Goal: Task Accomplishment & Management: Manage account settings

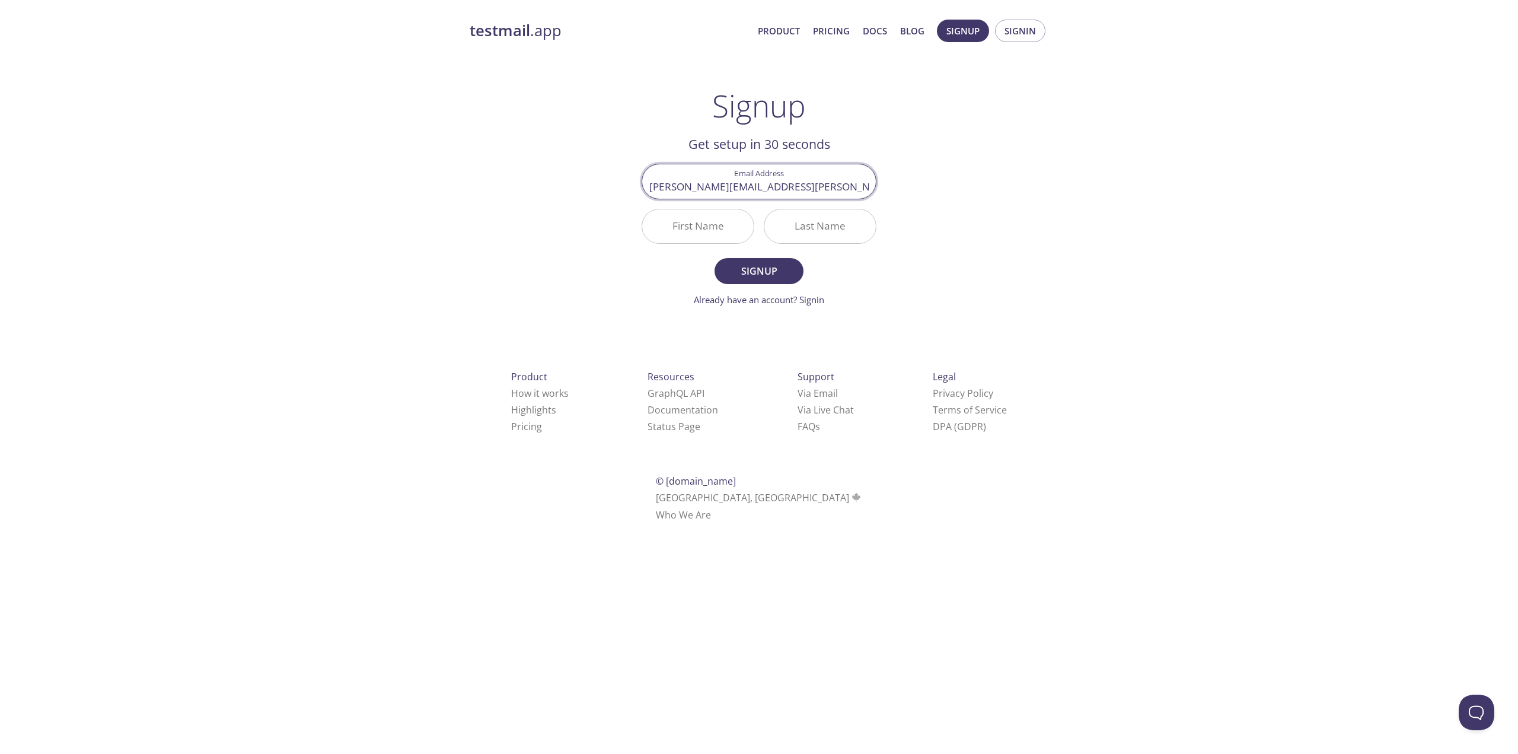
type input "[PERSON_NAME][EMAIL_ADDRESS][PERSON_NAME][DOMAIN_NAME]"
type input "[PERSON_NAME]"
type input "Hon"
click at [754, 272] on span "Signup" at bounding box center [759, 271] width 63 height 17
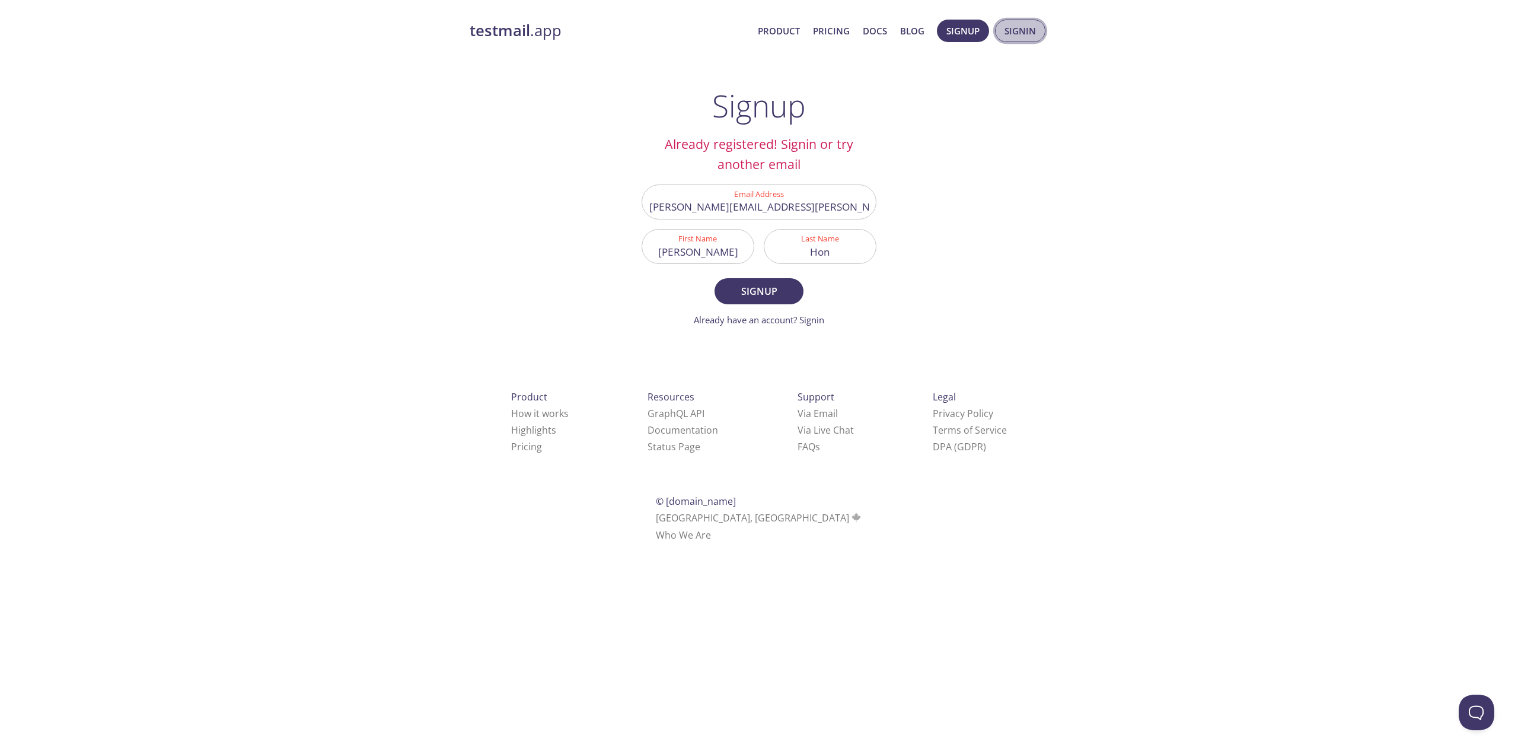
click at [1009, 30] on span "Signin" at bounding box center [1020, 30] width 31 height 15
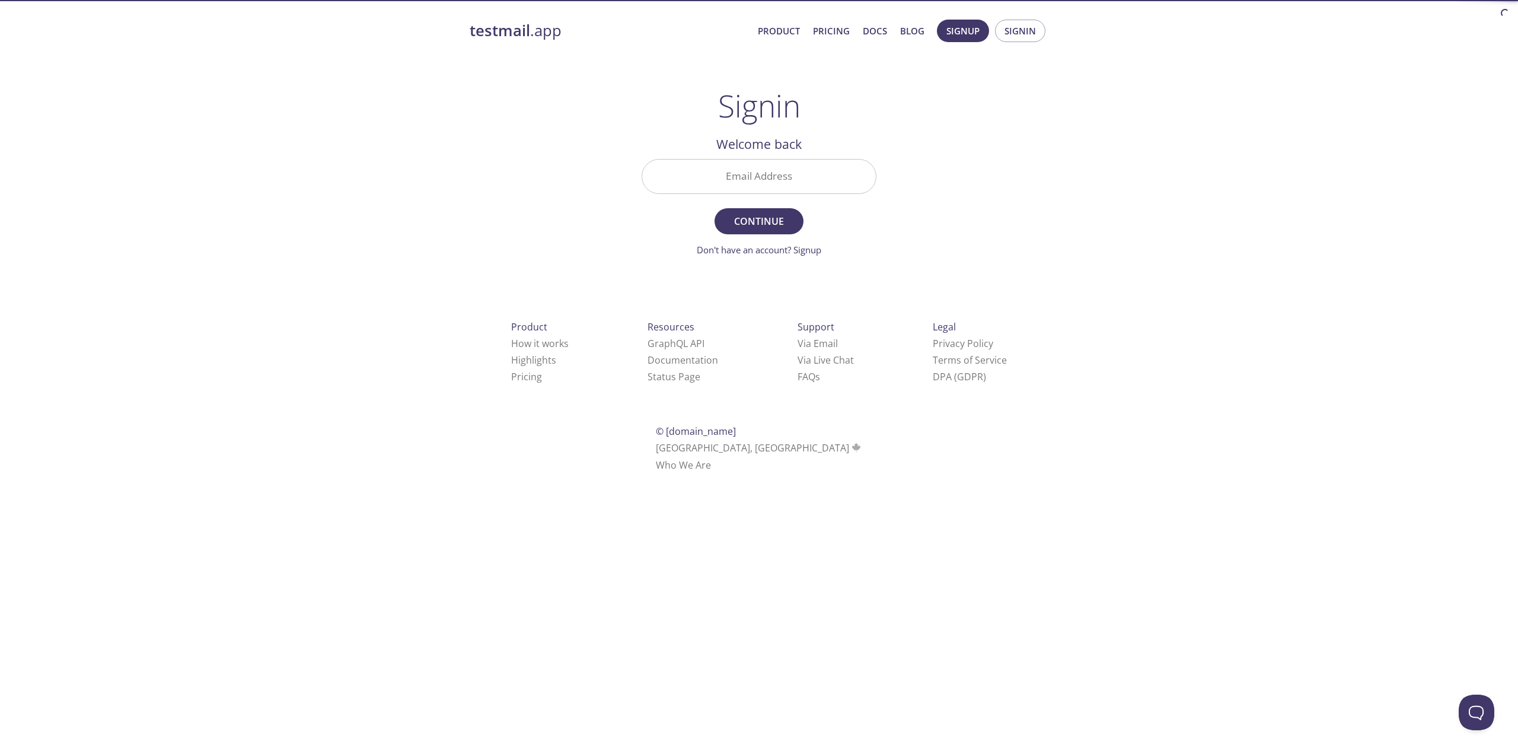
click at [764, 186] on input "Email Address" at bounding box center [759, 177] width 234 height 34
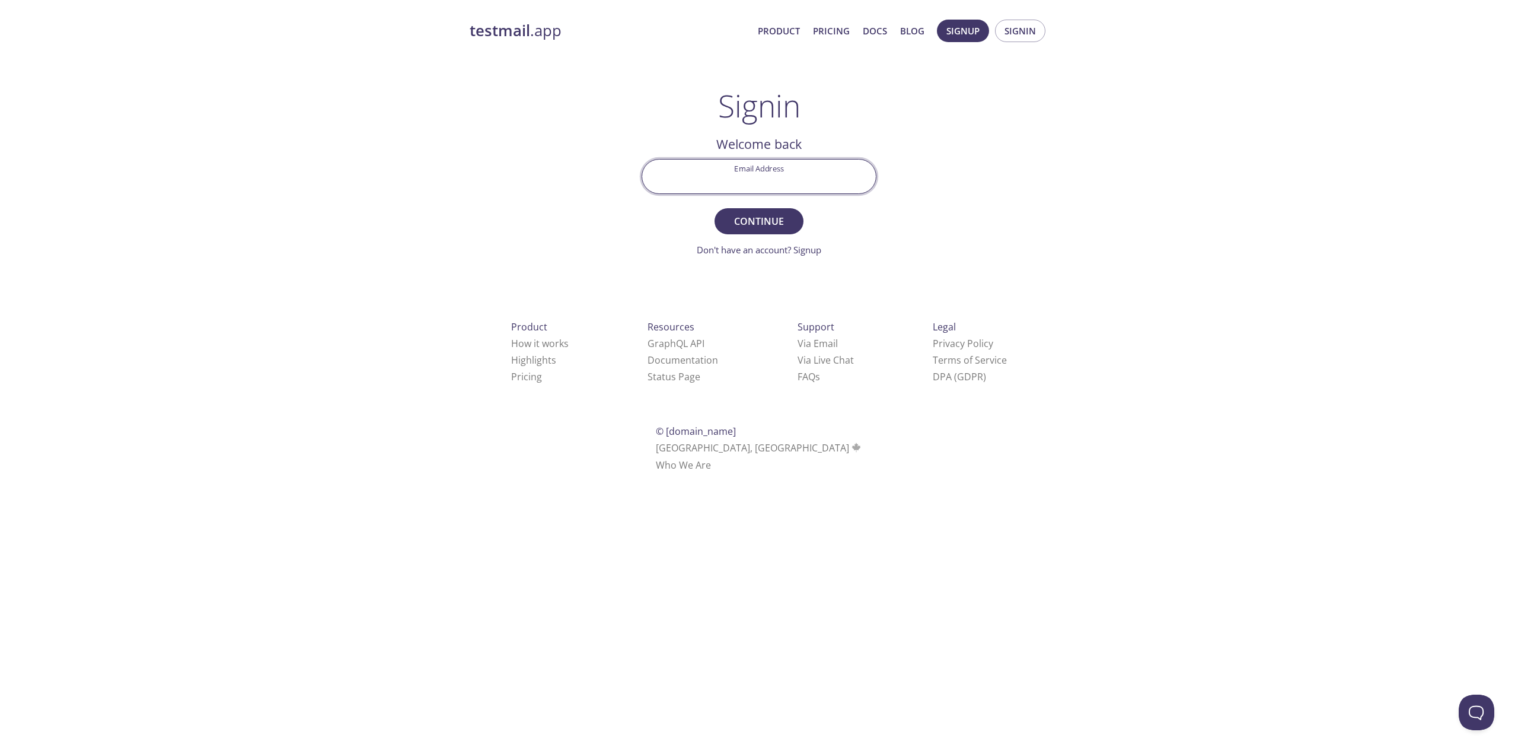
click at [730, 188] on input "Email Address" at bounding box center [759, 177] width 234 height 34
type input "[PERSON_NAME][EMAIL_ADDRESS][PERSON_NAME][DOMAIN_NAME]"
click at [754, 129] on div "Signin Welcome back Email Address martin.hon@kapsch.net Continue Don't have an …" at bounding box center [759, 172] width 235 height 169
click at [751, 225] on span "Continue" at bounding box center [759, 221] width 63 height 17
click at [746, 177] on input "Signin Security Code" at bounding box center [759, 177] width 234 height 34
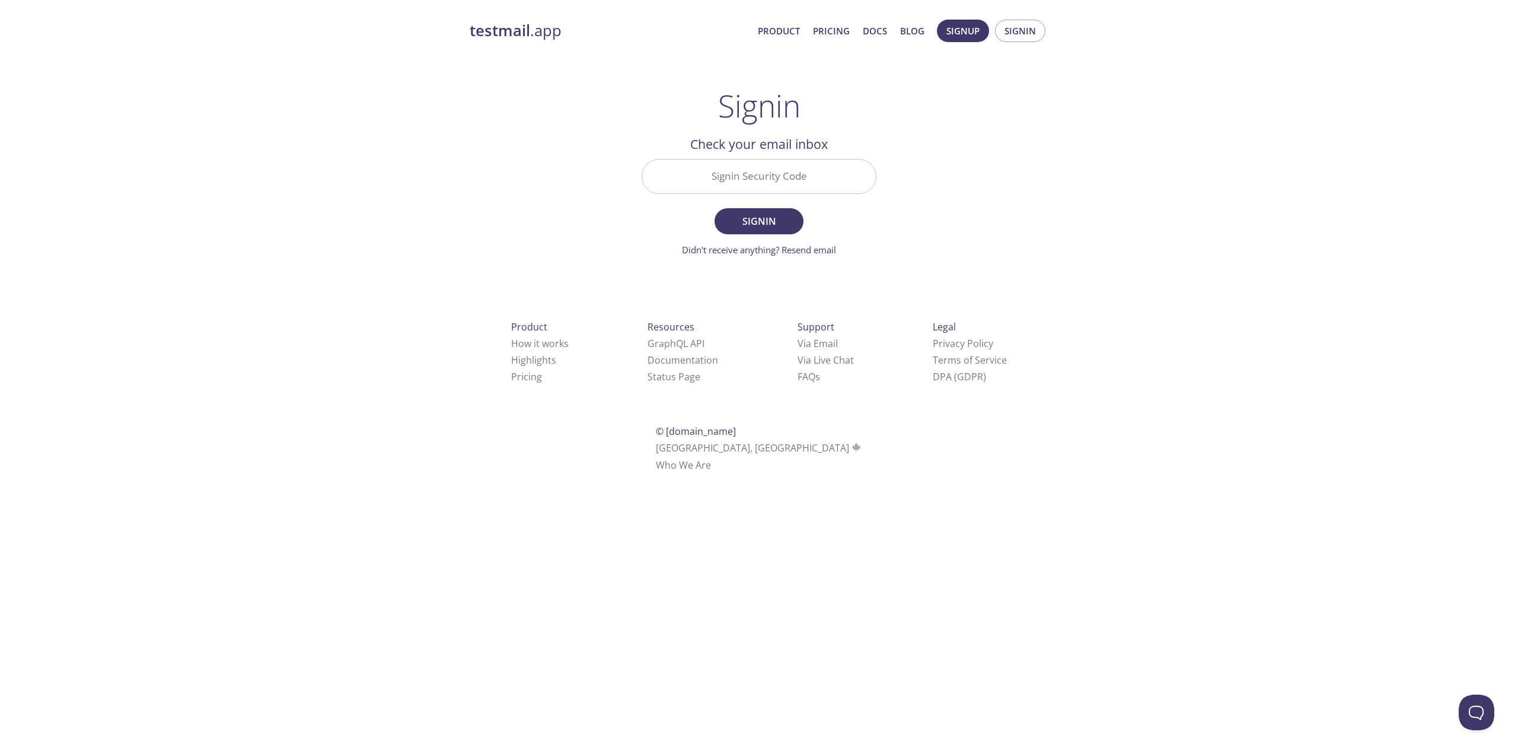
click at [74, 133] on div "testmail .app Product Pricing Docs Blog Signup Signin Signin Welcome back Email…" at bounding box center [759, 259] width 1518 height 495
click at [732, 251] on link "Didn't receive anything? Resend email" at bounding box center [759, 250] width 154 height 12
click at [712, 164] on input "Signin Security Code" at bounding box center [759, 177] width 234 height 34
paste input "A2JPL4N"
type input "A2JPL4N"
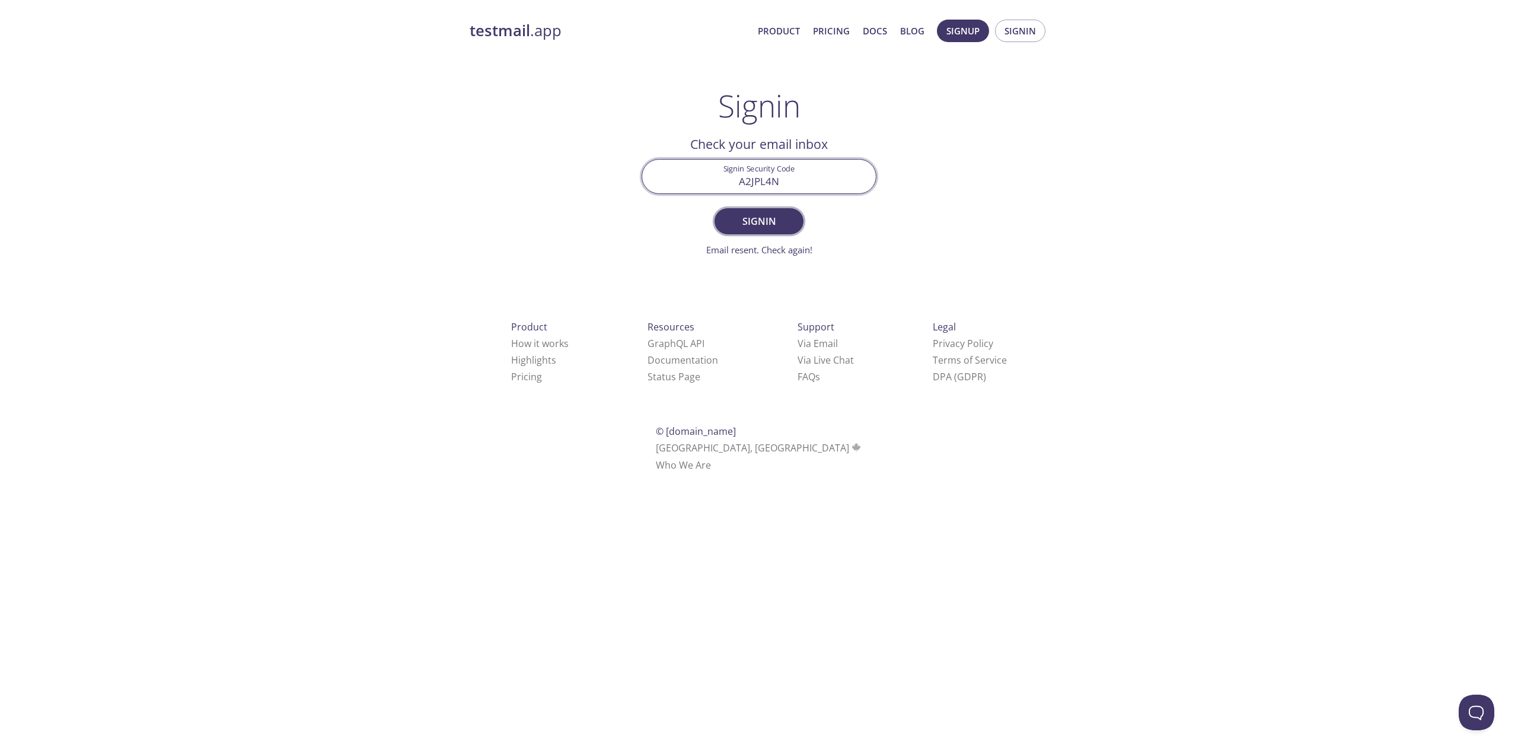
click at [778, 217] on span "Signin" at bounding box center [759, 221] width 63 height 17
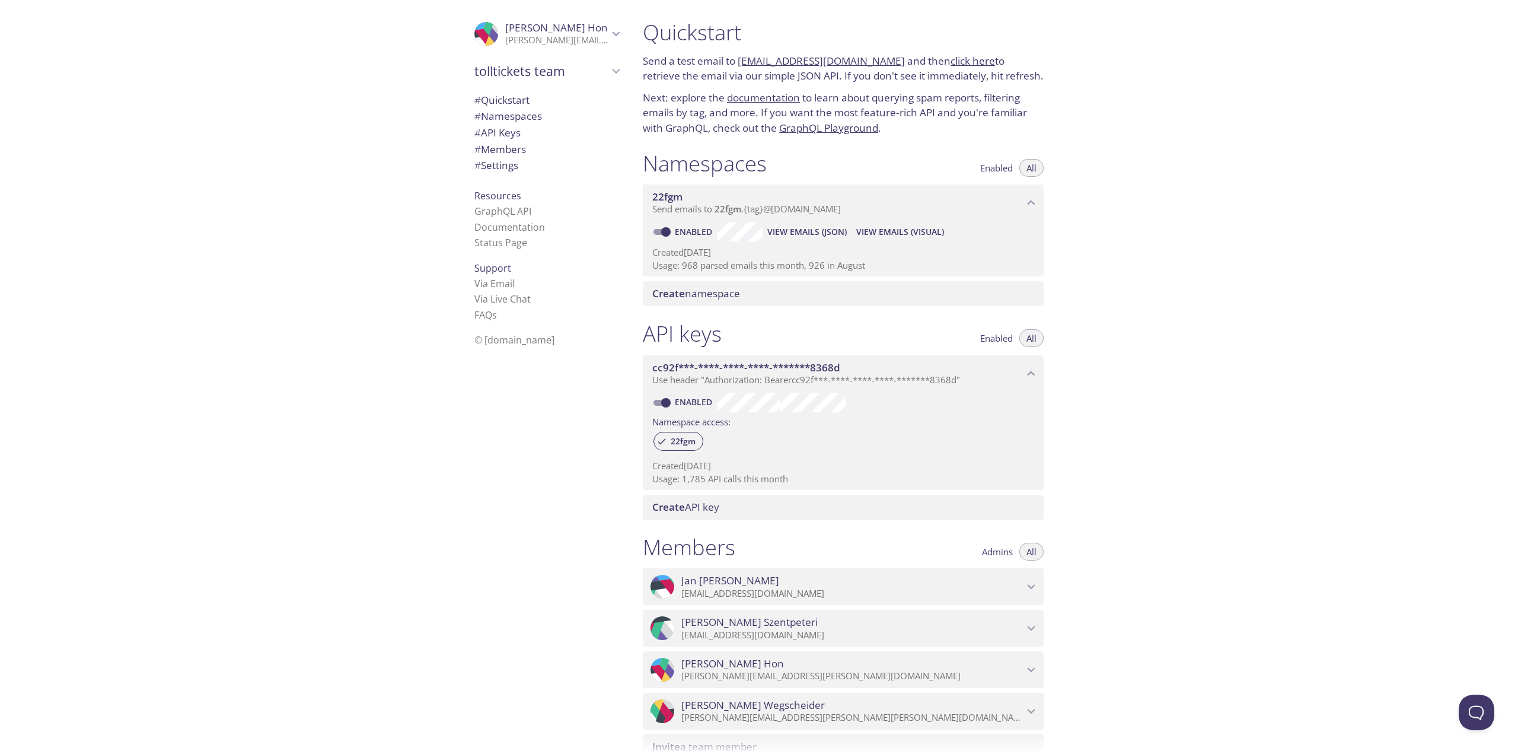
click at [1034, 672] on icon "Martin Hon" at bounding box center [1031, 669] width 15 height 15
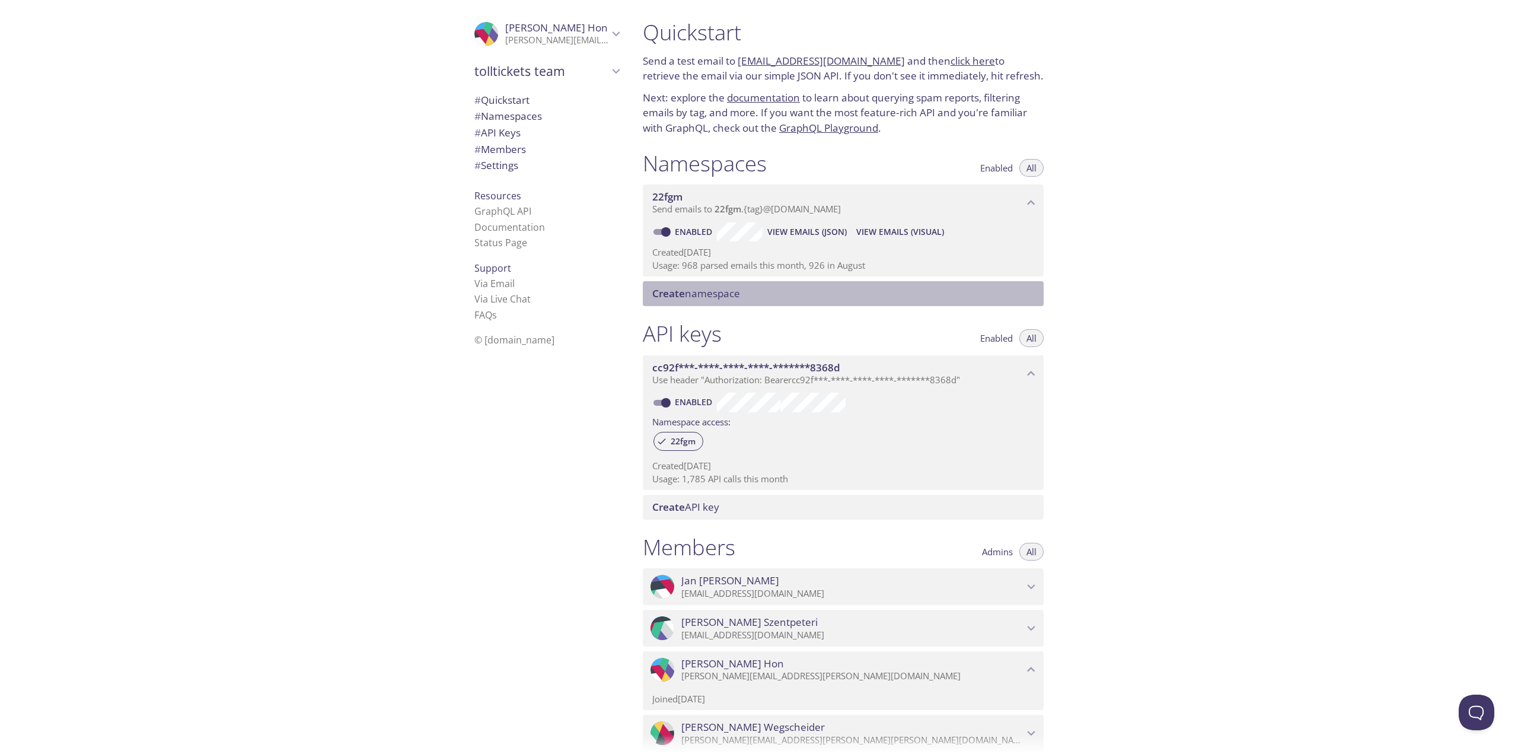
click at [690, 293] on span "Create namespace" at bounding box center [696, 293] width 88 height 14
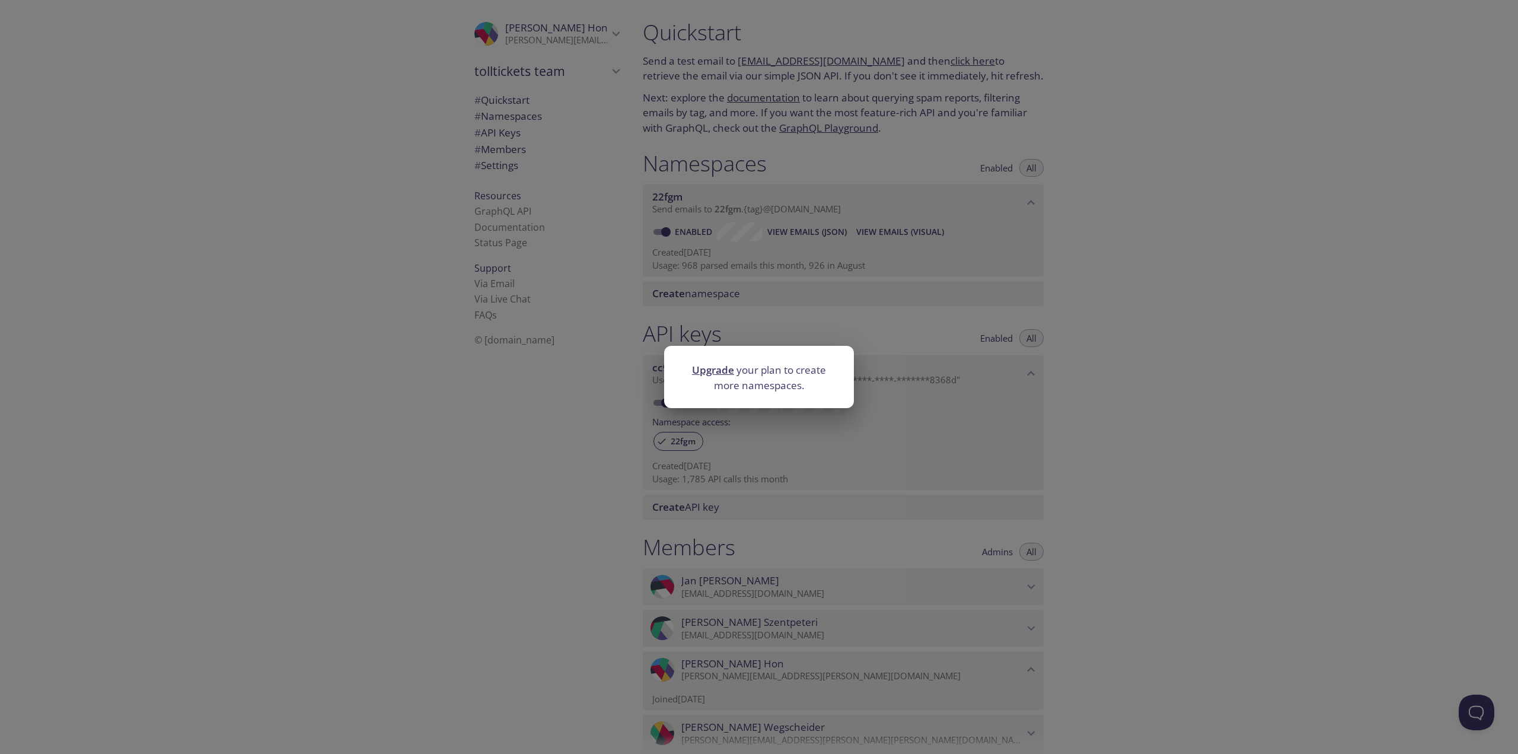
click at [623, 199] on div "Upgrade your plan to create more namespaces." at bounding box center [759, 377] width 1518 height 754
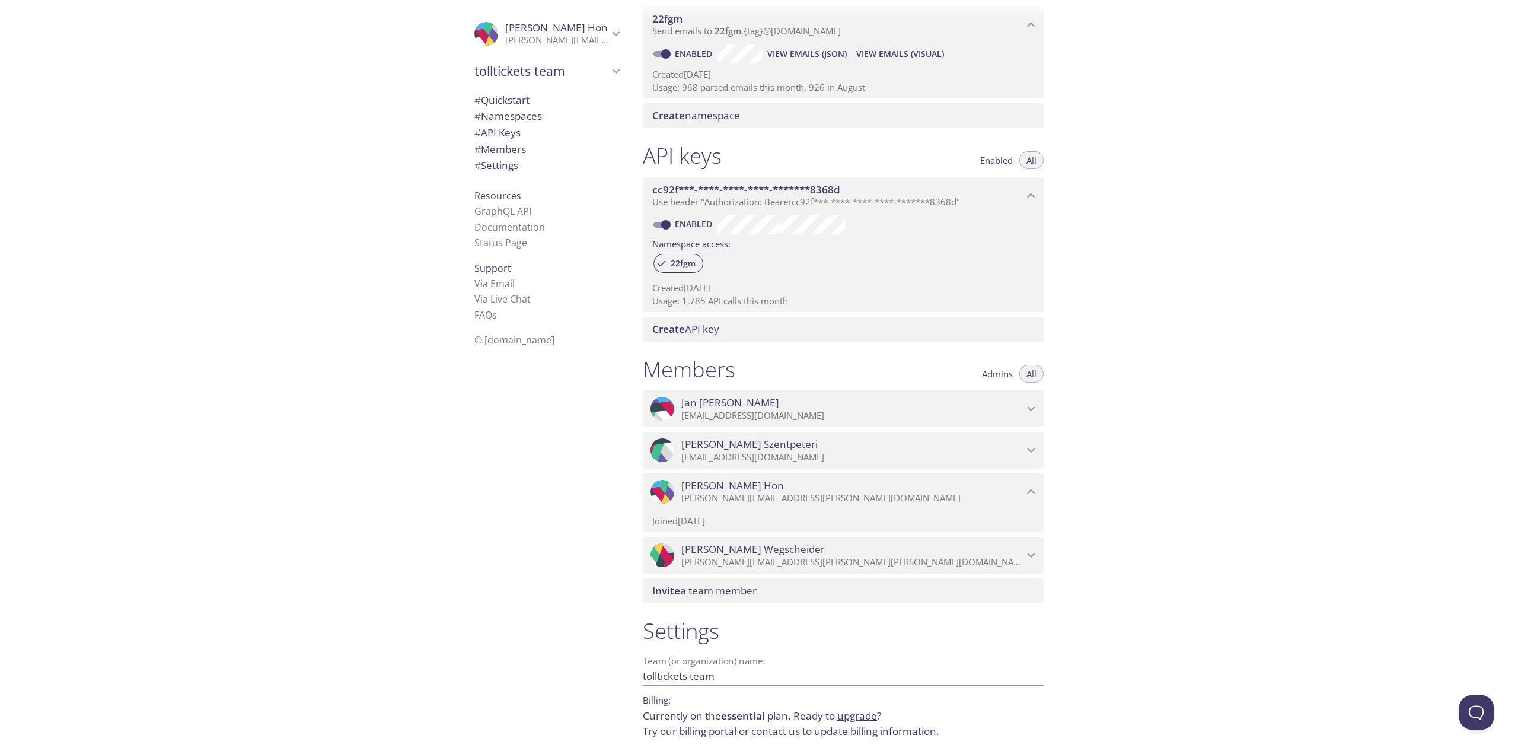
scroll to position [221, 0]
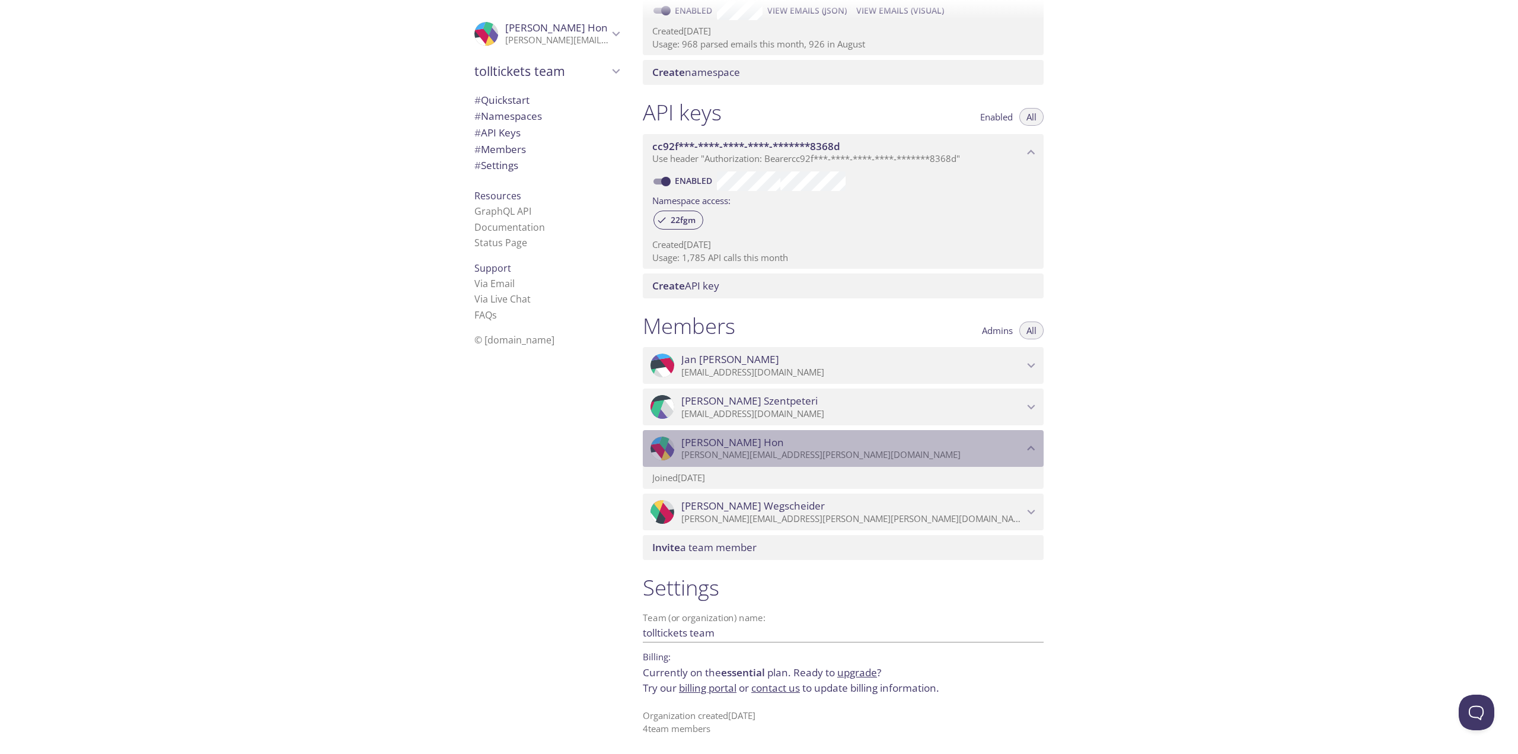
click at [1031, 447] on icon "Martin Hon" at bounding box center [1032, 448] width 8 height 5
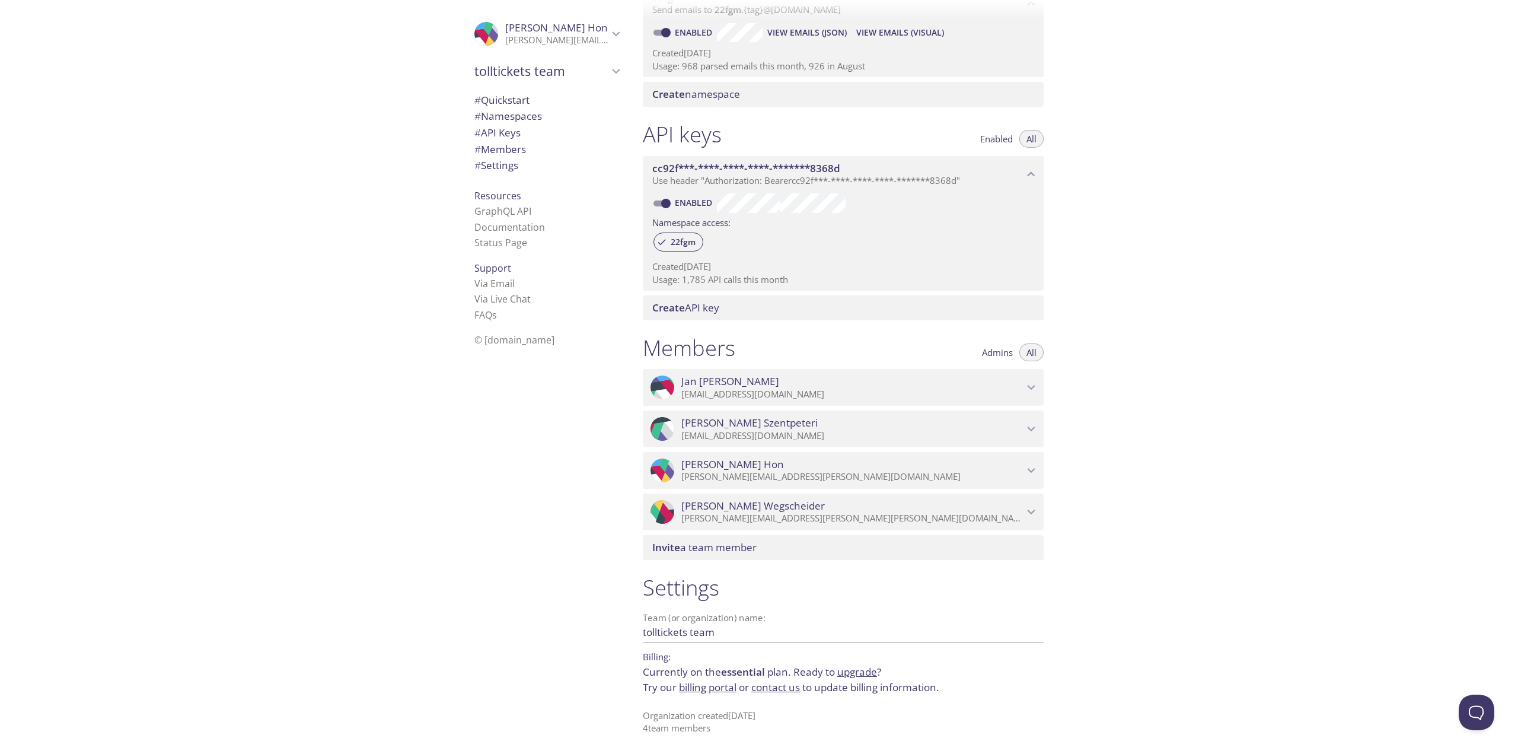
scroll to position [199, 0]
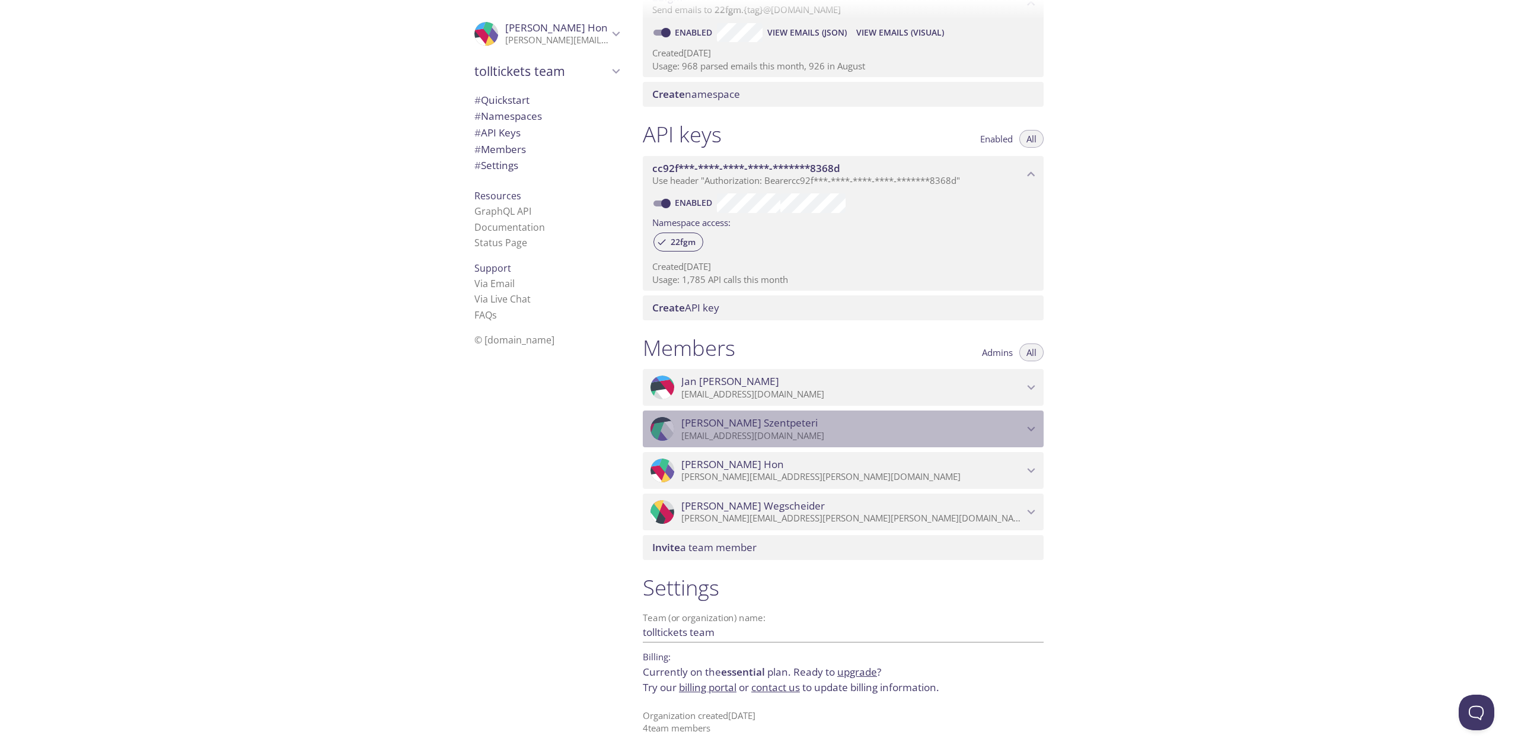
click at [1031, 447] on div ".cls-1 { fill: #6d5ca8; } .cls-2 { fill: #3fc191; } .cls-3 { fill: #3b4752; } .…" at bounding box center [843, 428] width 401 height 37
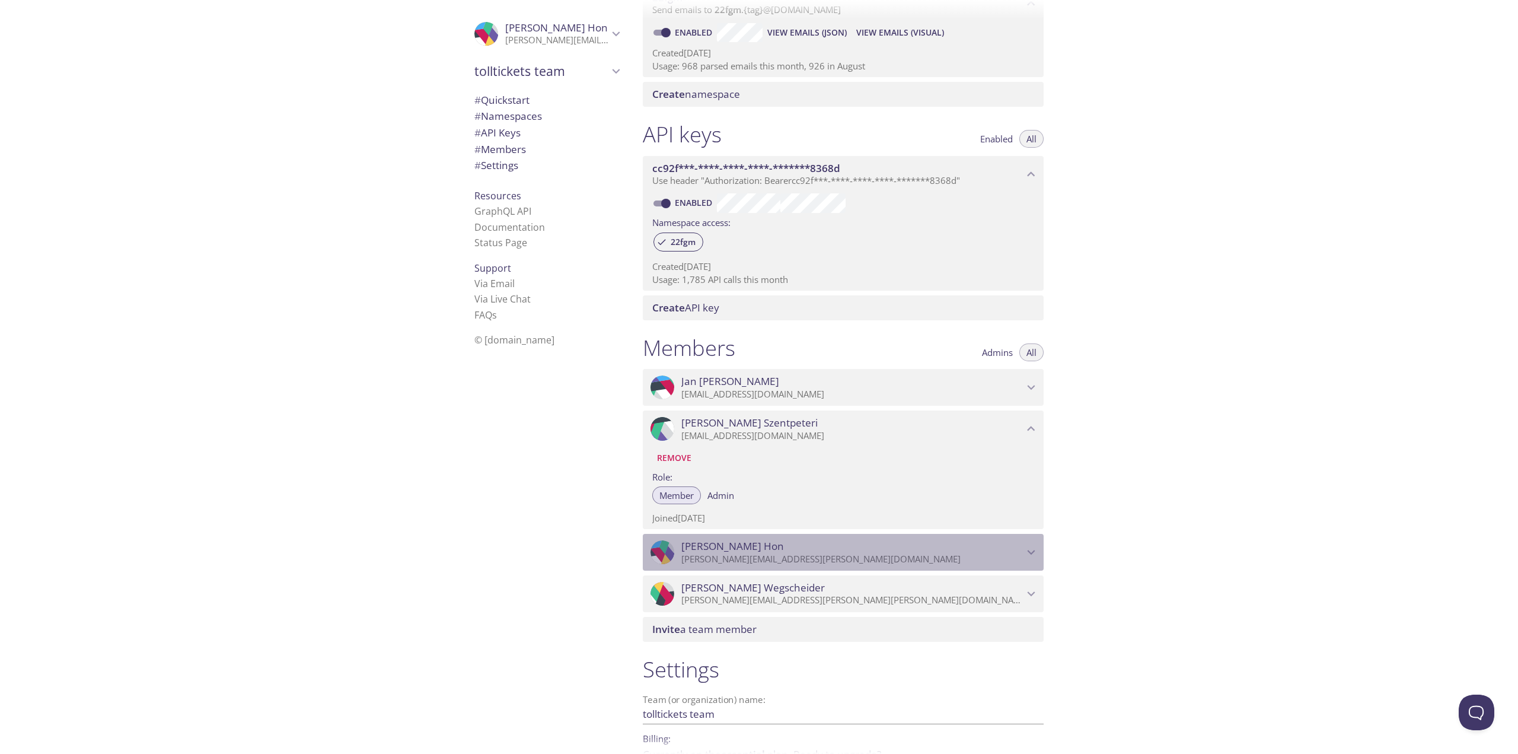
click at [1035, 550] on icon "Martin Hon" at bounding box center [1031, 551] width 15 height 15
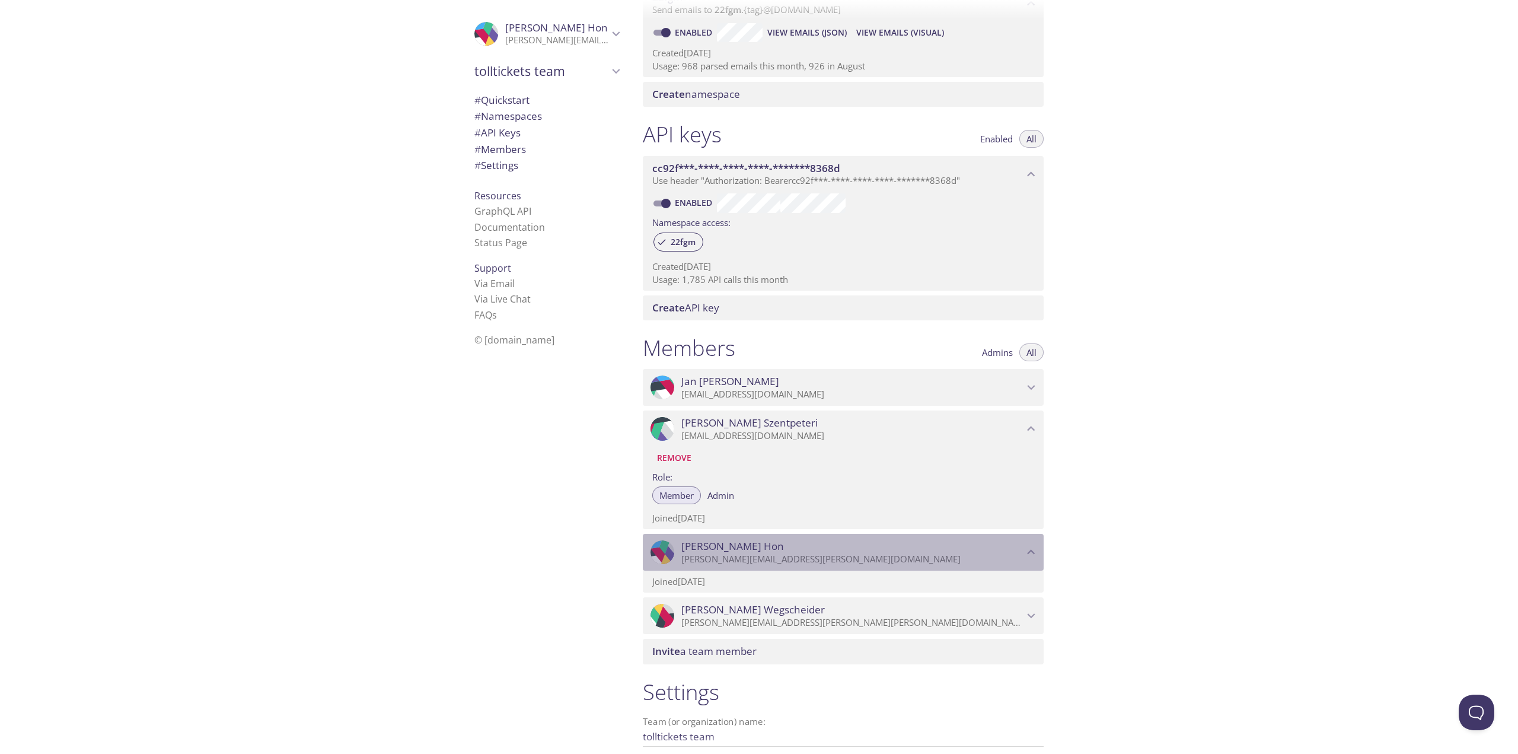
click at [1023, 548] on span "Martin Hon" at bounding box center [852, 546] width 342 height 13
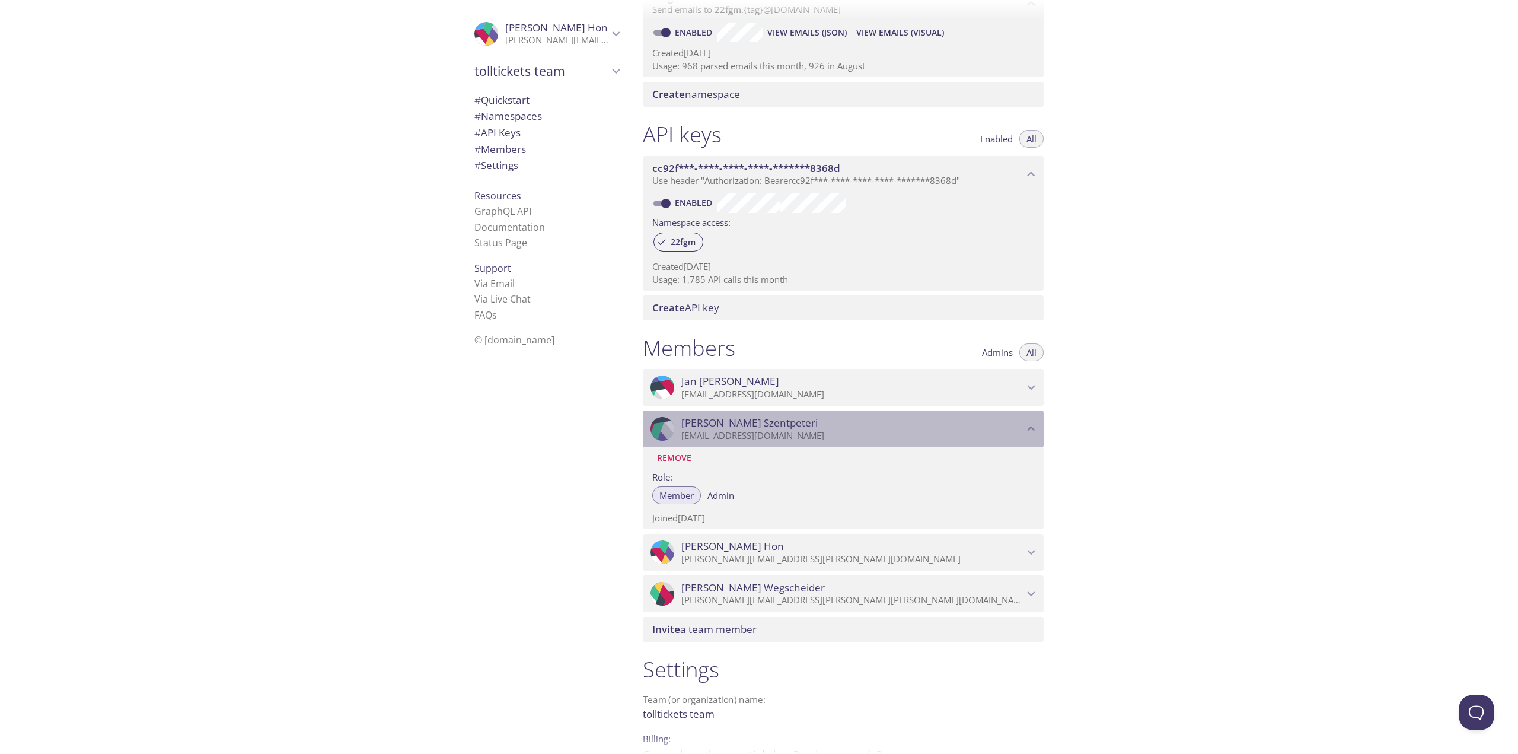
drag, startPoint x: 821, startPoint y: 433, endPoint x: 726, endPoint y: 438, distance: 95.0
click at [726, 438] on p "zsolt.szentpeteri@tolltickets.com" at bounding box center [852, 436] width 342 height 12
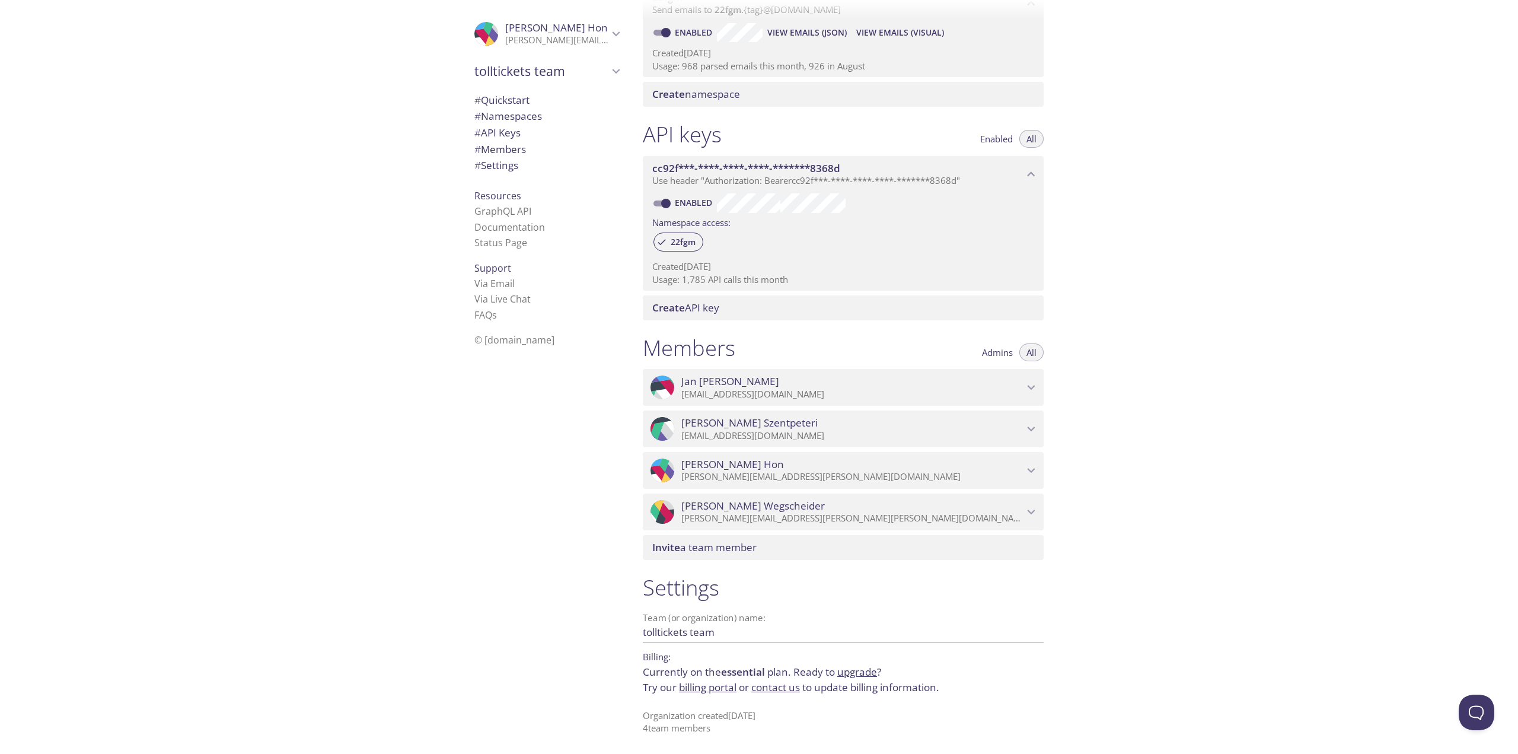
click at [726, 438] on p "zsolt.szentpeteri@tolltickets.com" at bounding box center [852, 436] width 342 height 12
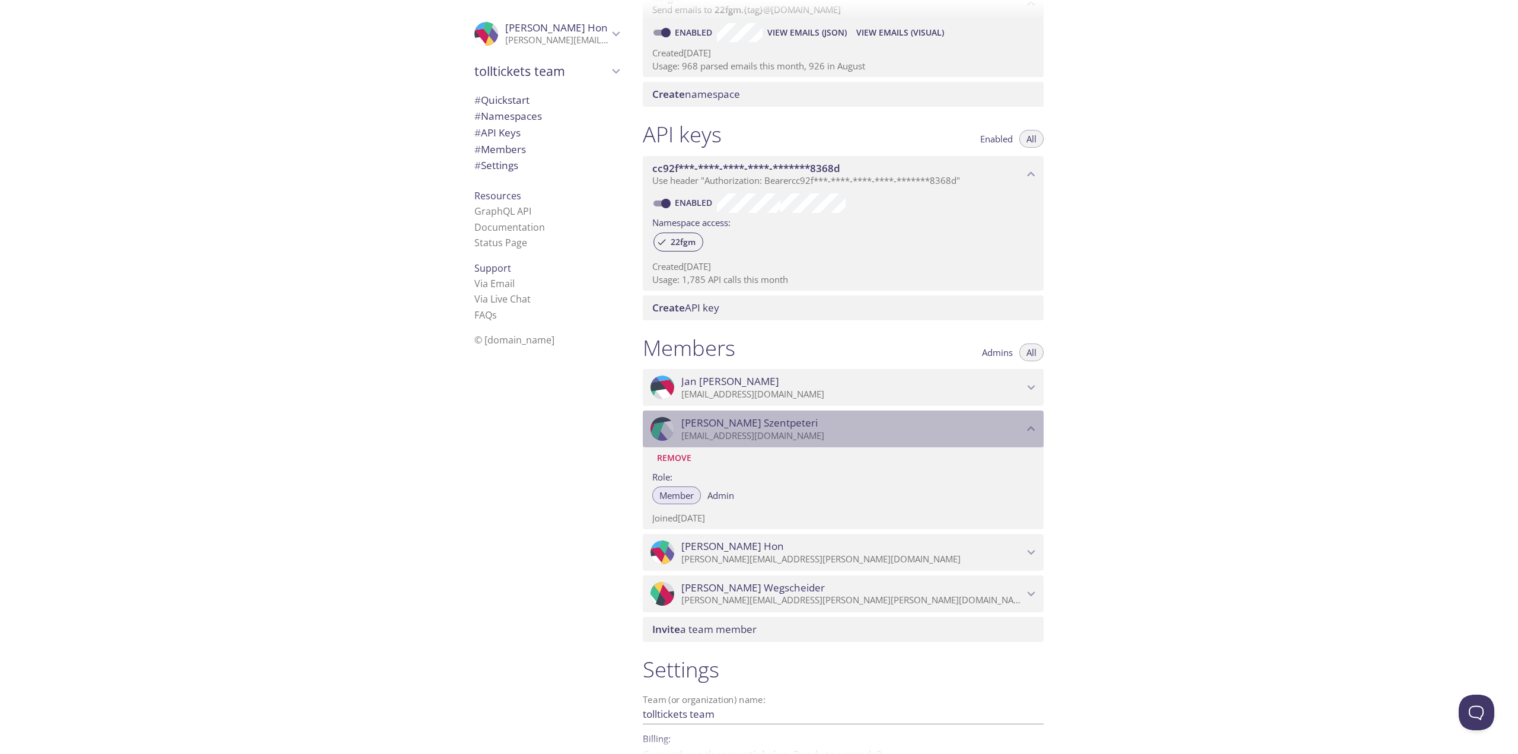
drag, startPoint x: 682, startPoint y: 437, endPoint x: 747, endPoint y: 436, distance: 65.2
click at [747, 436] on p "zsolt.szentpeteri@tolltickets.com" at bounding box center [852, 436] width 342 height 12
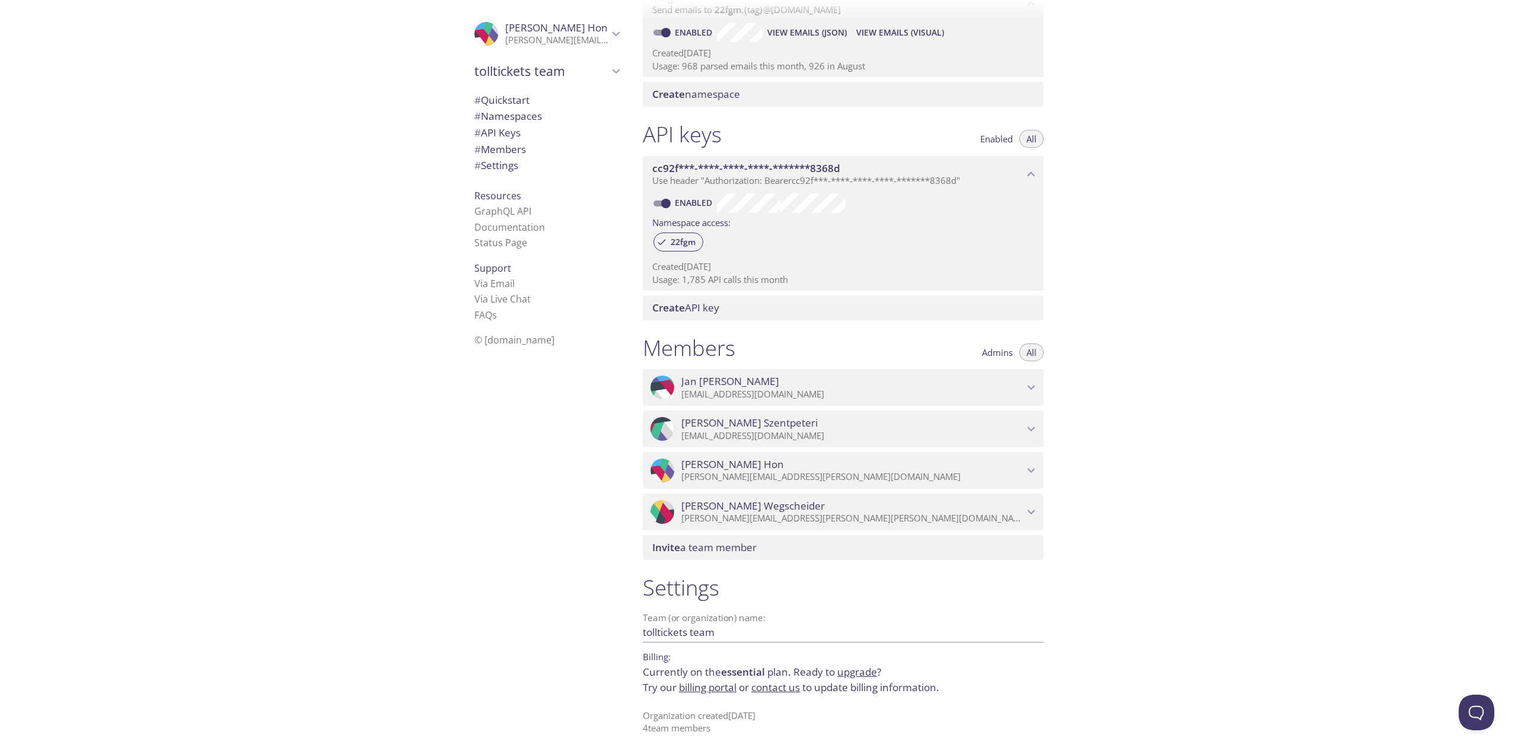
click at [753, 431] on p "zsolt.szentpeteri@tolltickets.com" at bounding box center [852, 436] width 342 height 12
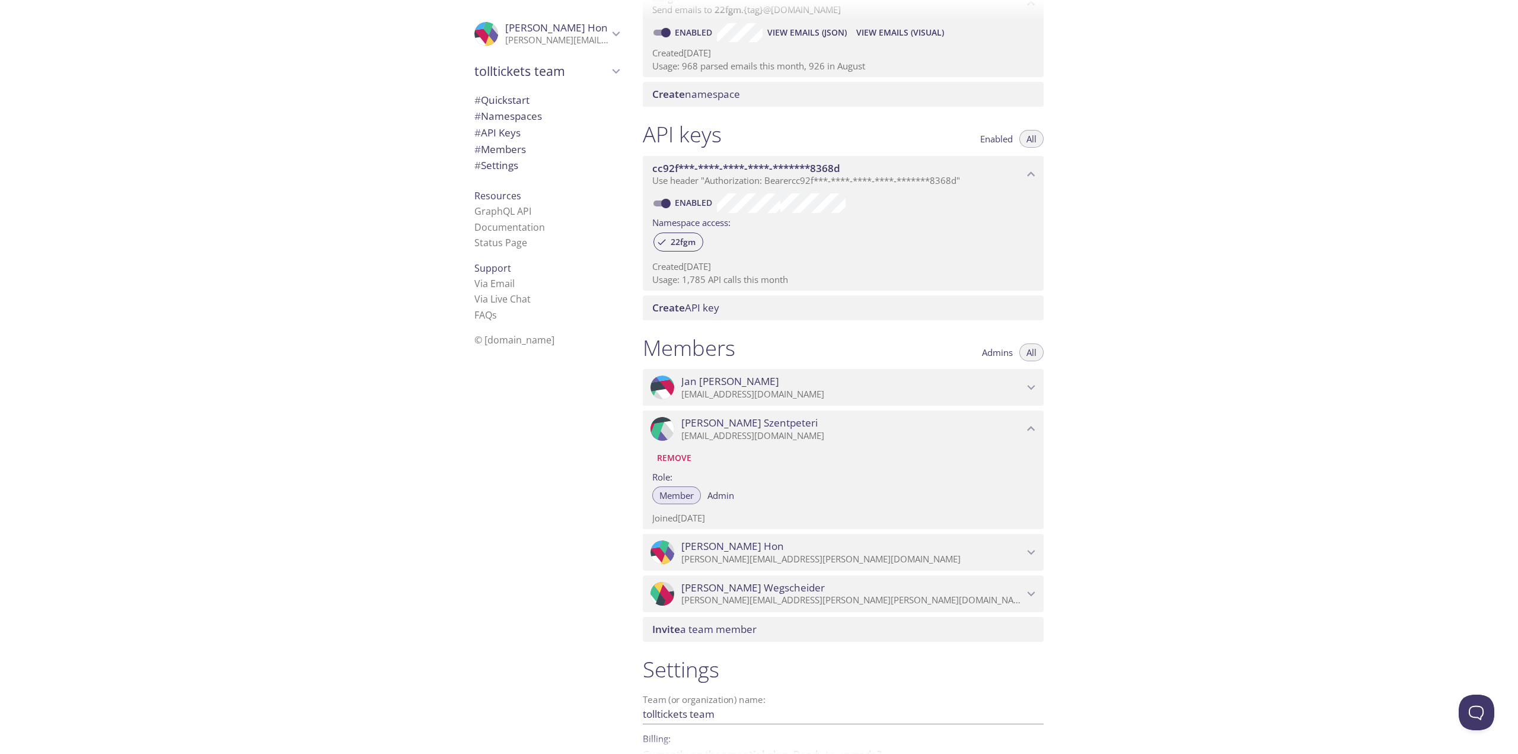
click at [702, 379] on span "Jan Kersten" at bounding box center [730, 381] width 98 height 13
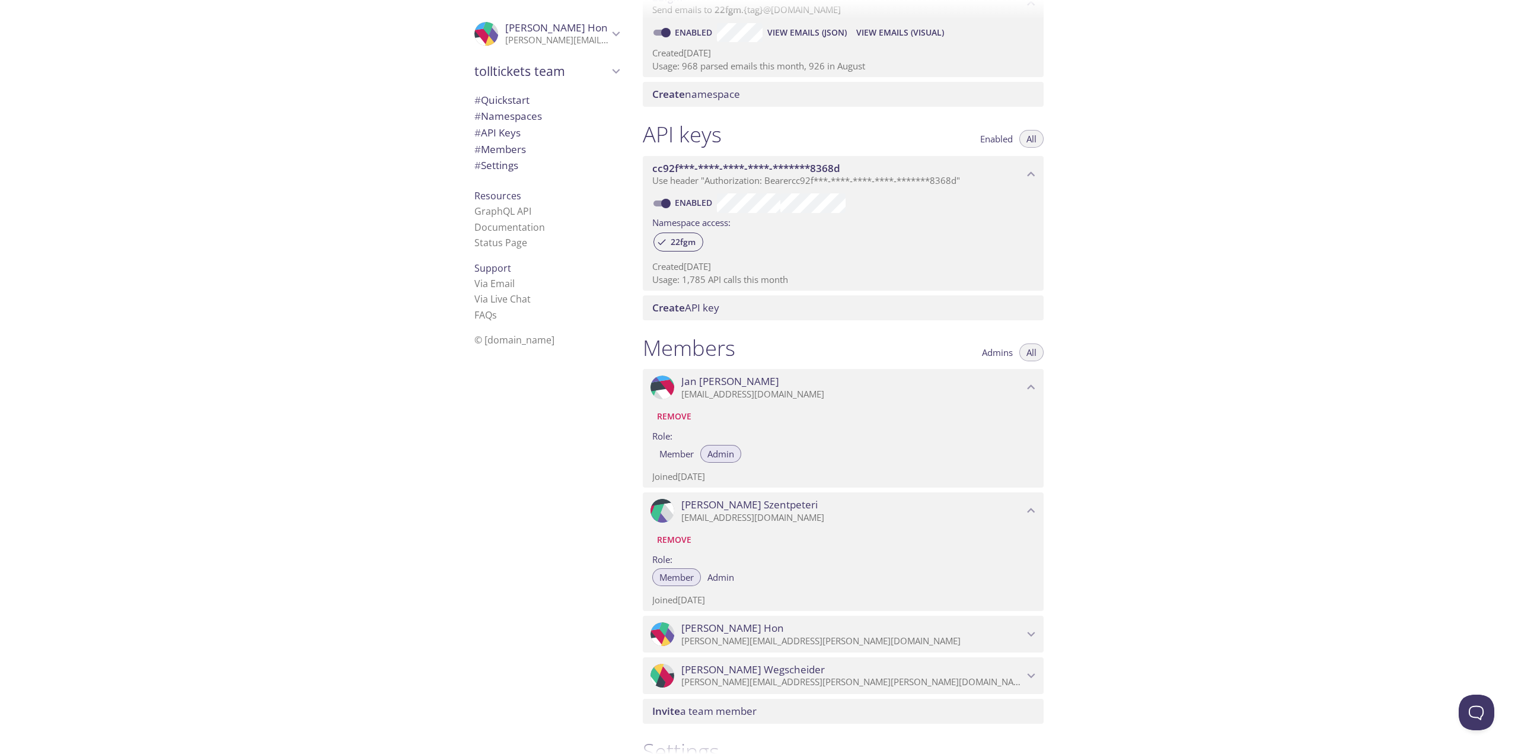
click at [732, 625] on span "Martin Hon" at bounding box center [732, 627] width 103 height 13
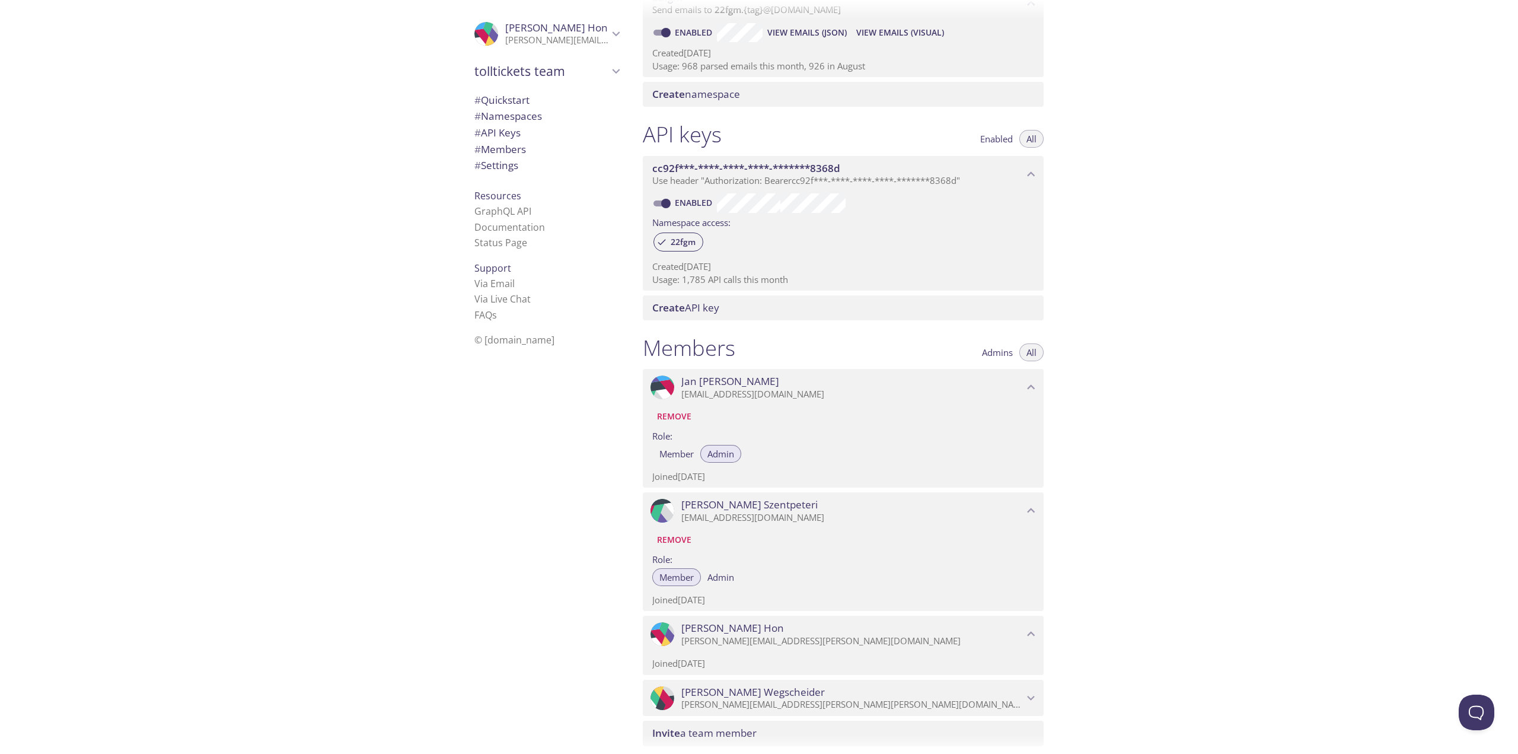
click at [716, 691] on span "Simon Wegscheider" at bounding box center [753, 692] width 144 height 13
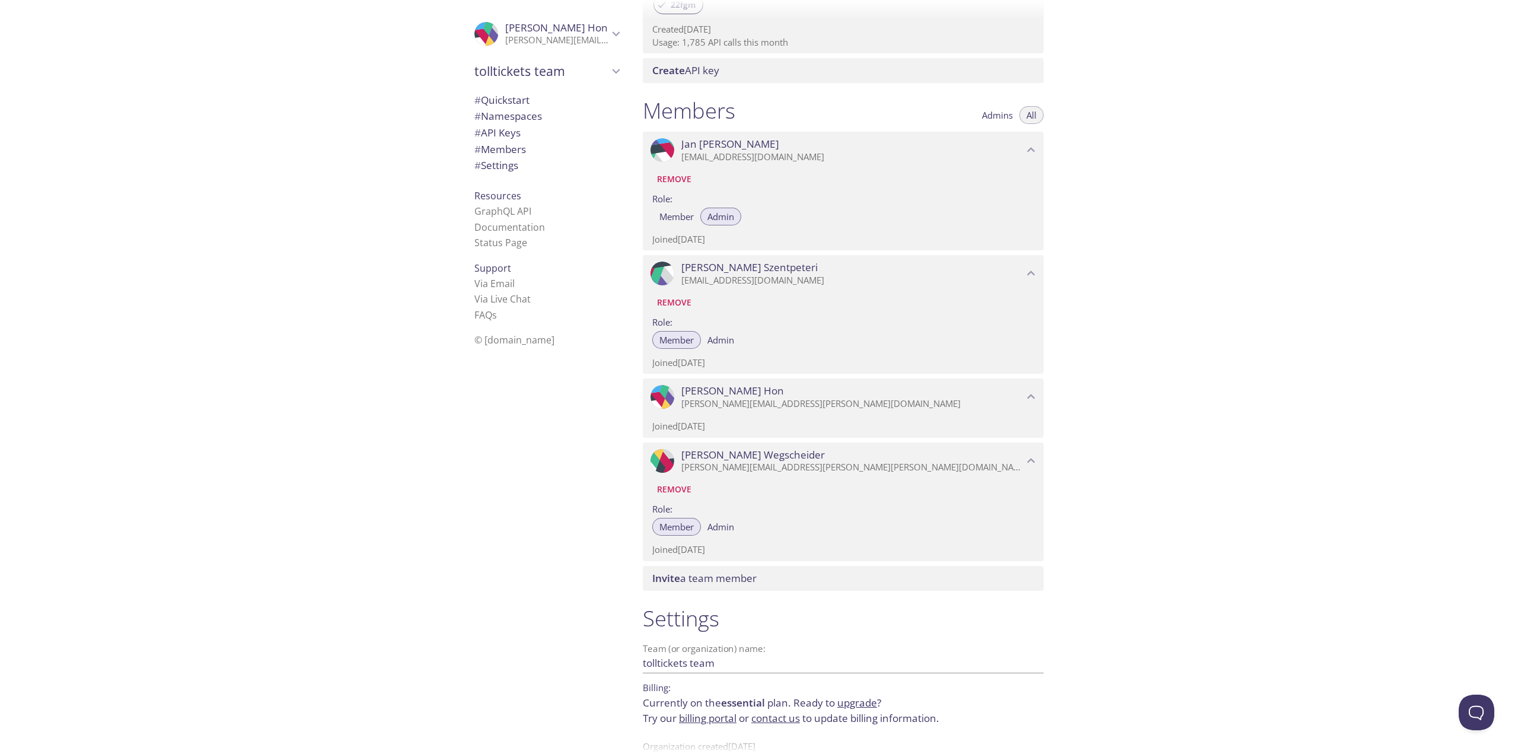
scroll to position [467, 0]
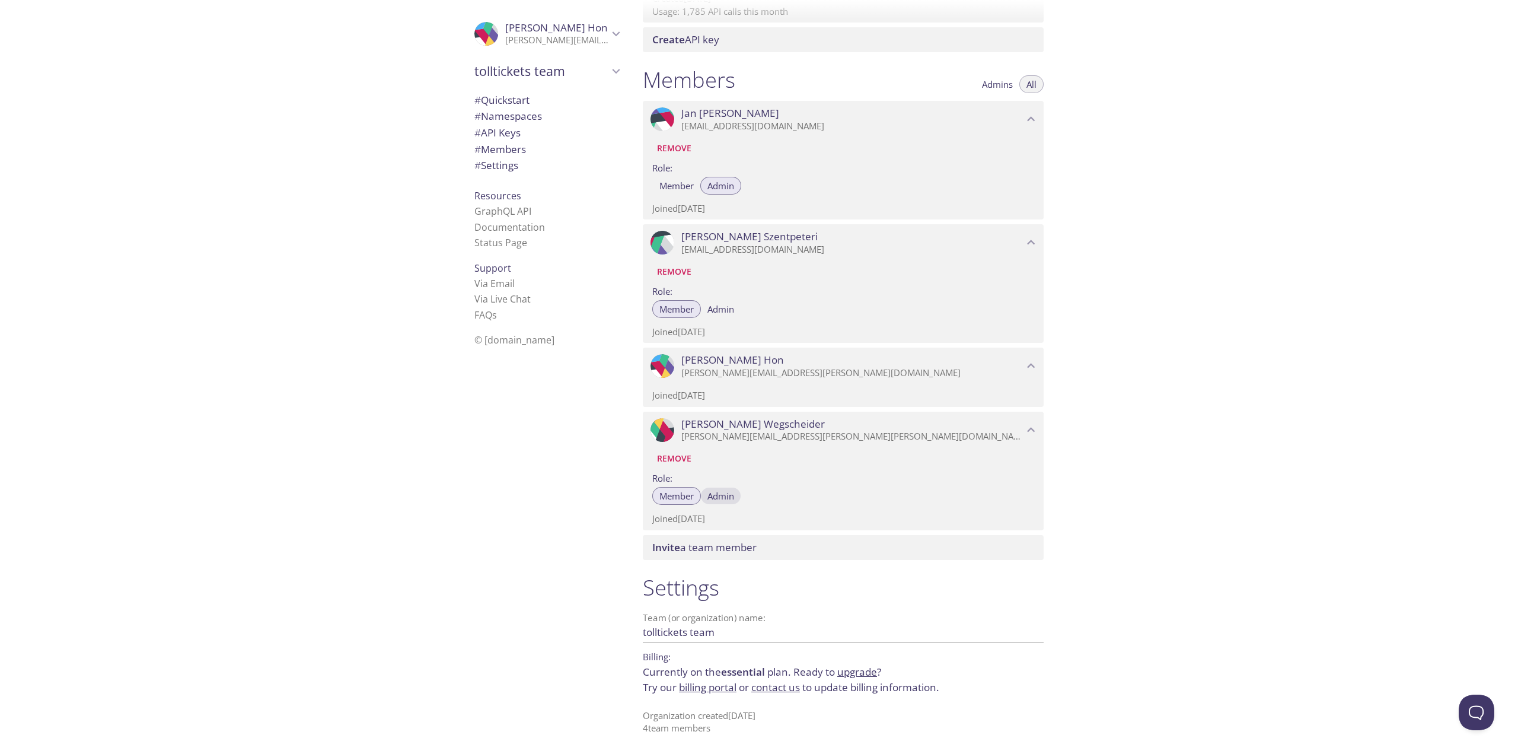
click at [726, 496] on span "Admin" at bounding box center [720, 496] width 27 height 0
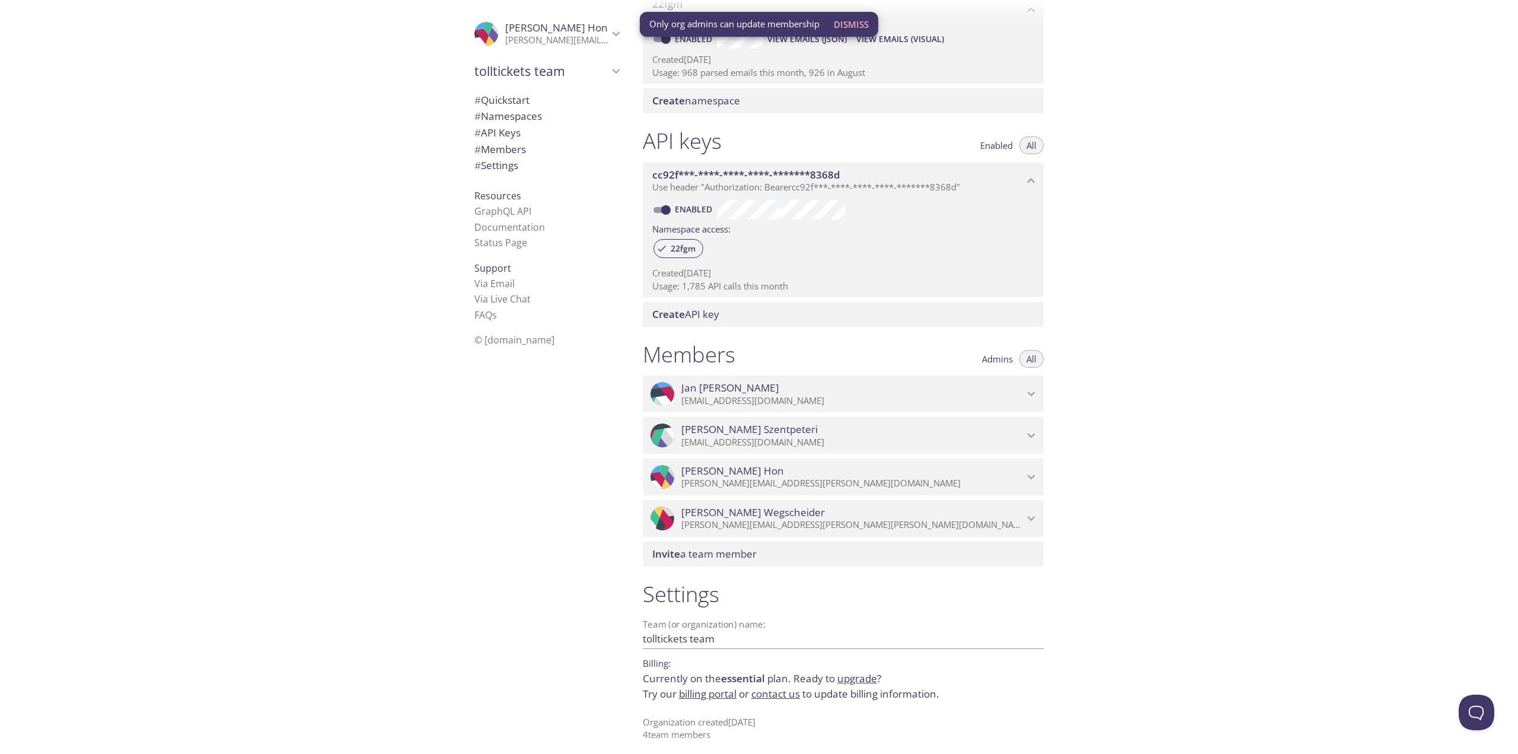
scroll to position [199, 0]
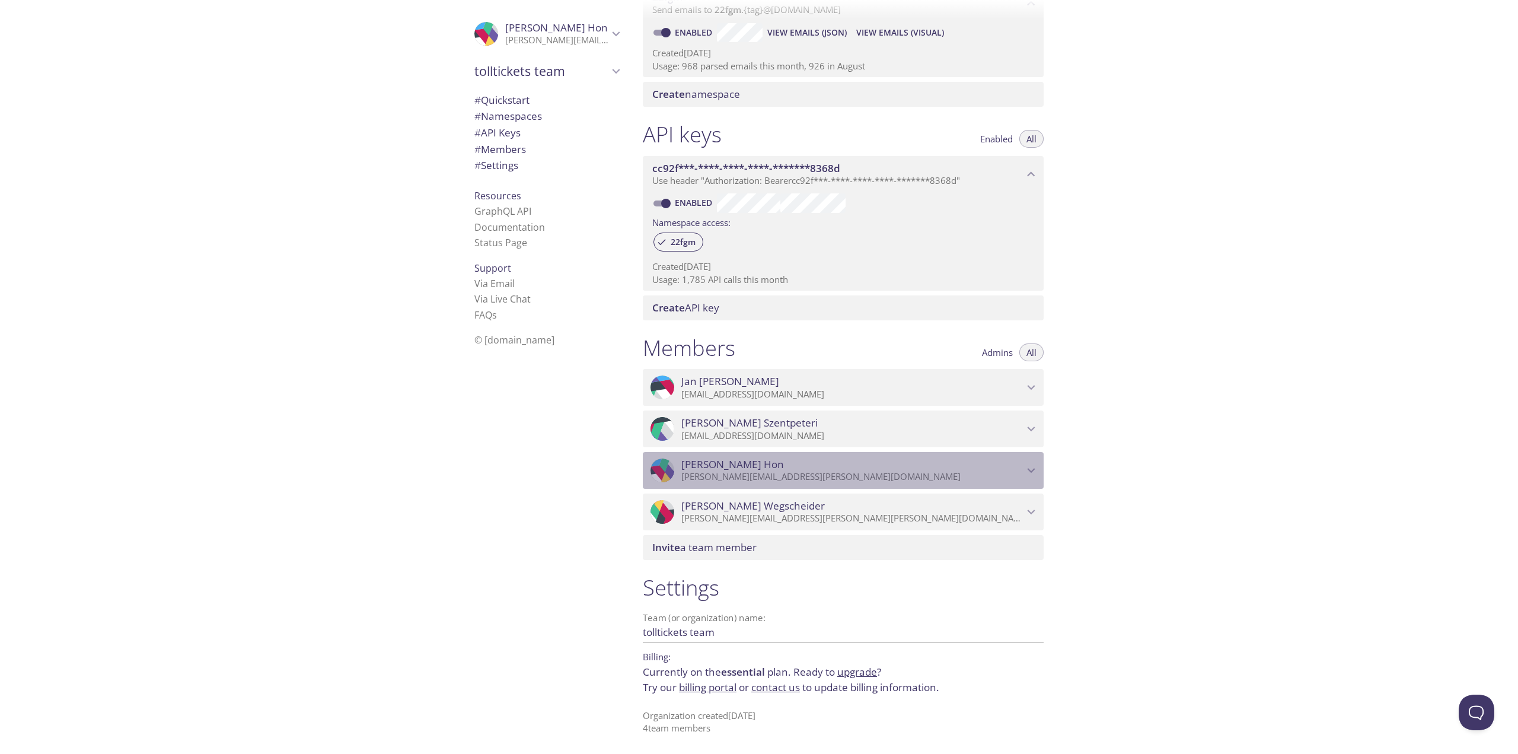
click at [769, 465] on span "Martin Hon" at bounding box center [852, 464] width 342 height 13
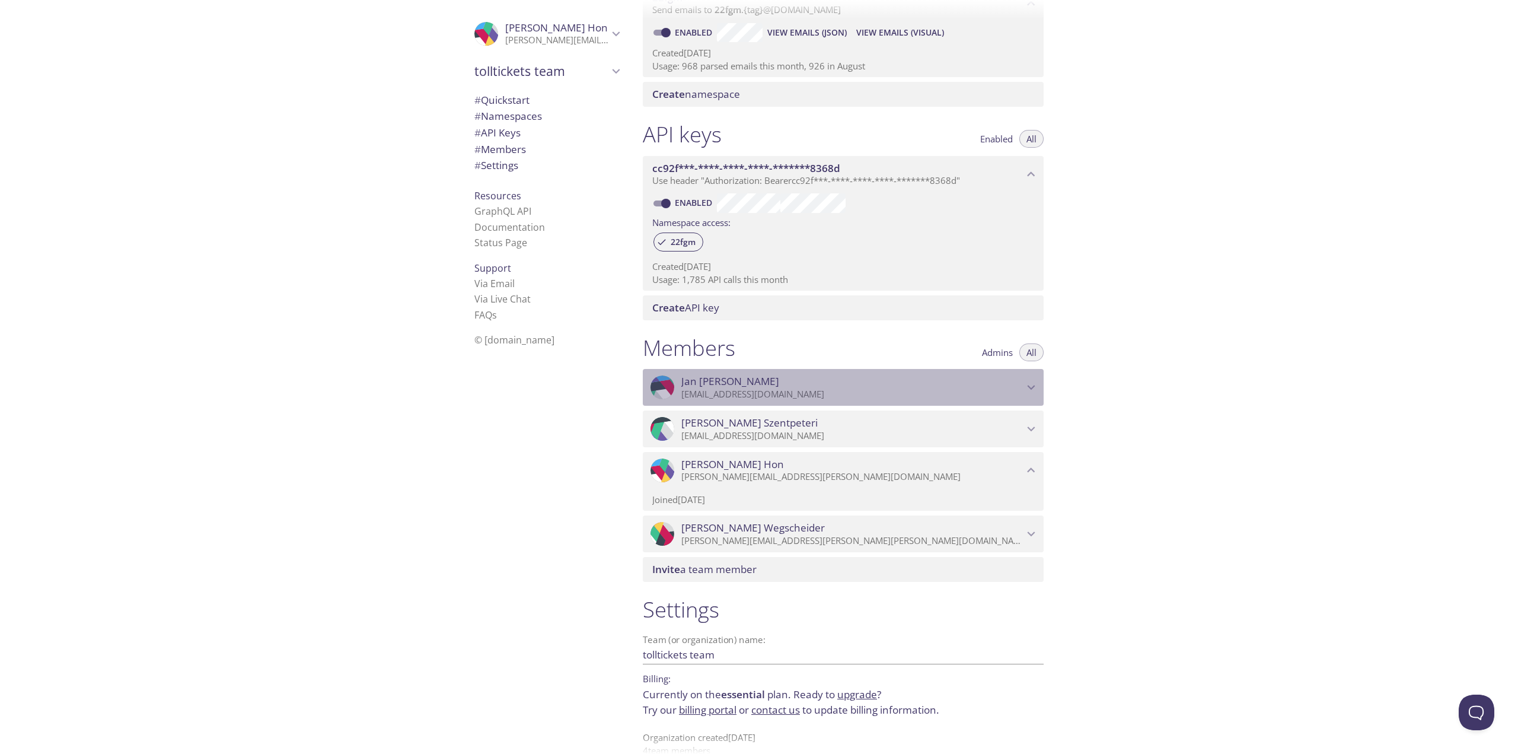
click at [780, 391] on p "office@tolltickets.com" at bounding box center [852, 394] width 342 height 12
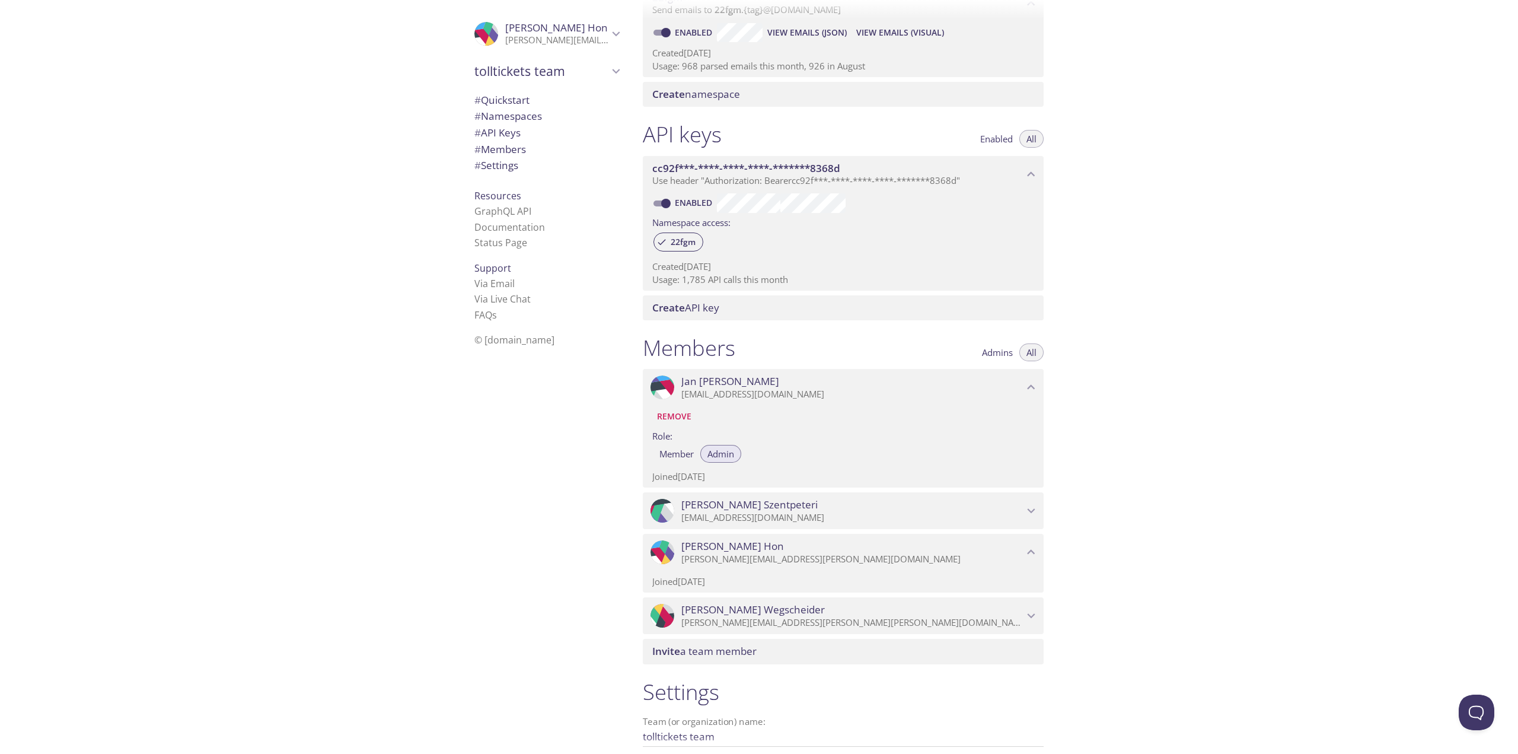
click at [259, 554] on div ".cls-1 { fill: #6d5ca8; } .cls-2 { fill: #3fc191; } .cls-3 { fill: #3b4752; } .…" at bounding box center [316, 377] width 633 height 754
click at [231, 249] on div ".cls-1 { fill: #6d5ca8; } .cls-2 { fill: #3fc191; } .cls-3 { fill: #3b4752; } .…" at bounding box center [316, 377] width 633 height 754
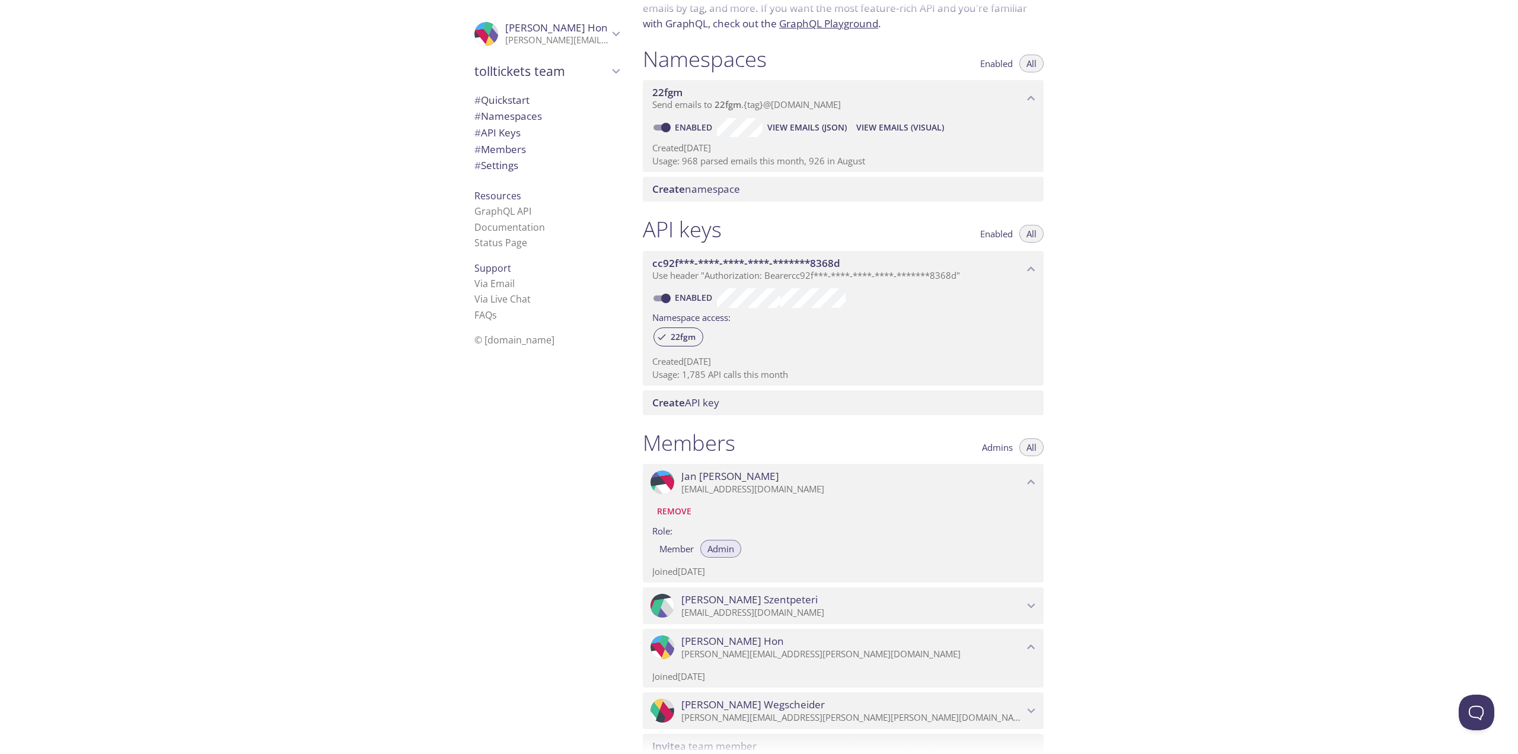
scroll to position [0, 0]
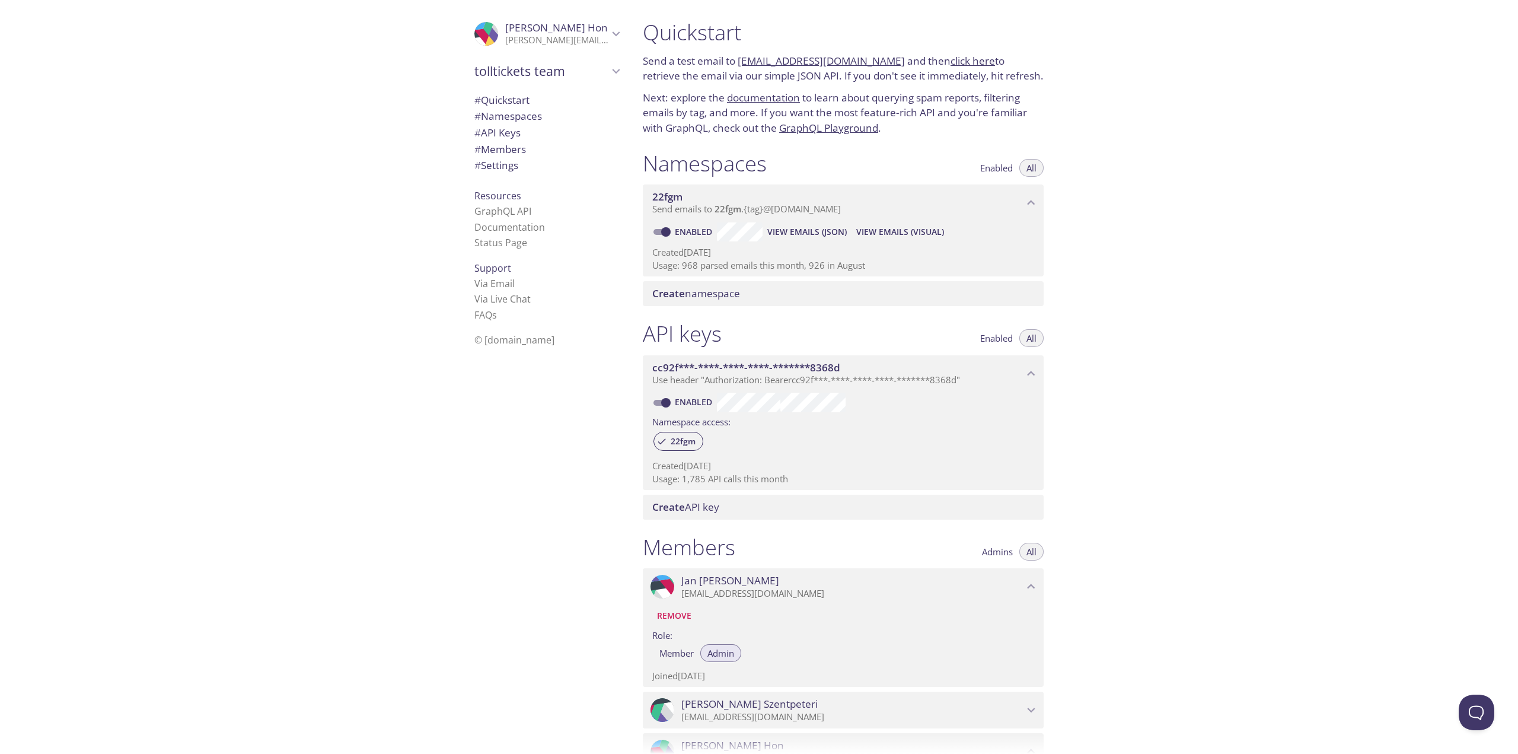
click at [516, 33] on span "Martin Hon" at bounding box center [556, 28] width 103 height 14
click at [492, 58] on span "User Settings" at bounding box center [546, 65] width 145 height 15
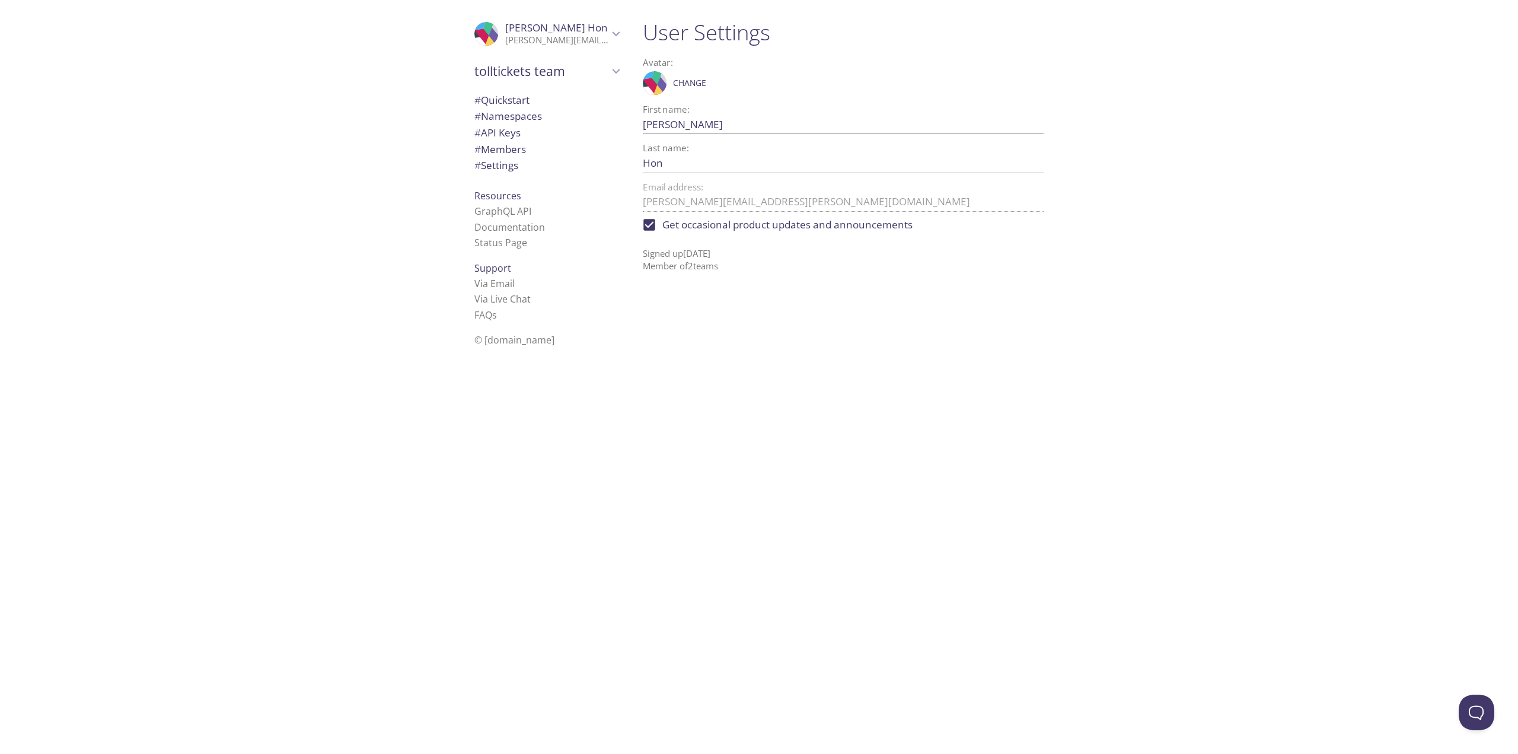
click at [681, 180] on div "Email address: martin.hon@kapsch.net" at bounding box center [843, 195] width 401 height 34
click at [680, 183] on label "Email address:" at bounding box center [673, 187] width 60 height 9
click at [474, 22] on div ".cls-1 { fill: #6d5ca8; } .cls-2 { fill: #3fc191; } .cls-3 { fill: #3b4752; } .…" at bounding box center [489, 34] width 31 height 24
click at [390, 66] on div ".cls-1 { fill: #6d5ca8; } .cls-2 { fill: #3fc191; } .cls-3 { fill: #3b4752; } .…" at bounding box center [316, 377] width 633 height 754
click at [487, 126] on span "tolltickets team" at bounding box center [541, 124] width 134 height 17
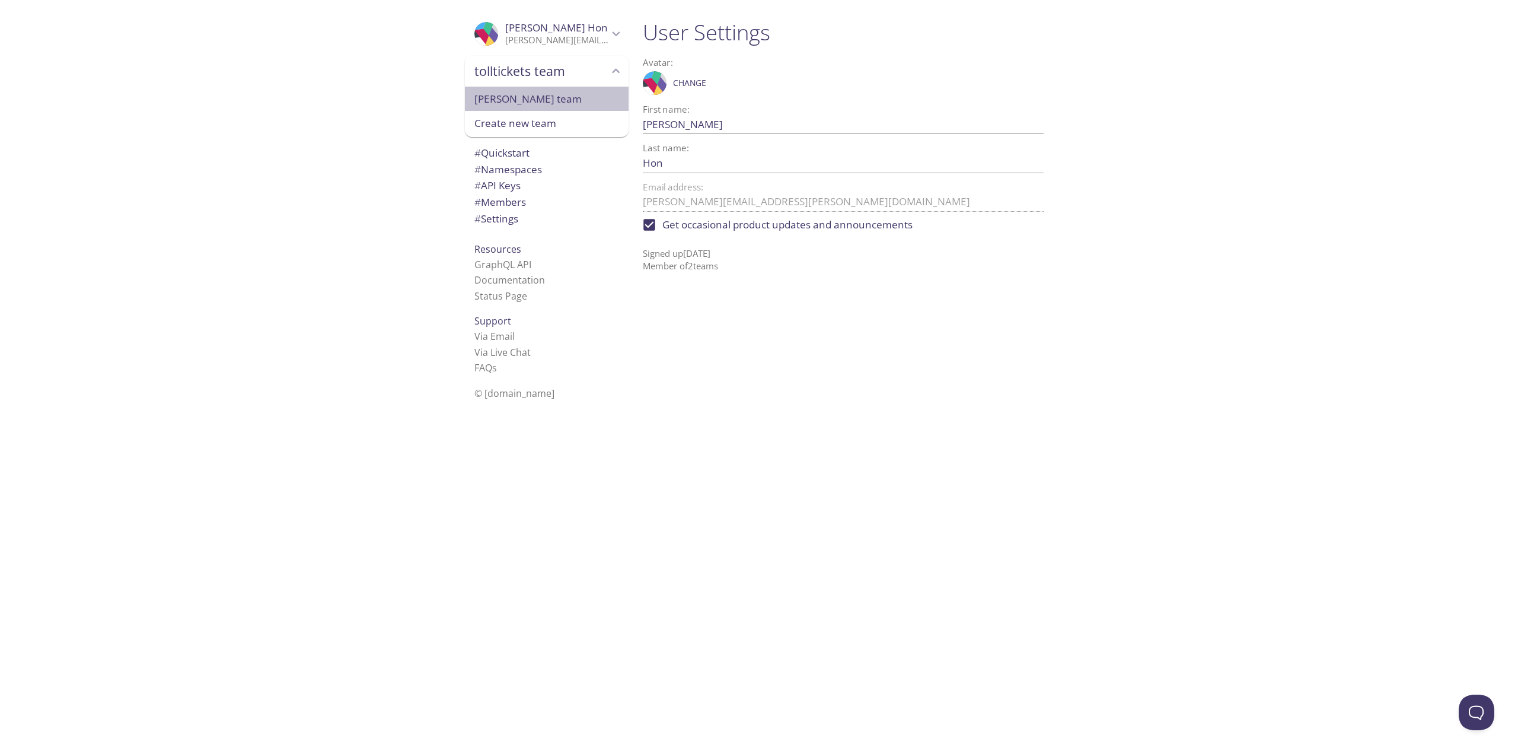
click at [500, 101] on span "Martin's team" at bounding box center [546, 98] width 145 height 15
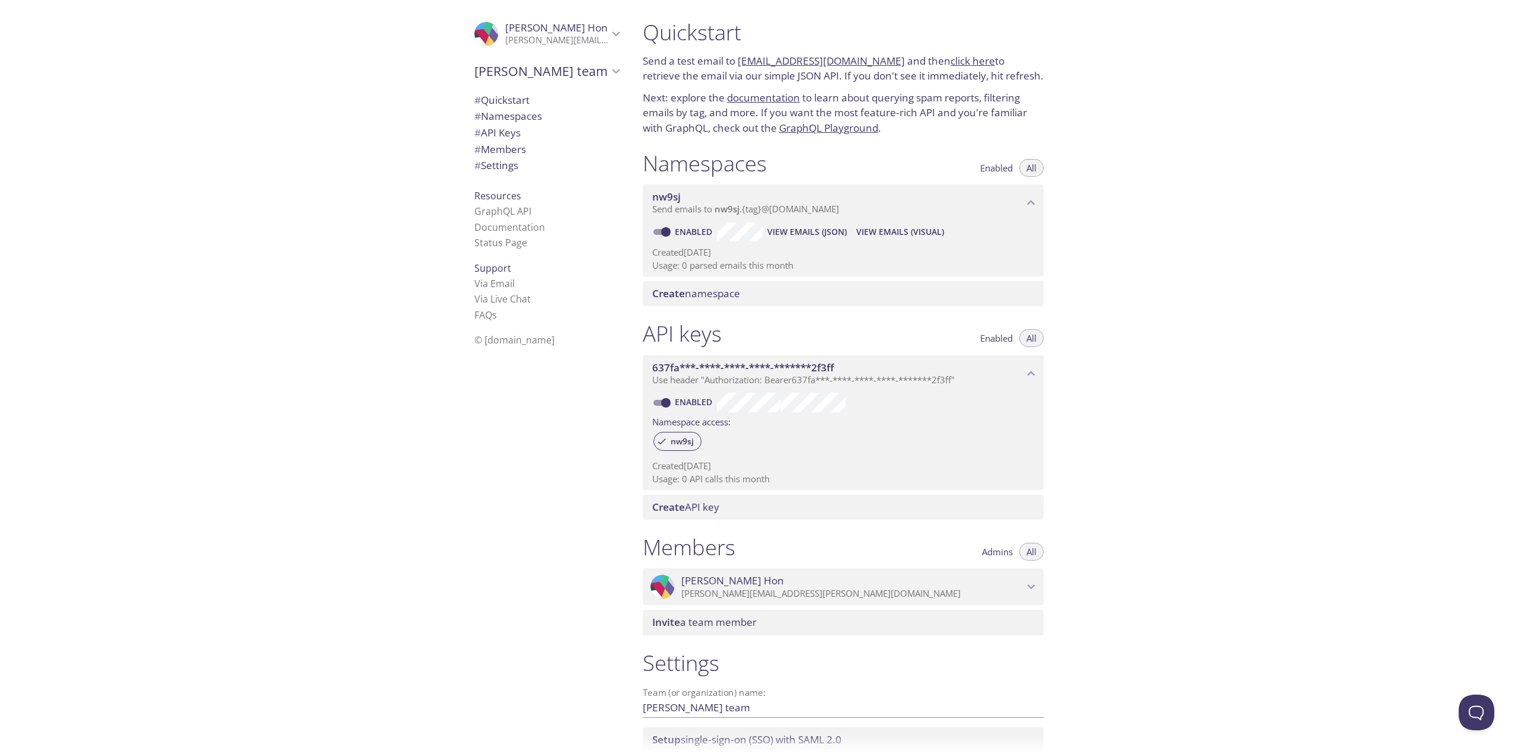
click at [537, 60] on div "Martin's team" at bounding box center [547, 71] width 164 height 31
click at [522, 97] on span "tolltickets team" at bounding box center [546, 98] width 145 height 15
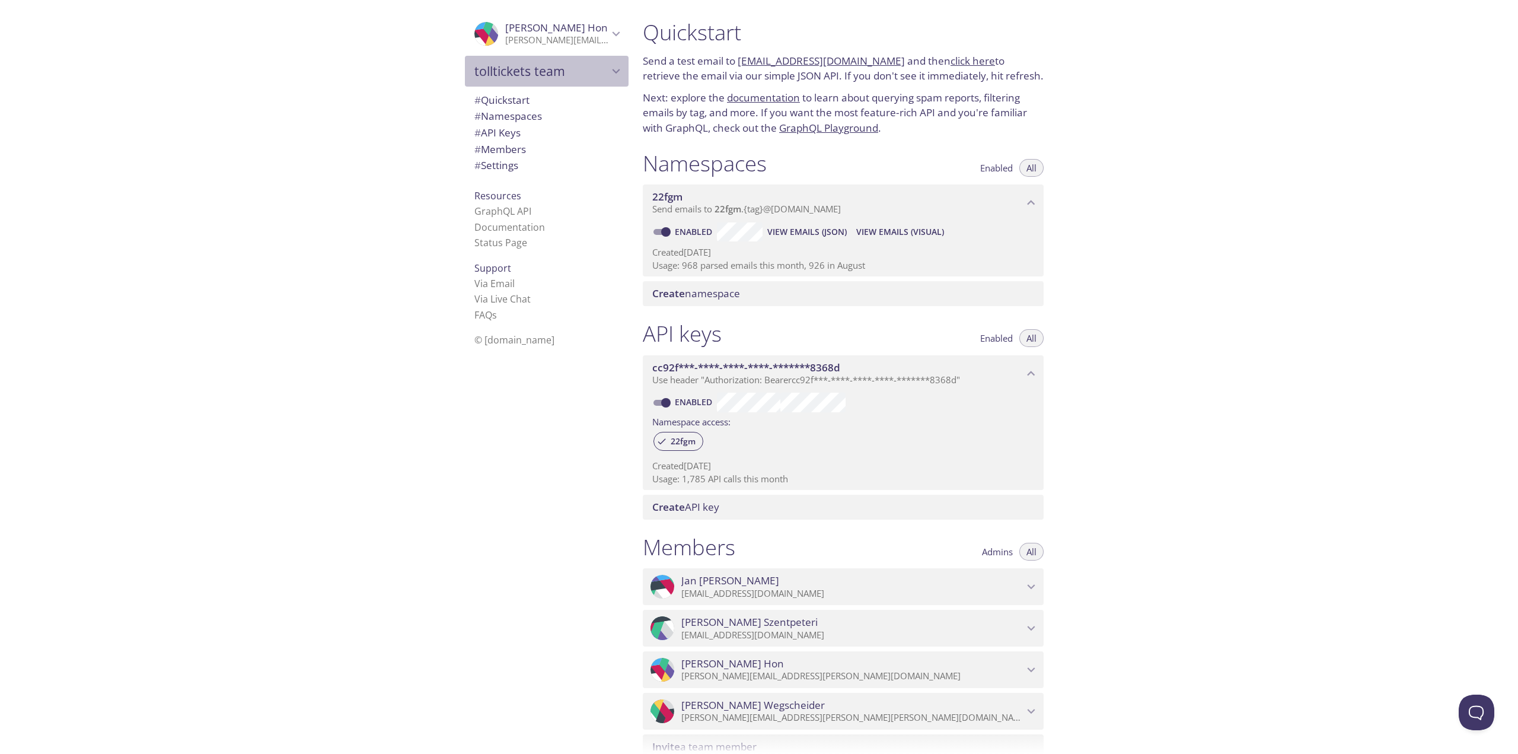
click at [520, 73] on span "tolltickets team" at bounding box center [541, 71] width 134 height 17
click at [512, 100] on span "Martin's team" at bounding box center [546, 98] width 145 height 15
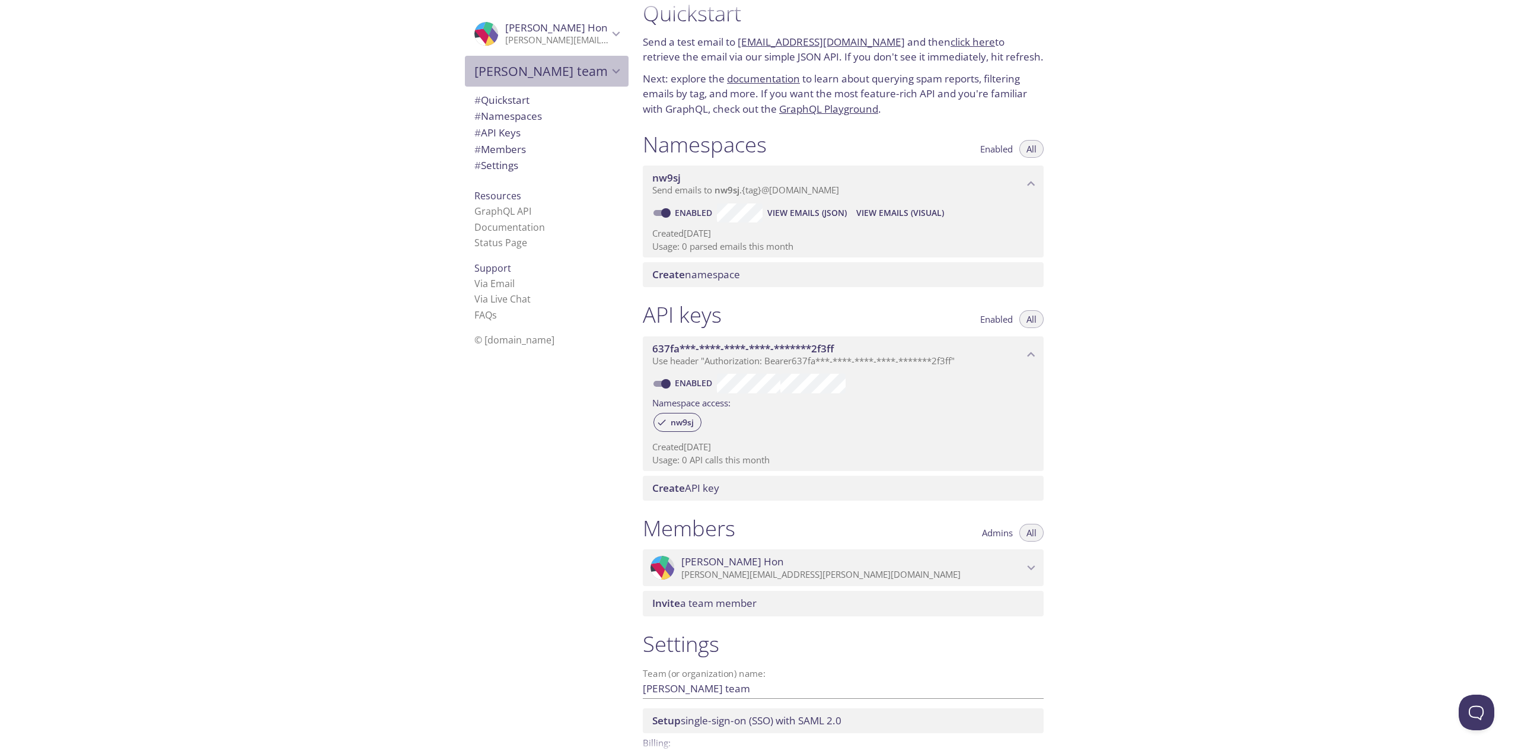
click at [513, 69] on span "Martin's team" at bounding box center [541, 71] width 134 height 17
click at [516, 93] on span "tolltickets team" at bounding box center [546, 98] width 145 height 15
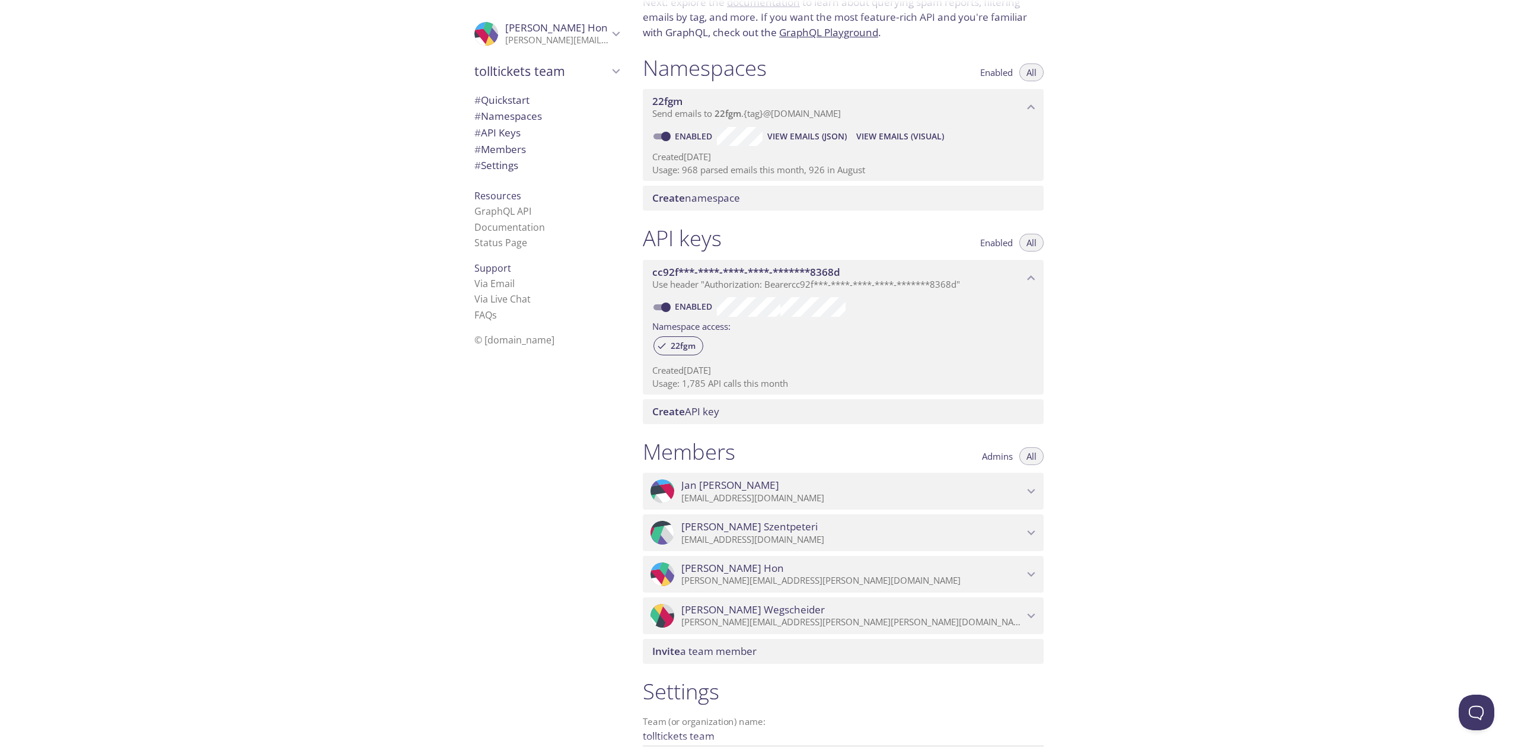
scroll to position [0, 0]
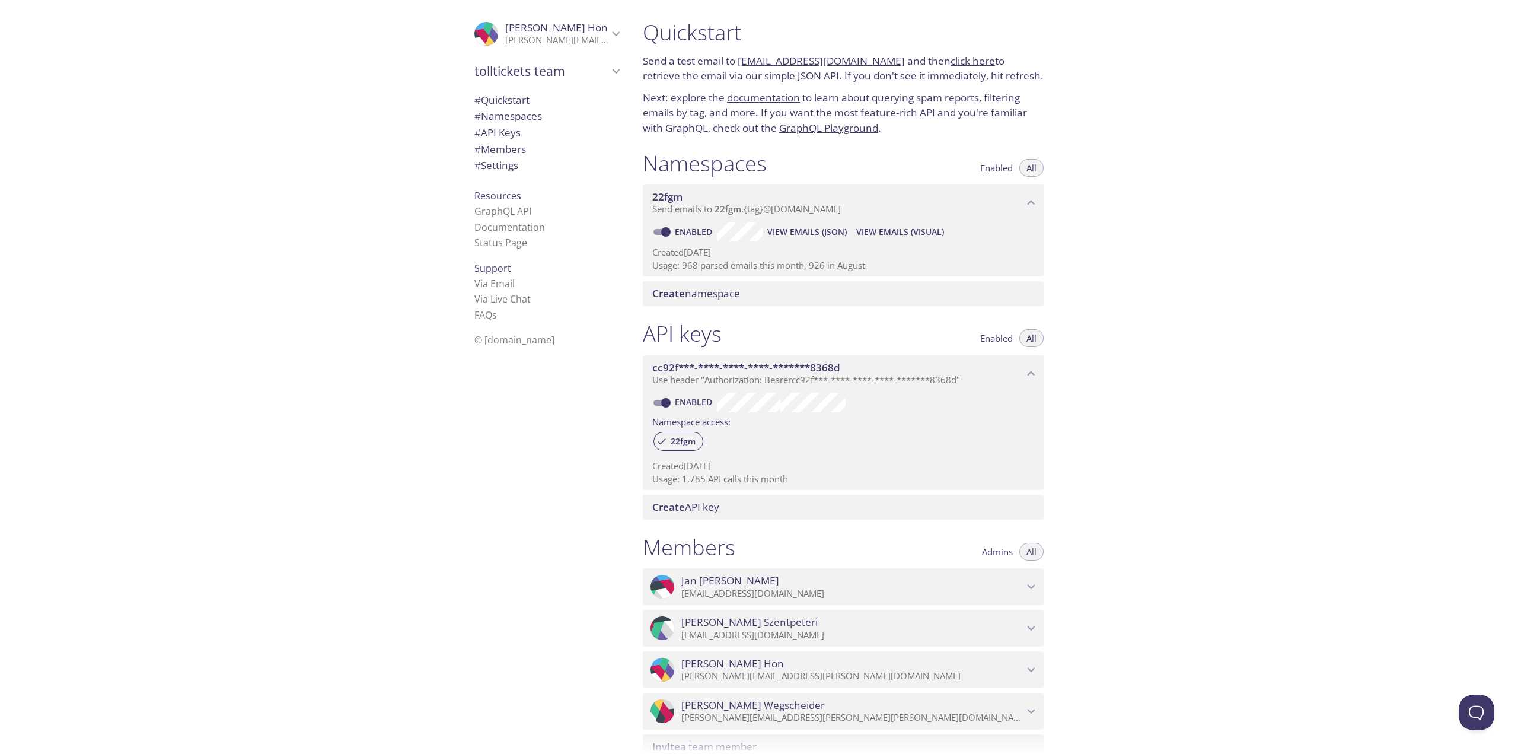
click at [508, 76] on span "tolltickets team" at bounding box center [541, 71] width 134 height 17
click at [508, 97] on span "Martin's team" at bounding box center [546, 98] width 145 height 15
type input "Martin's team"
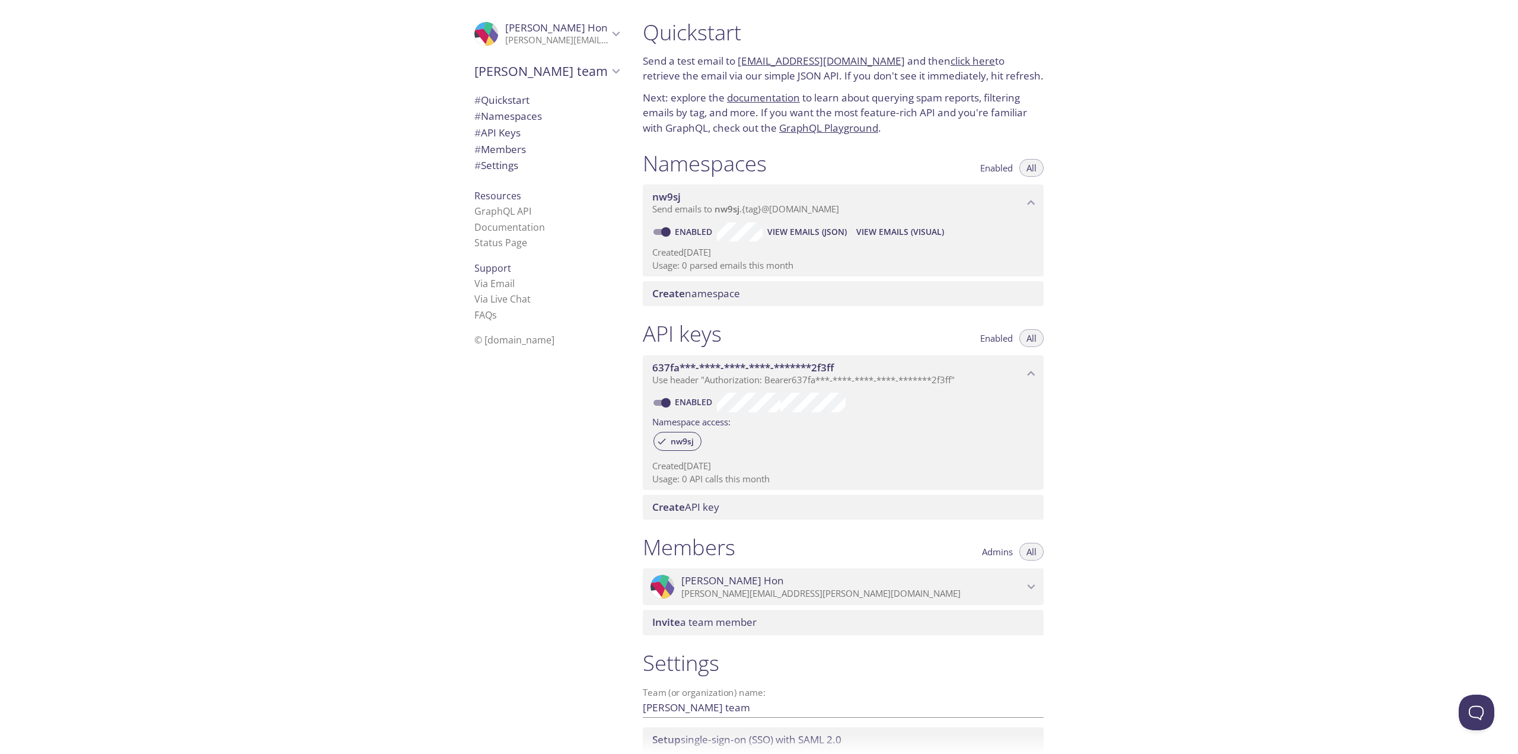
scroll to position [19, 0]
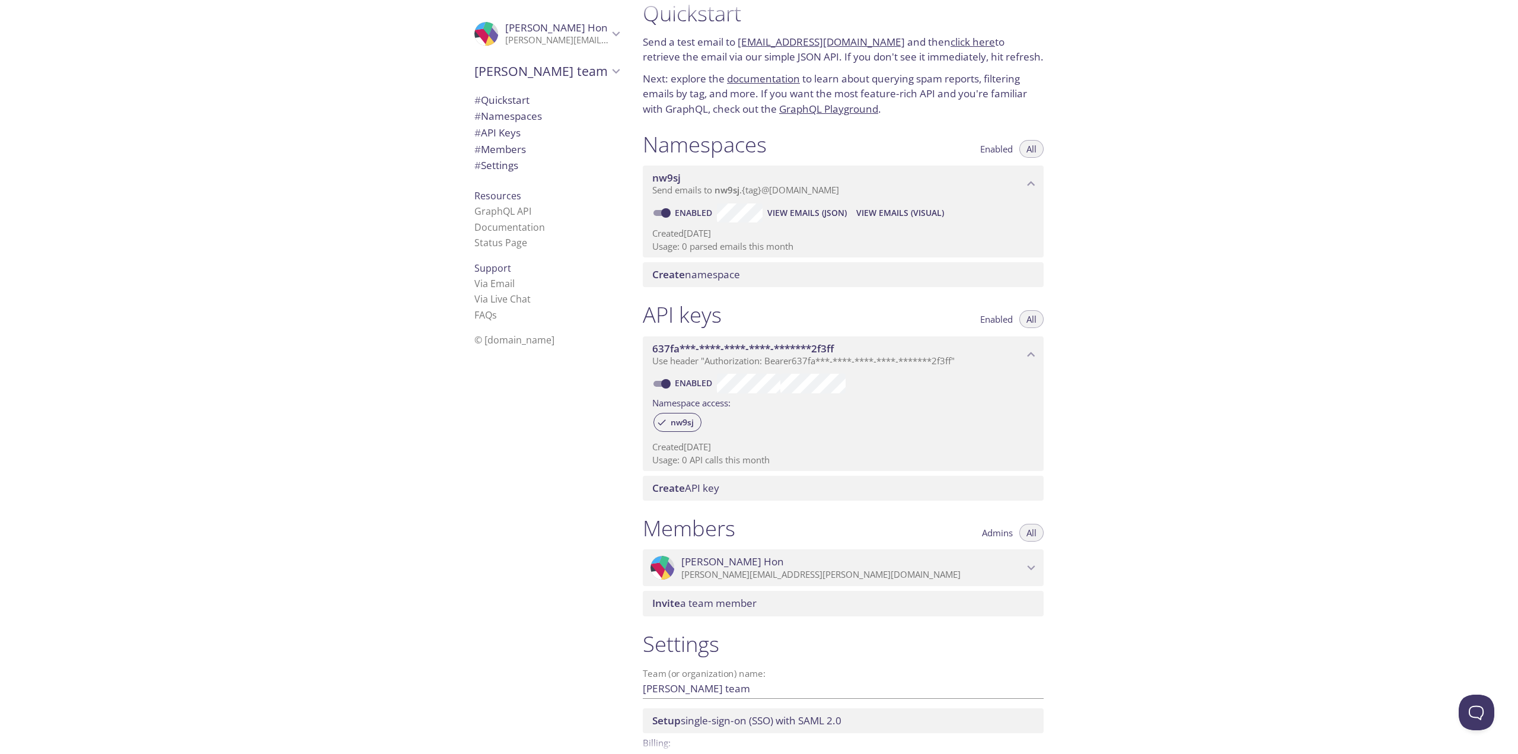
click at [588, 538] on div ".cls-1 { fill: #6d5ca8; } .cls-2 { fill: #3fc191; } .cls-3 { fill: #3b4752; } .…" at bounding box center [544, 377] width 178 height 754
click at [520, 27] on span "Martin Hon" at bounding box center [556, 28] width 103 height 14
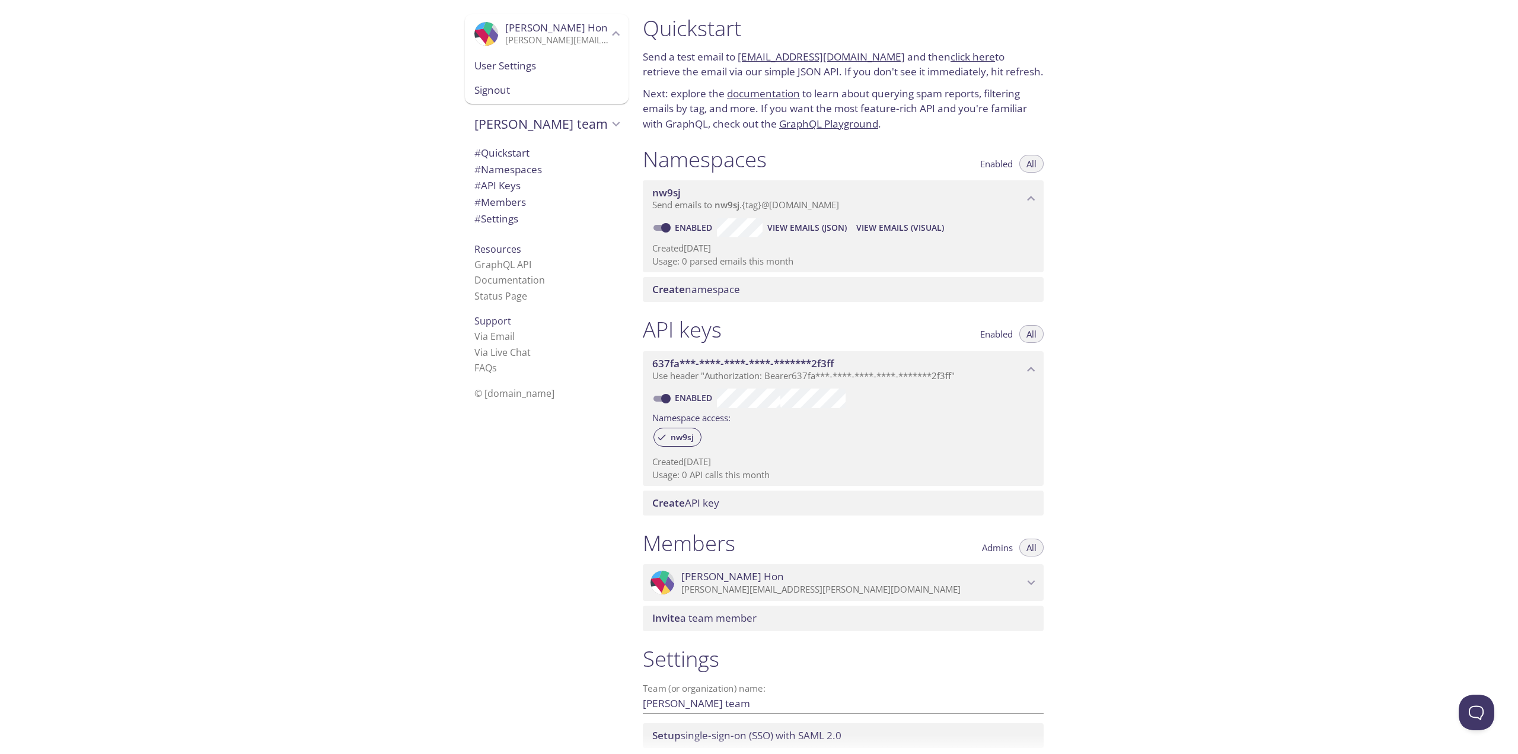
scroll to position [0, 0]
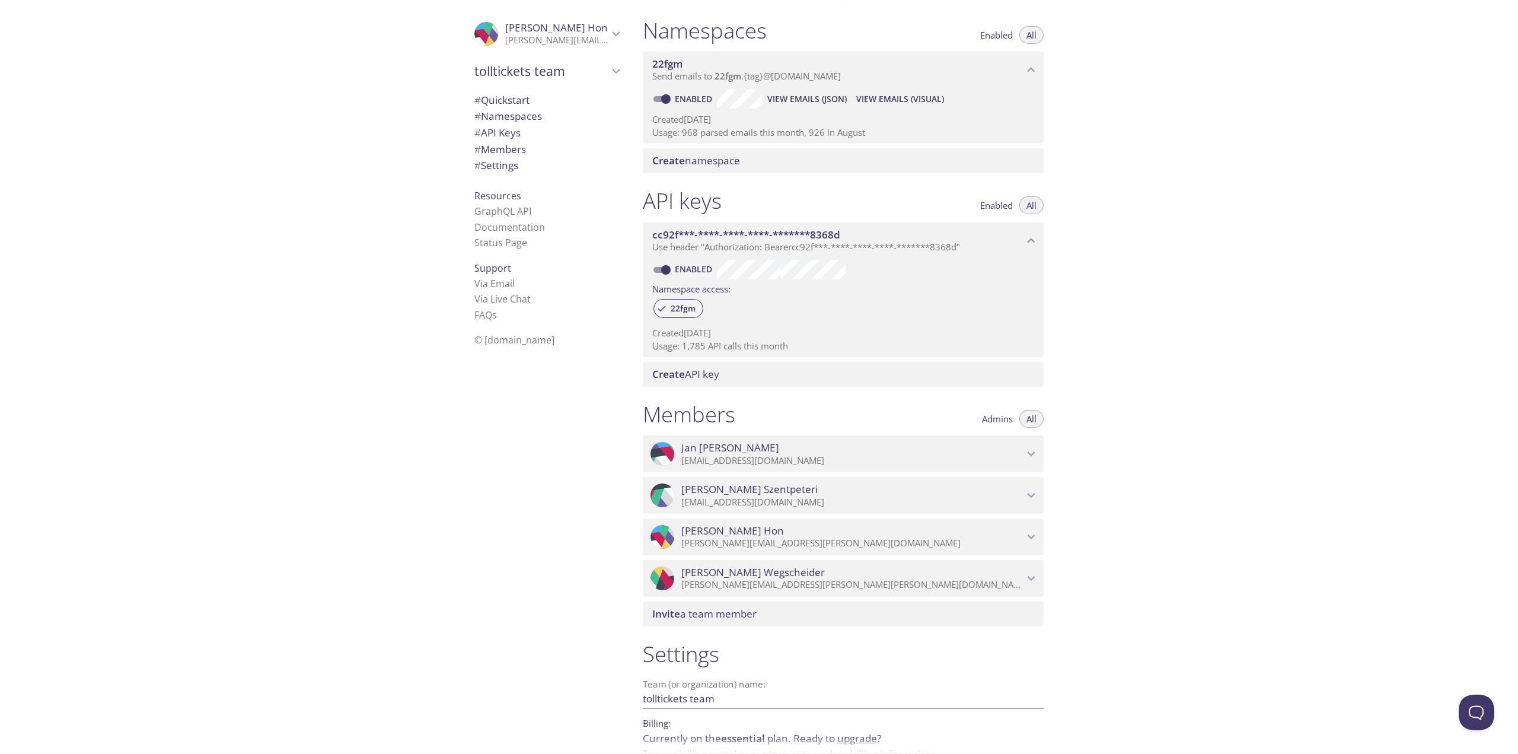
scroll to position [199, 0]
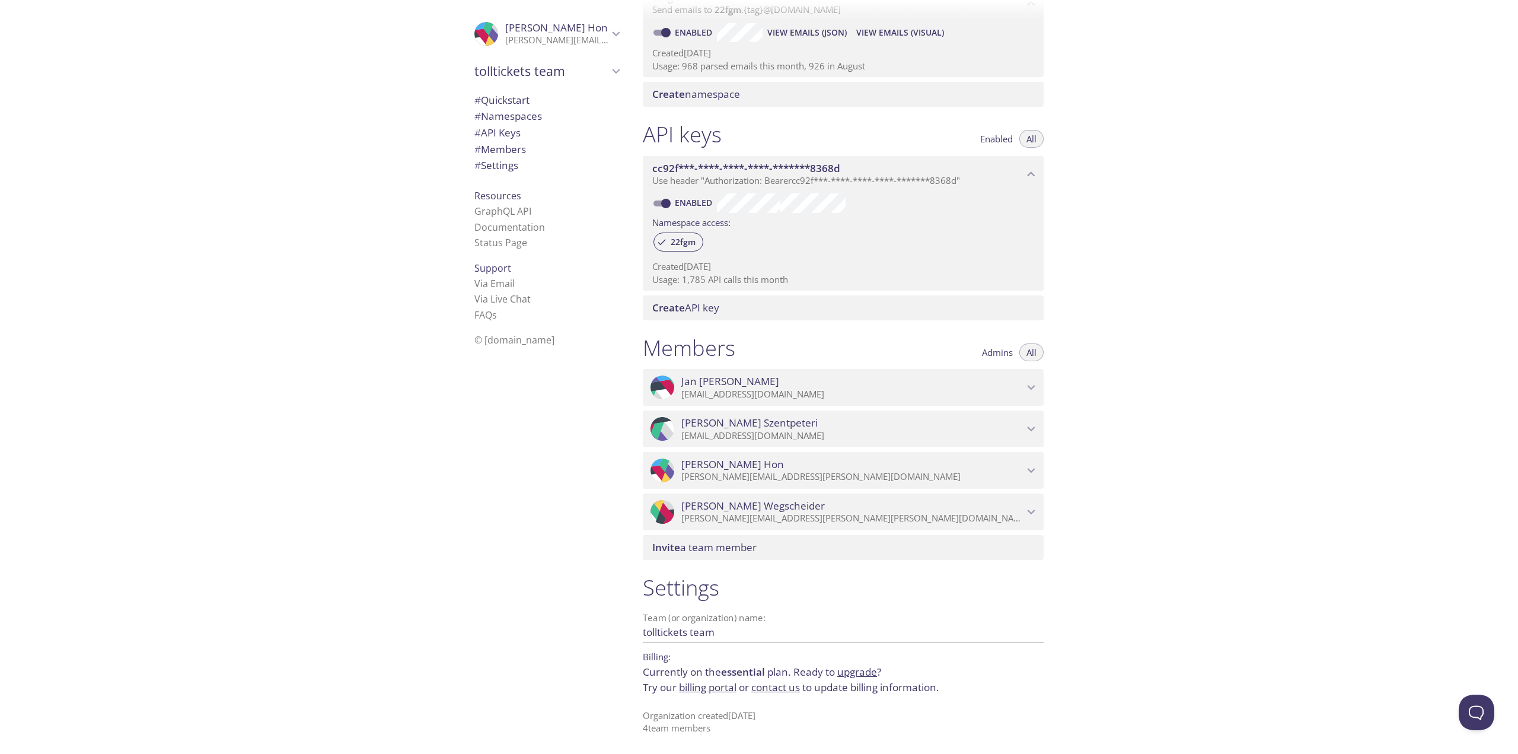
click at [717, 689] on link "billing portal" at bounding box center [708, 687] width 58 height 14
click at [524, 471] on div ".cls-1 { fill: #6d5ca8; } .cls-2 { fill: #3fc191; } .cls-3 { fill: #3b4752; } .…" at bounding box center [544, 377] width 178 height 754
click at [500, 161] on span "# Settings" at bounding box center [496, 165] width 44 height 14
click at [503, 111] on span "# Namespaces" at bounding box center [508, 116] width 68 height 14
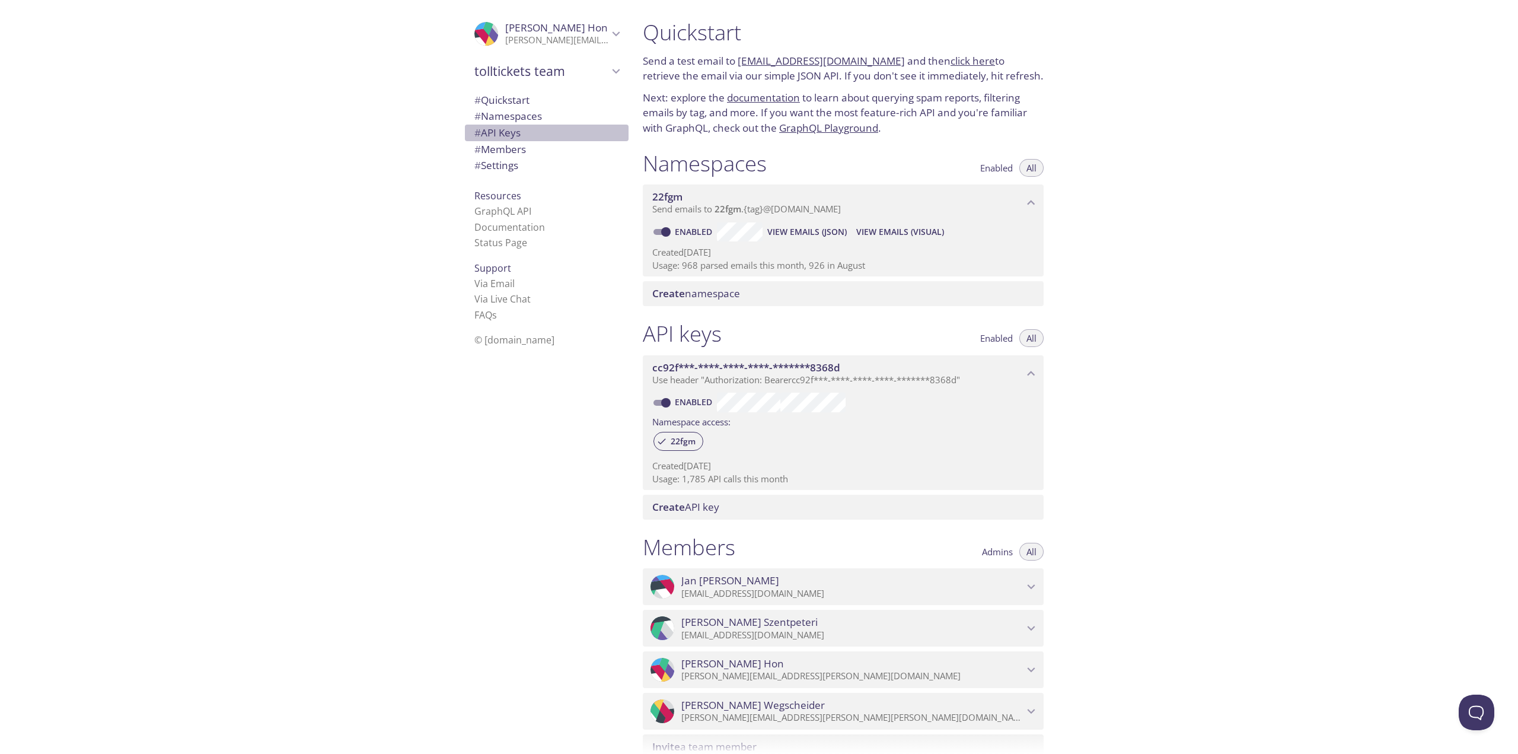
click at [498, 131] on span "# API Keys" at bounding box center [497, 133] width 46 height 14
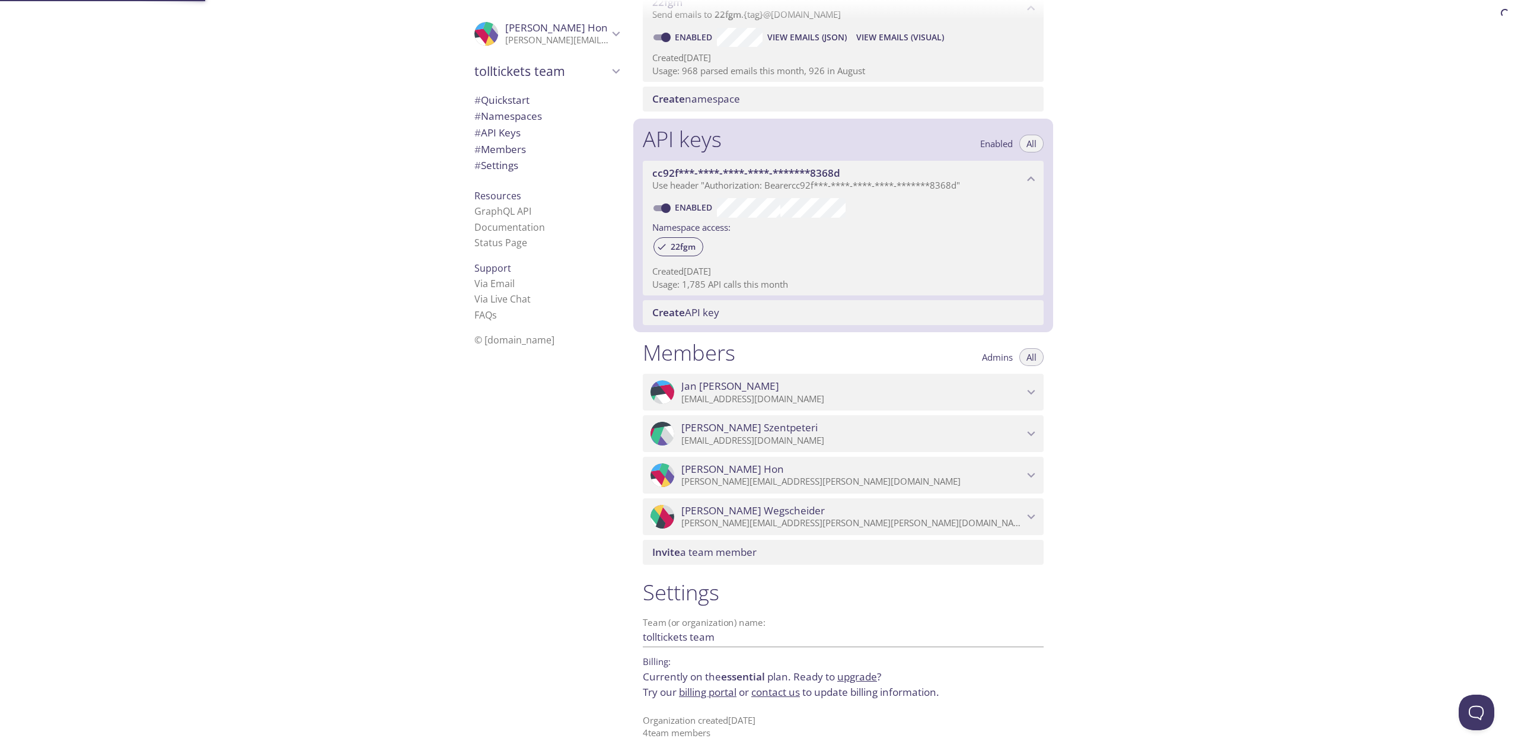
scroll to position [199, 0]
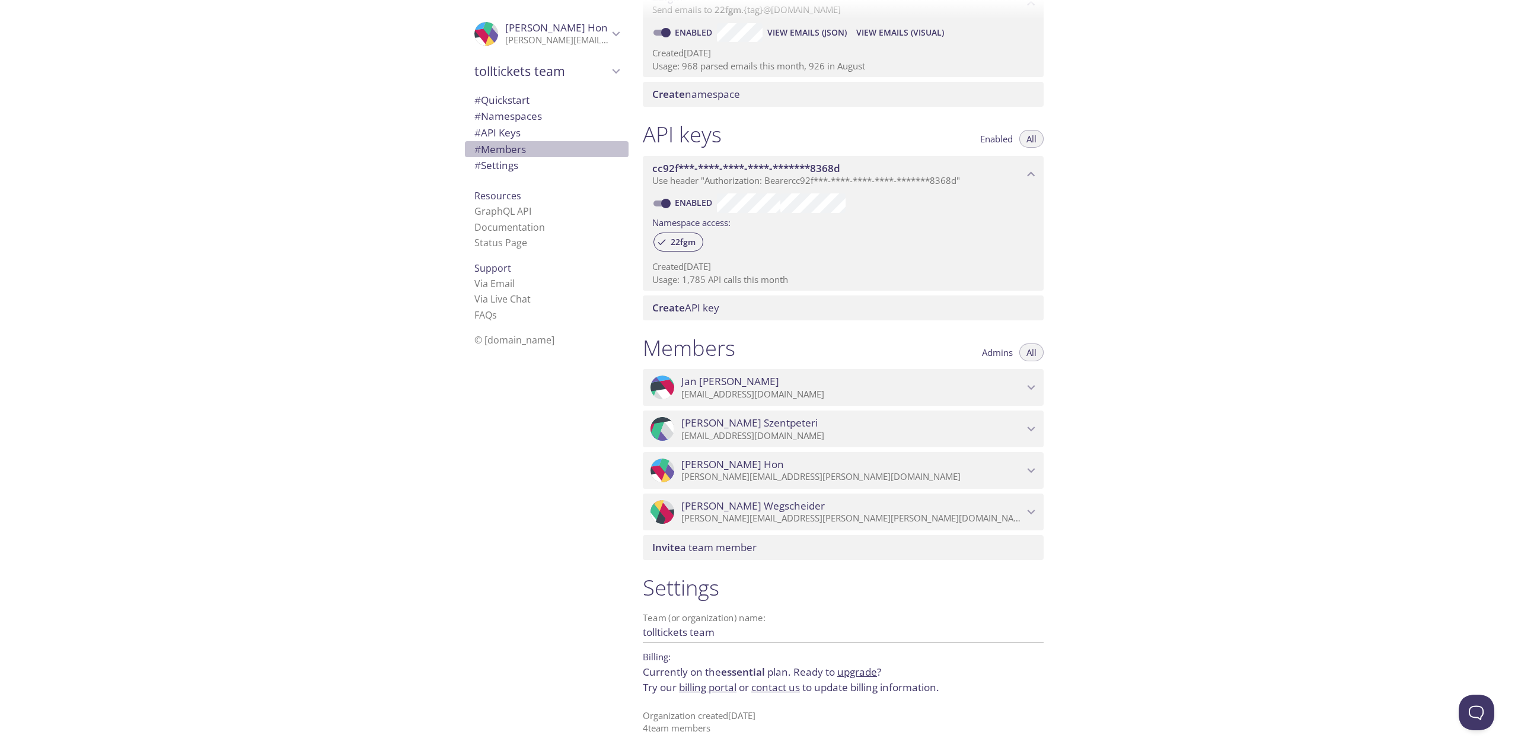
click at [498, 145] on span "# Members" at bounding box center [500, 149] width 52 height 14
click at [492, 238] on link "Status Page" at bounding box center [500, 242] width 53 height 13
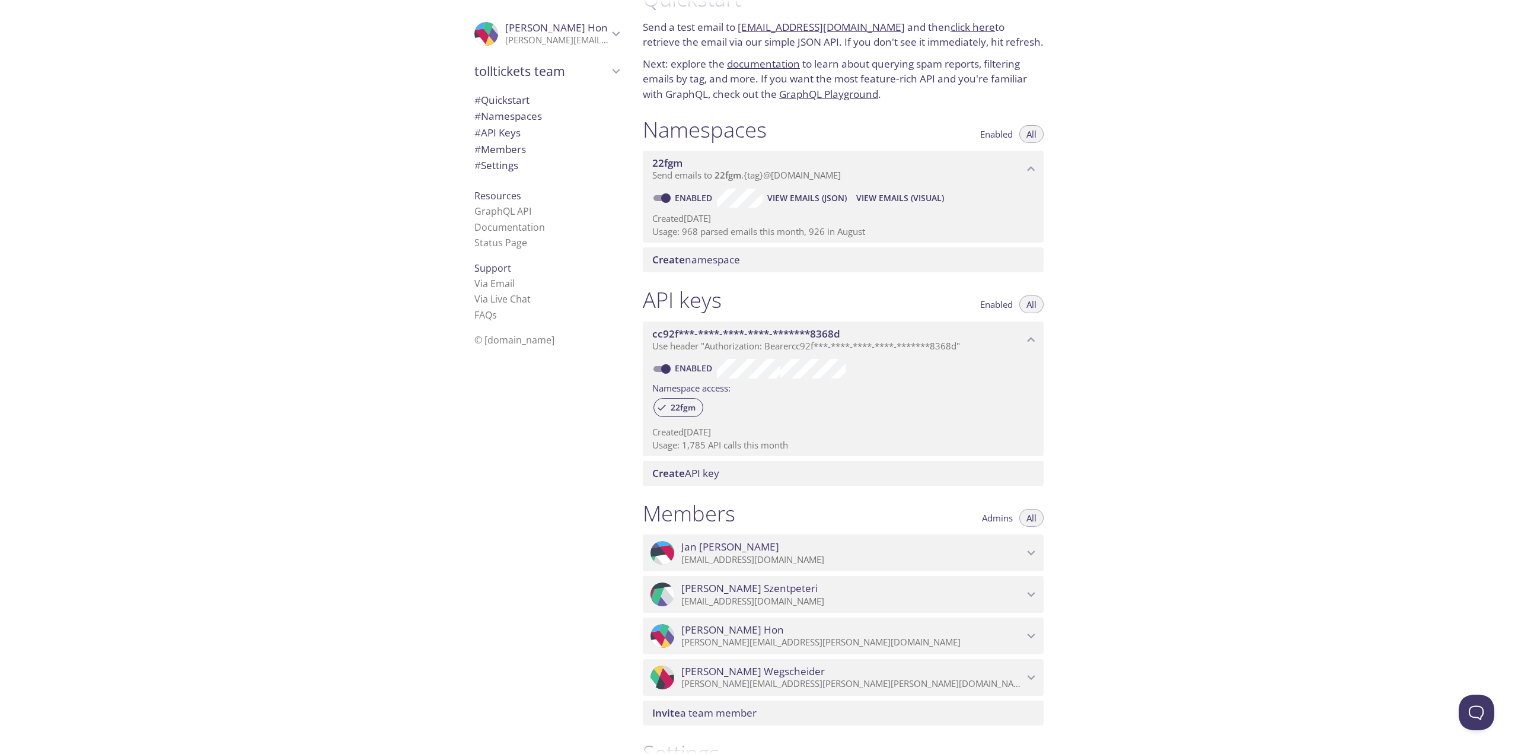
scroll to position [0, 0]
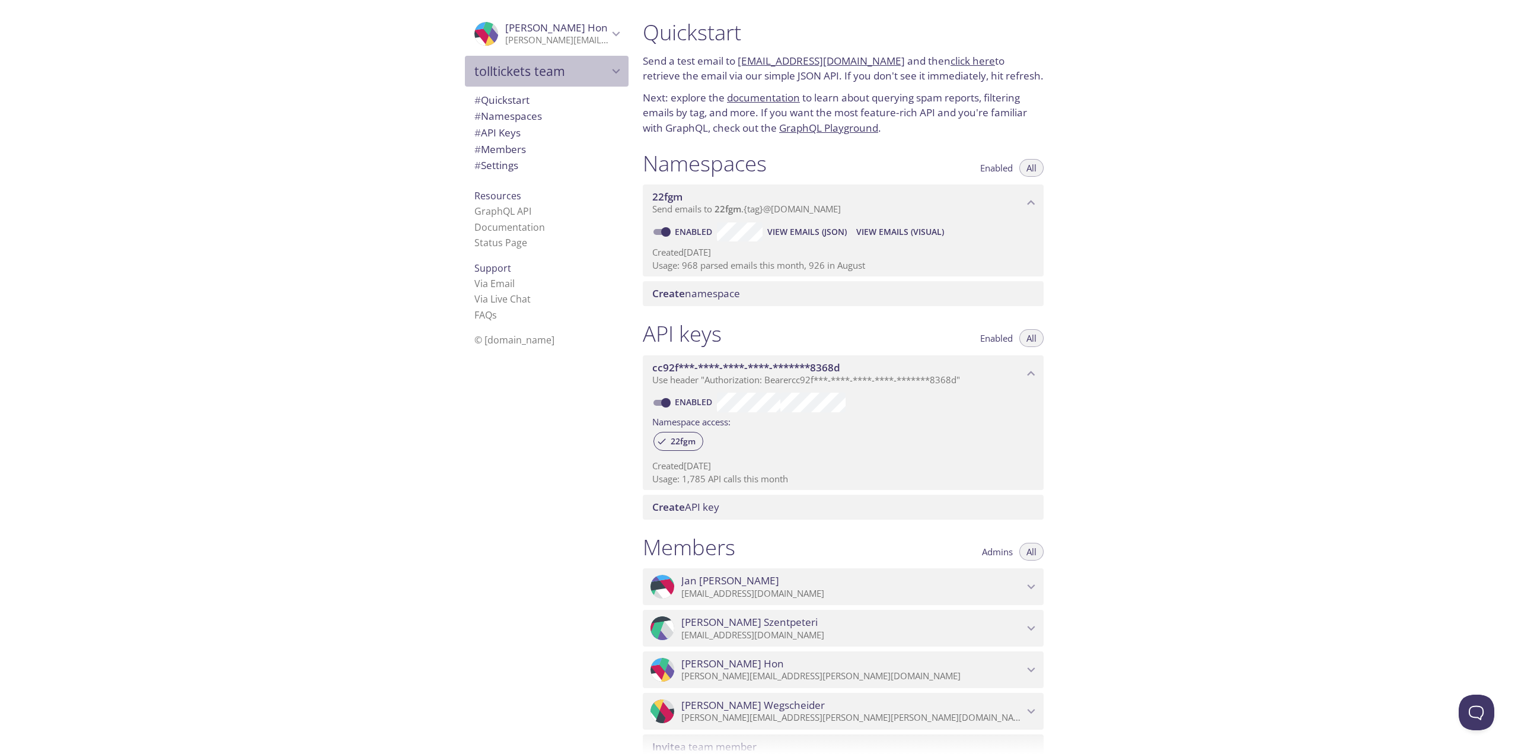
click at [484, 74] on span "tolltickets team" at bounding box center [541, 71] width 134 height 17
click at [500, 95] on span "Martin's team" at bounding box center [546, 98] width 145 height 15
type input "Martin's team"
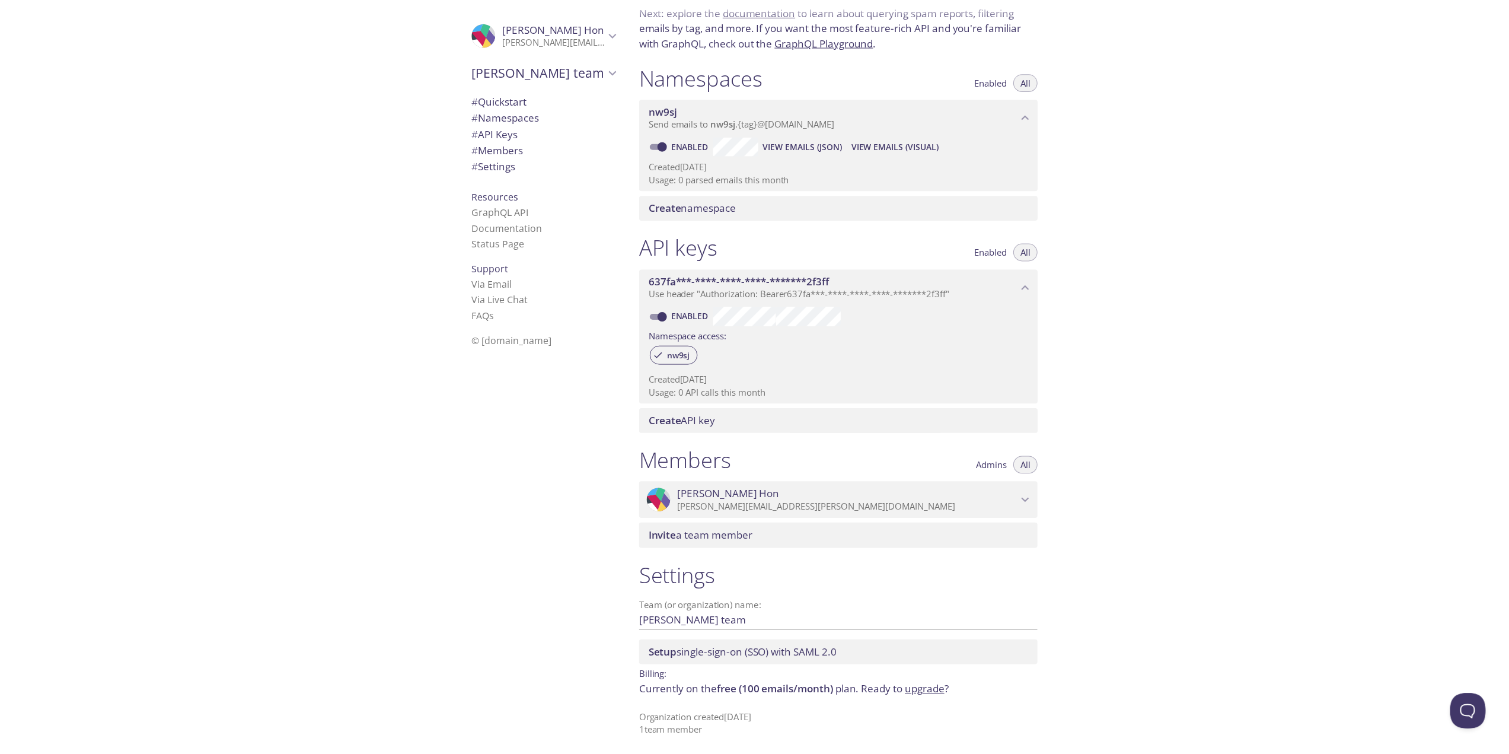
scroll to position [90, 0]
click at [927, 692] on link "upgrade" at bounding box center [930, 687] width 40 height 14
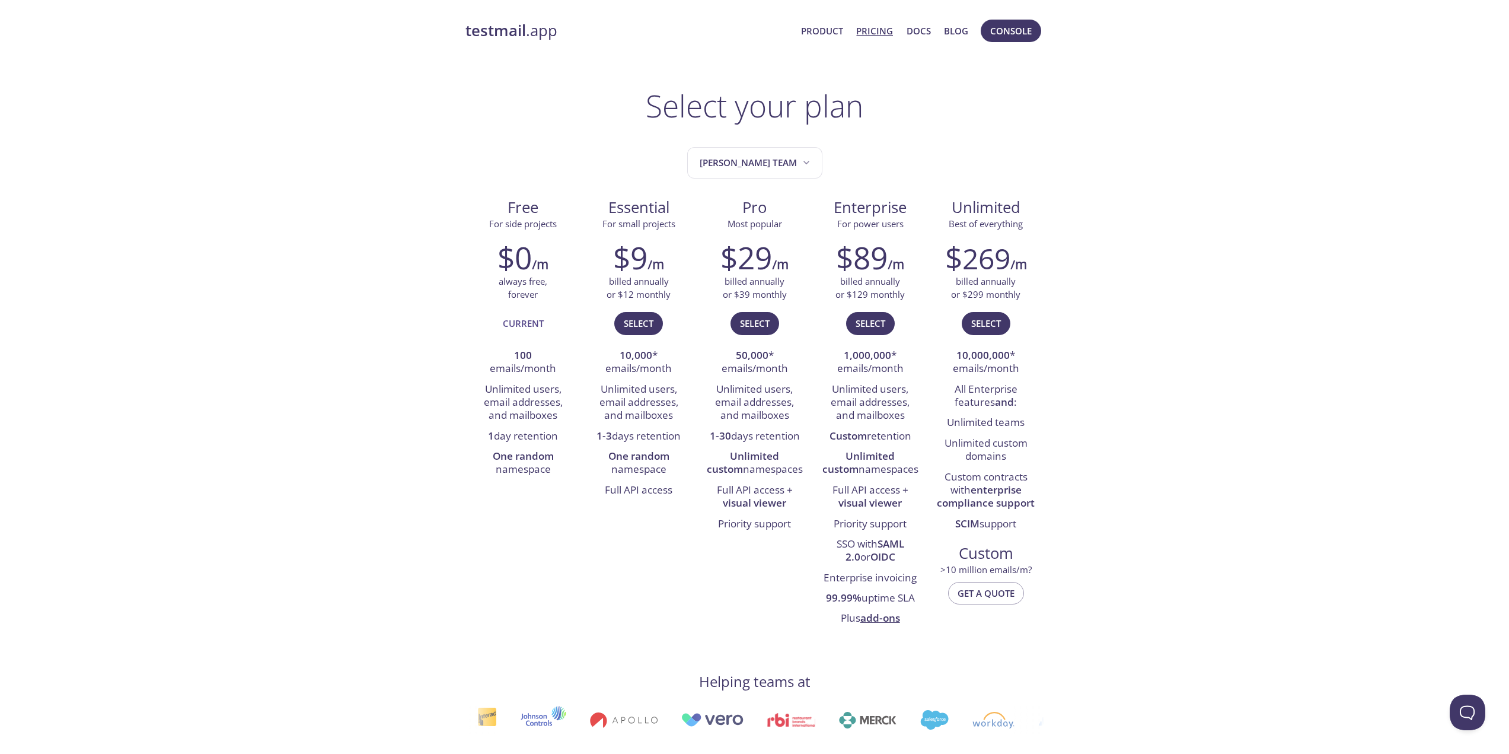
click at [503, 28] on strong "testmail" at bounding box center [496, 30] width 60 height 21
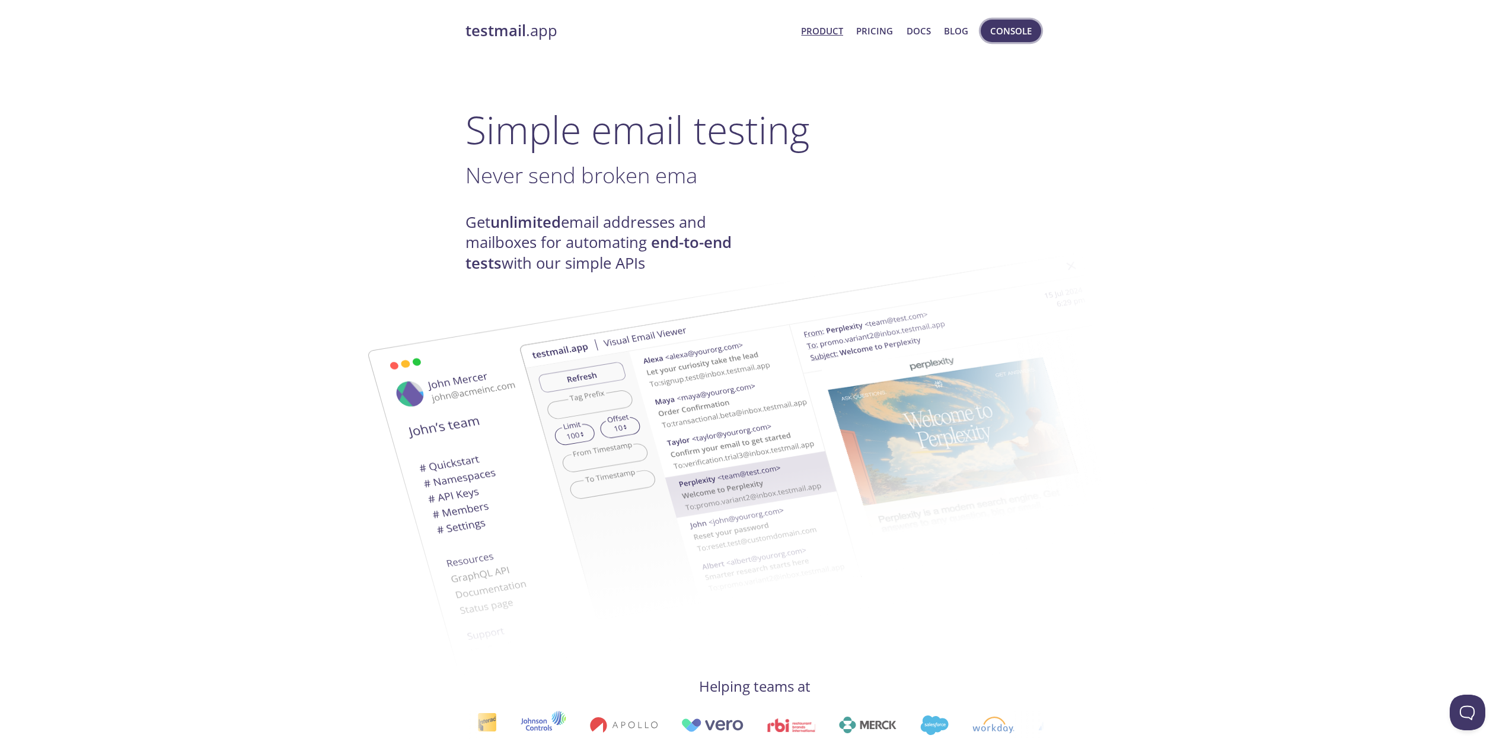
click at [1026, 26] on span "Console" at bounding box center [1011, 30] width 42 height 15
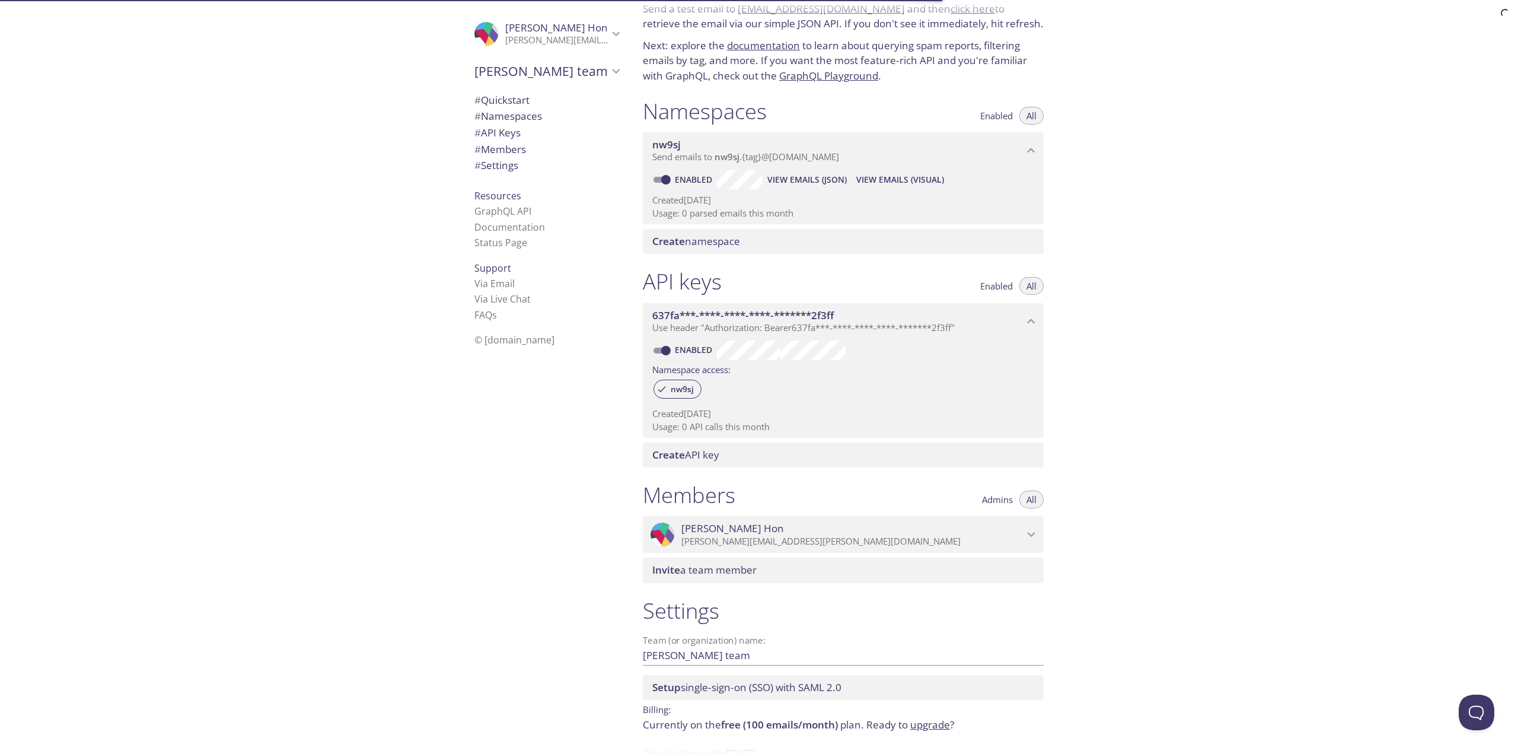
scroll to position [90, 0]
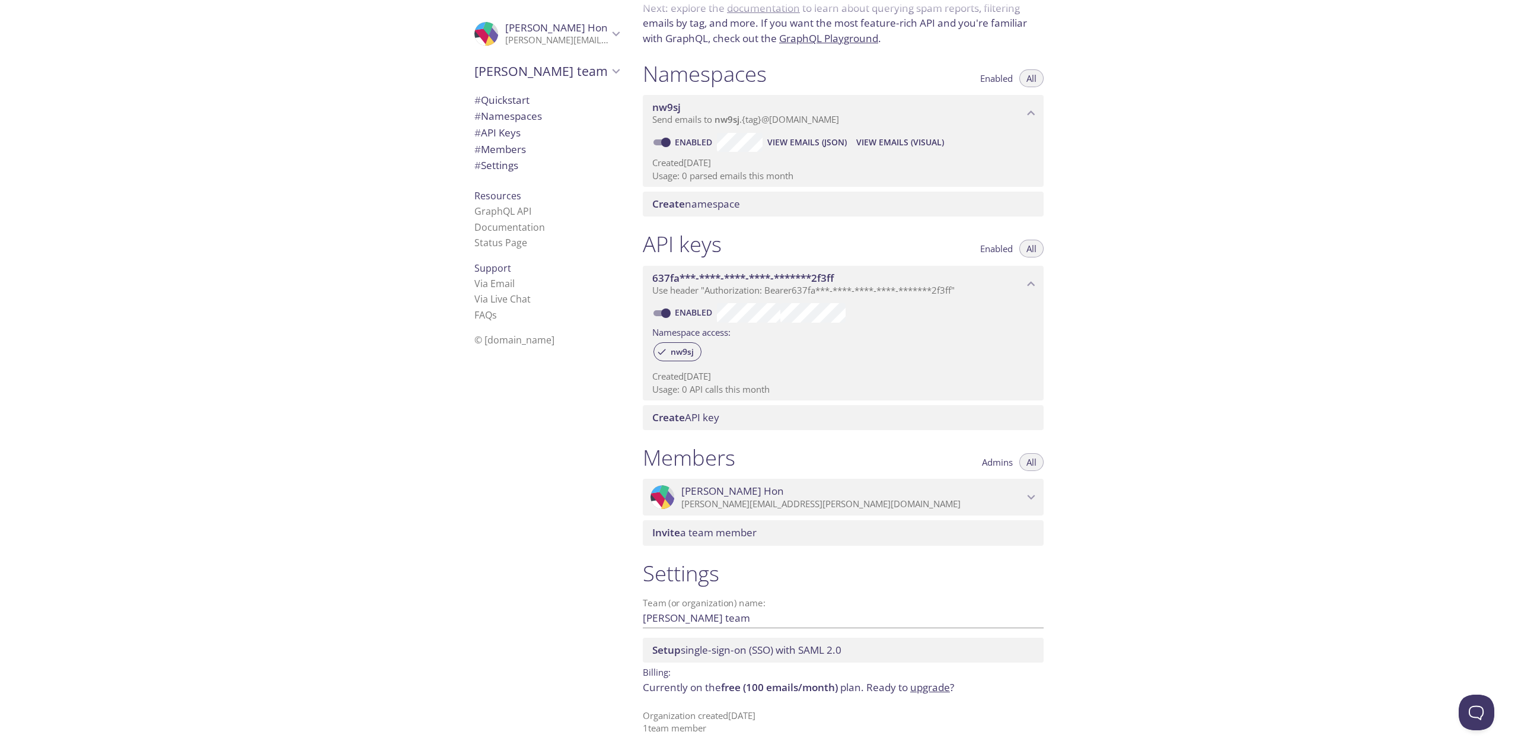
click at [498, 112] on span "# Namespaces" at bounding box center [508, 116] width 68 height 14
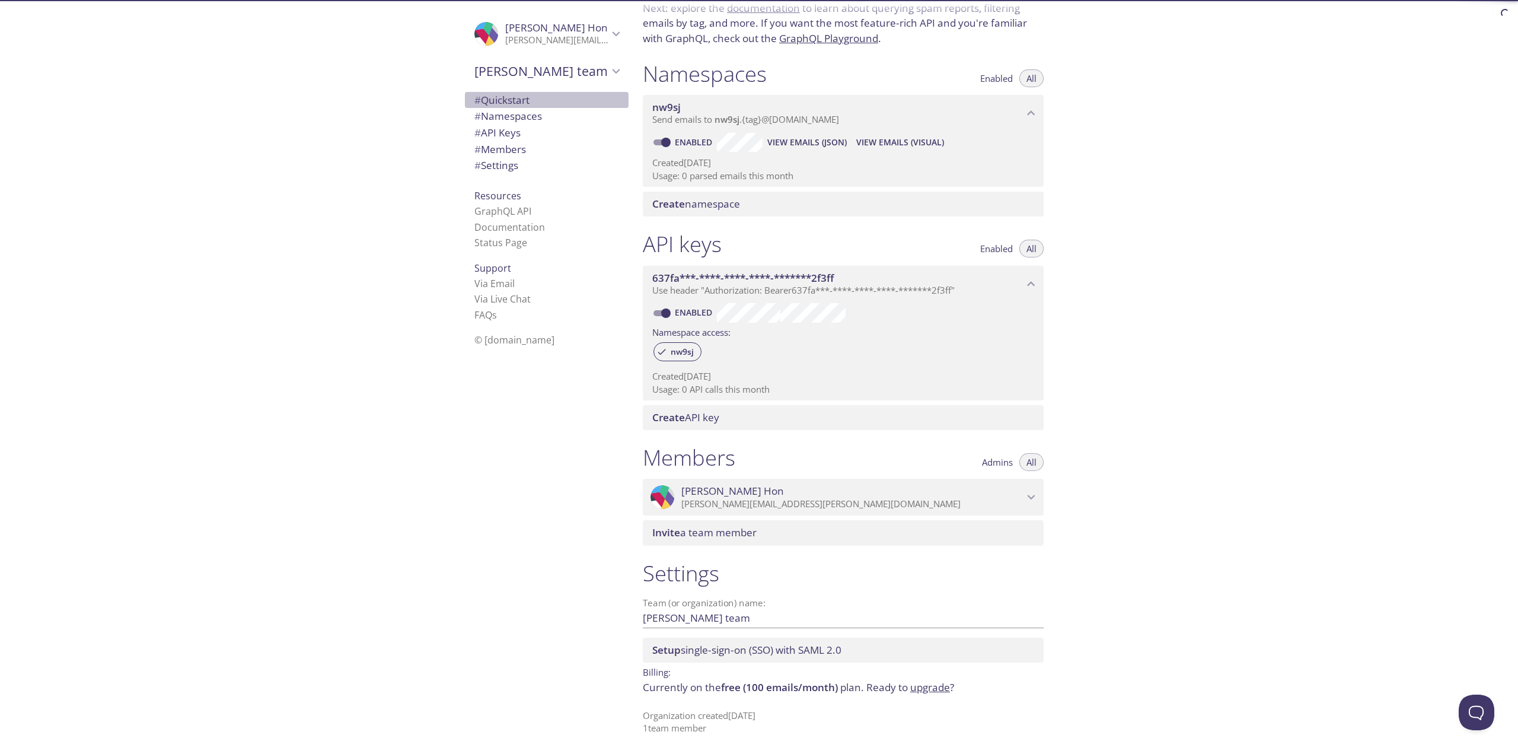
click at [502, 97] on span "# Quickstart" at bounding box center [501, 100] width 55 height 14
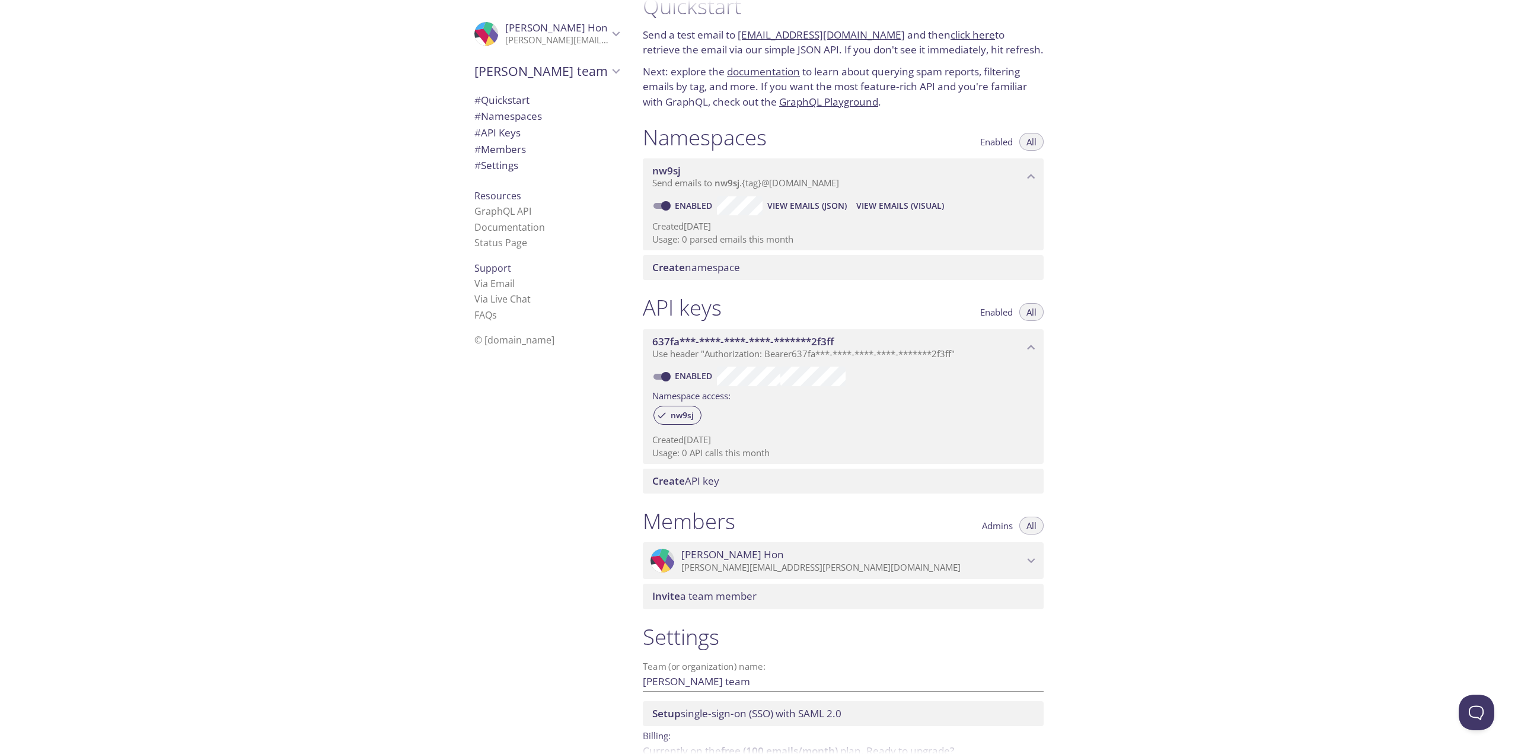
scroll to position [19, 0]
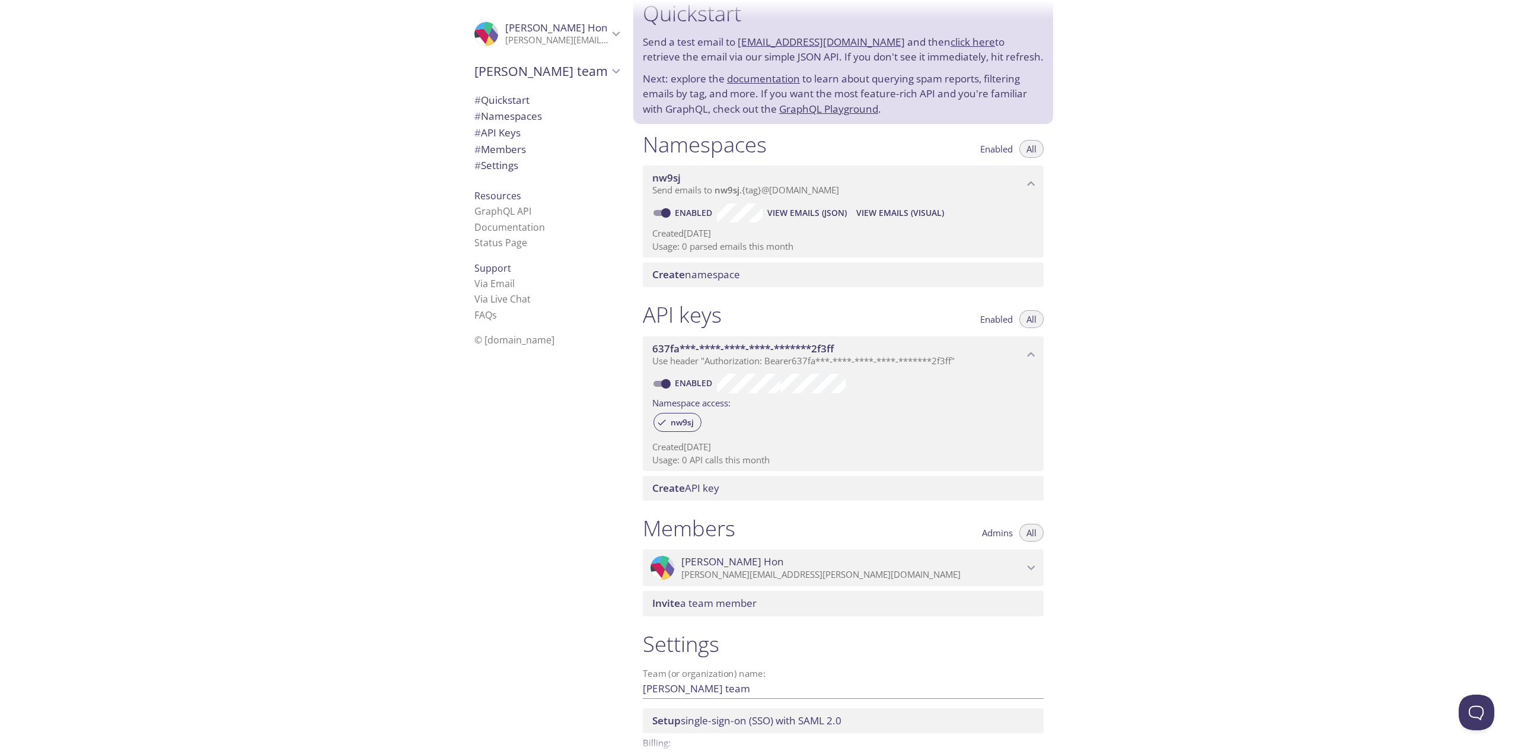
click at [510, 72] on span "Martin's team" at bounding box center [541, 71] width 134 height 17
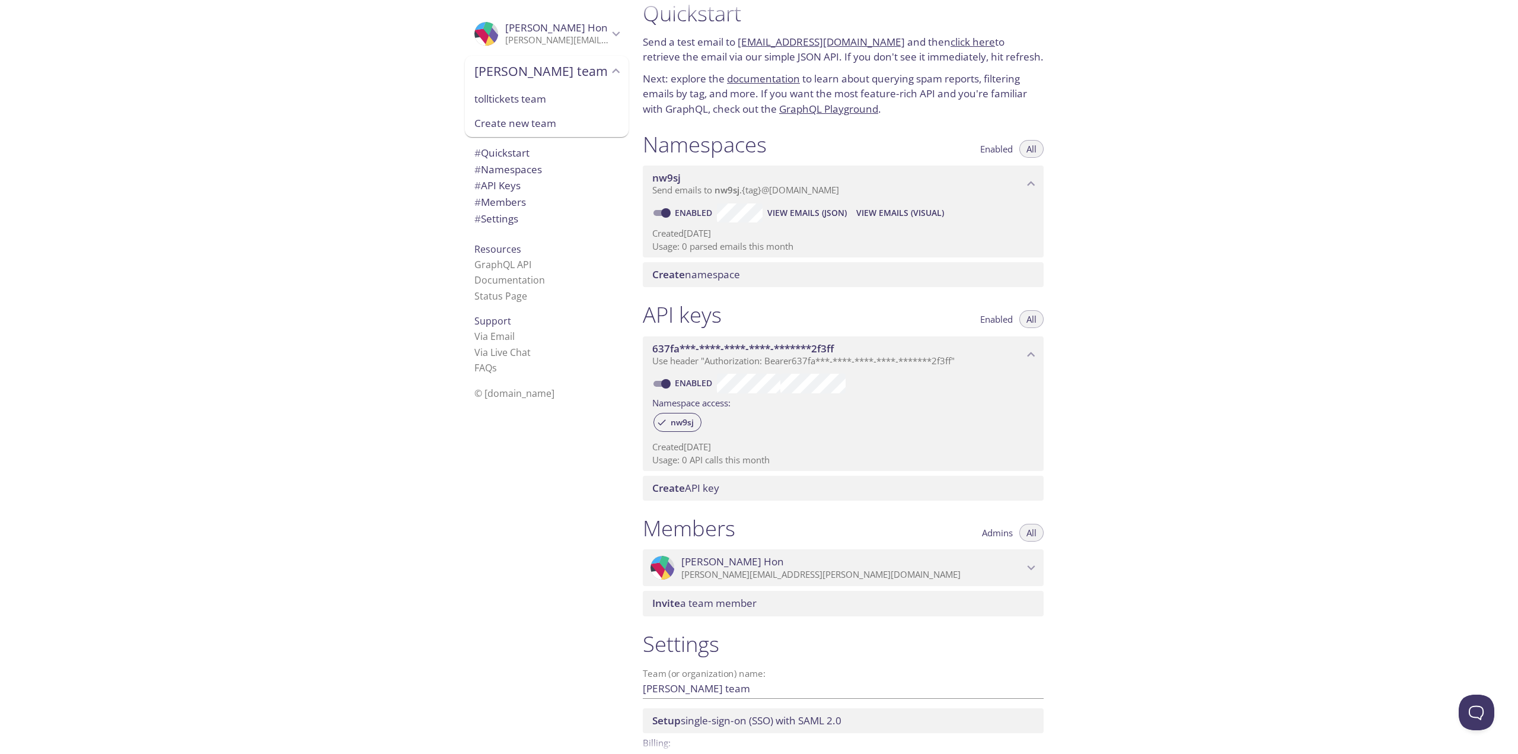
click at [495, 99] on span "tolltickets team" at bounding box center [546, 98] width 145 height 15
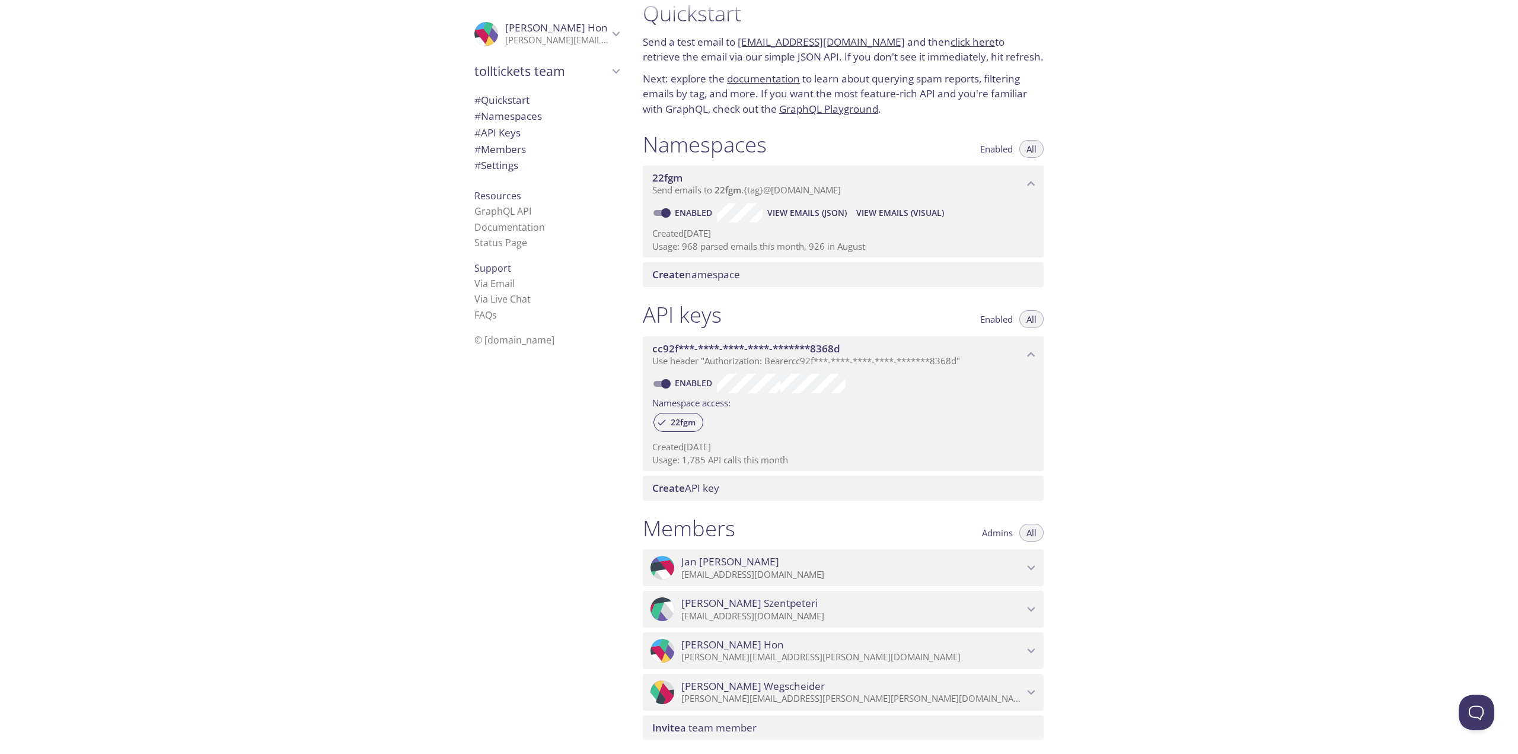
click at [499, 71] on span "tolltickets team" at bounding box center [541, 71] width 134 height 17
click at [496, 101] on span "Martin's team" at bounding box center [546, 98] width 145 height 15
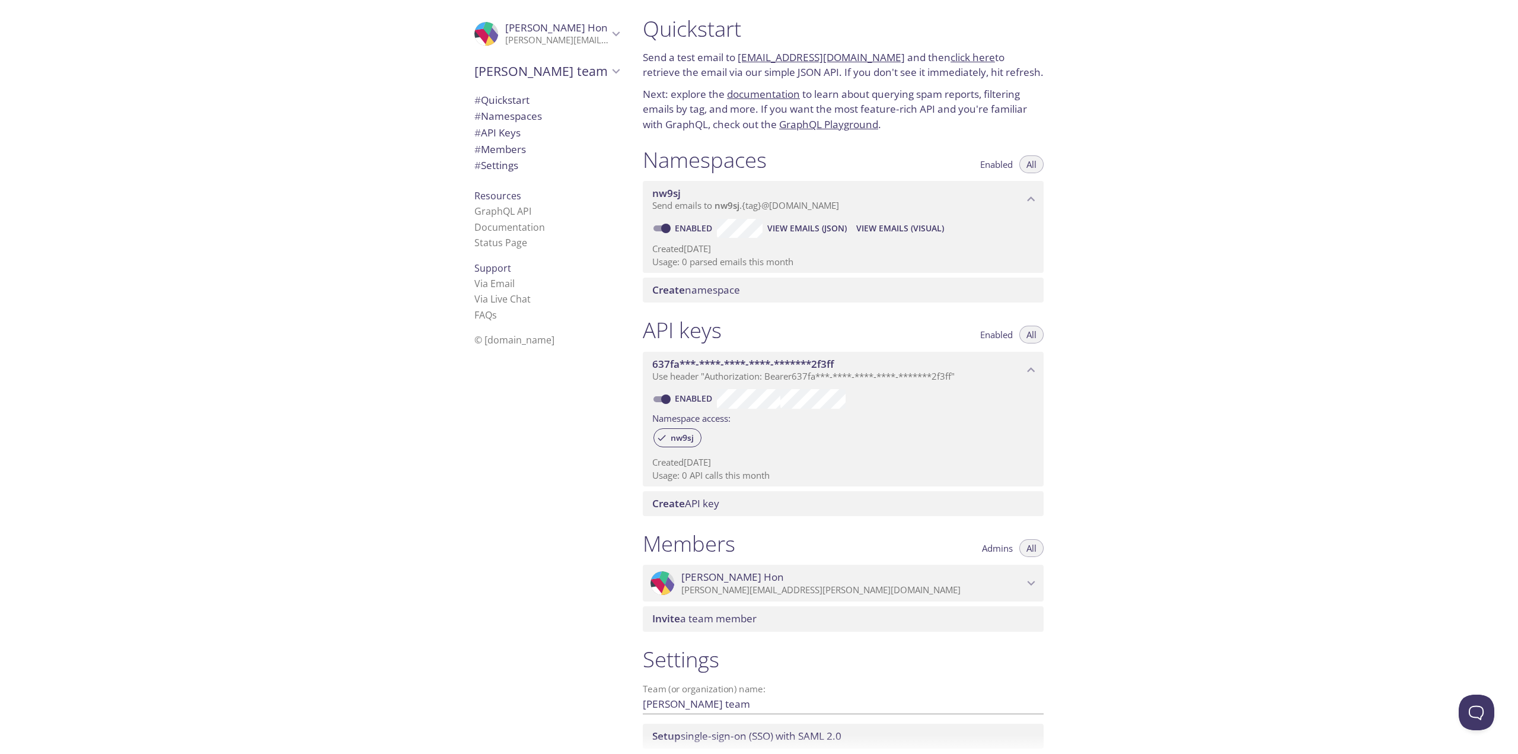
scroll to position [0, 0]
click at [503, 74] on span "Martin's team" at bounding box center [541, 71] width 134 height 17
click at [502, 91] on span "tolltickets team" at bounding box center [546, 98] width 145 height 15
type input "tolltickets team"
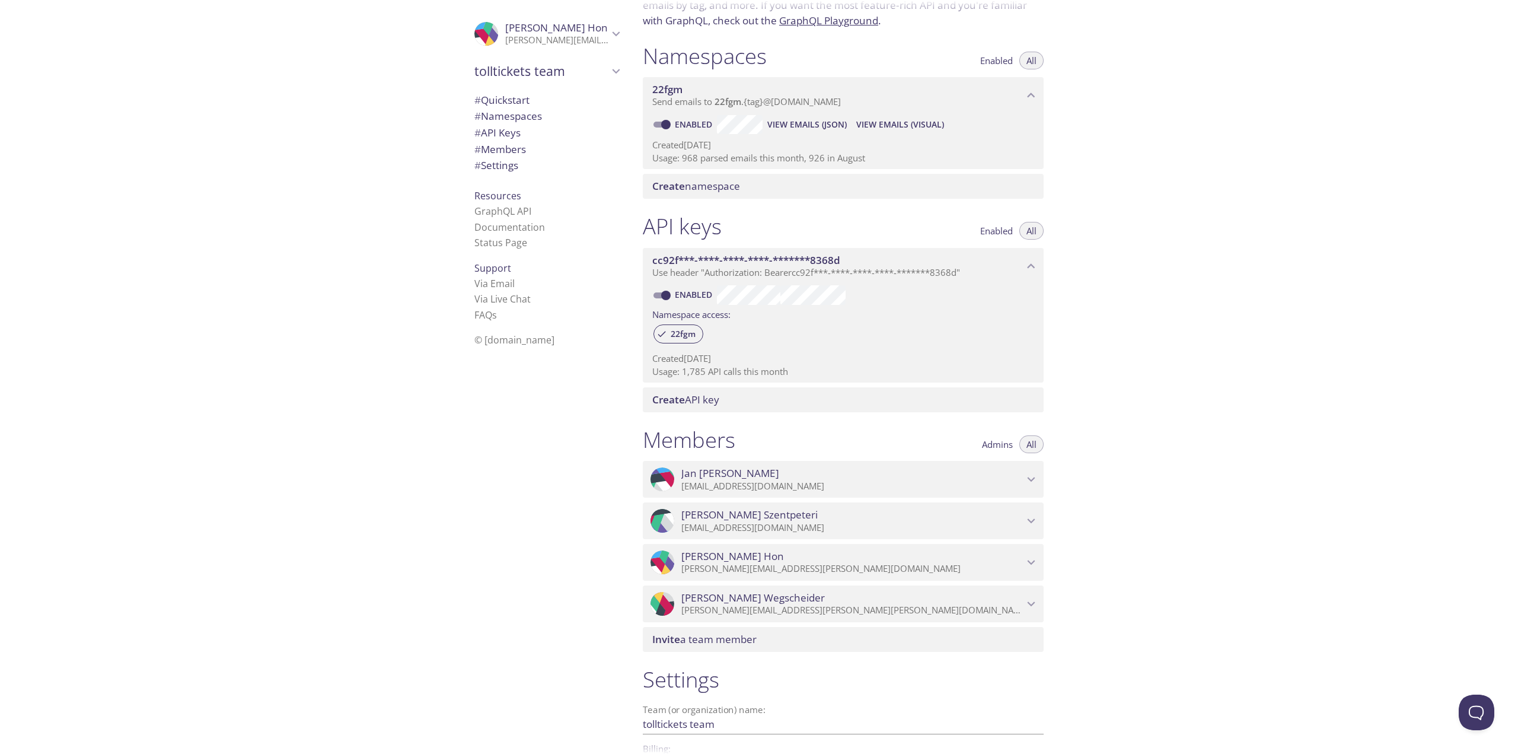
scroll to position [199, 0]
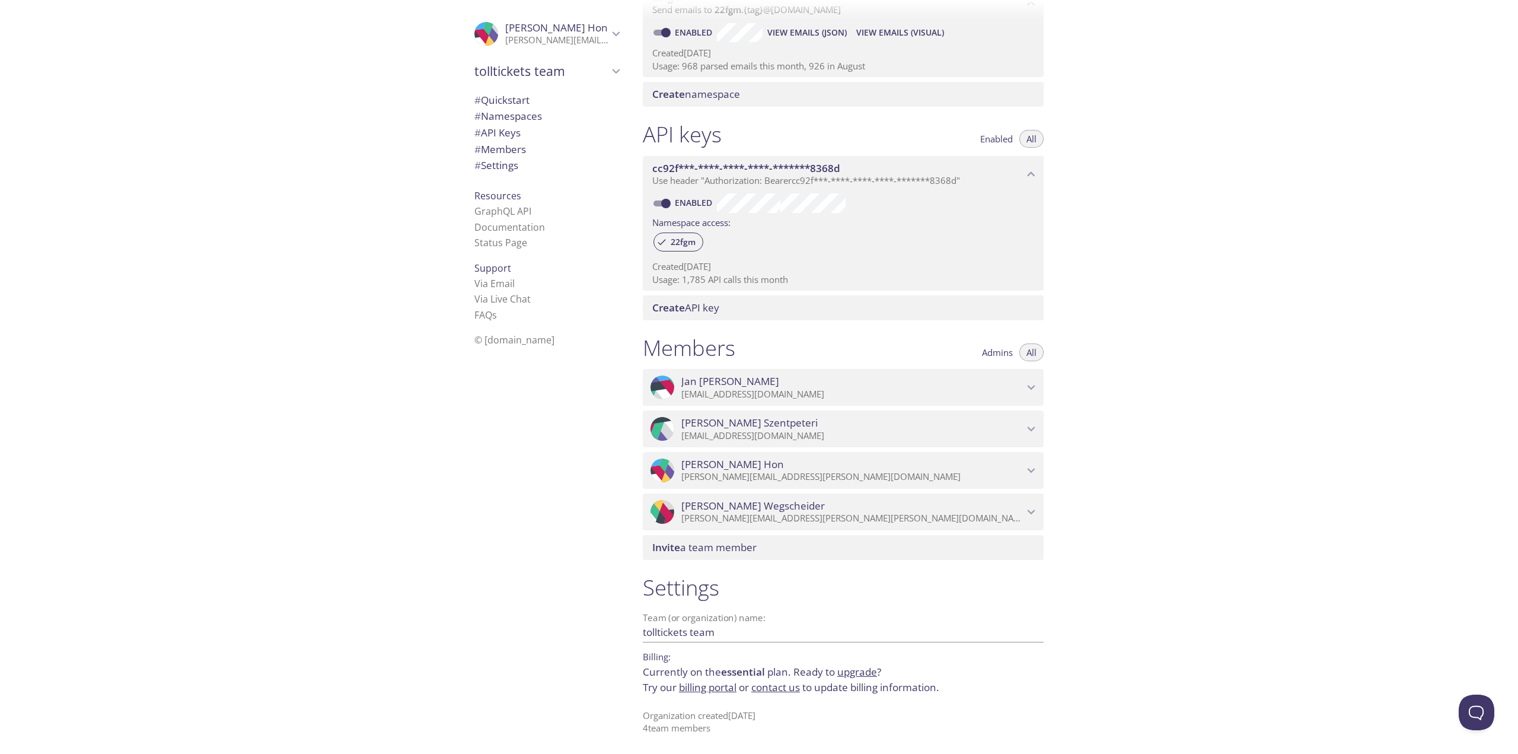
click at [859, 674] on link "upgrade" at bounding box center [857, 672] width 40 height 14
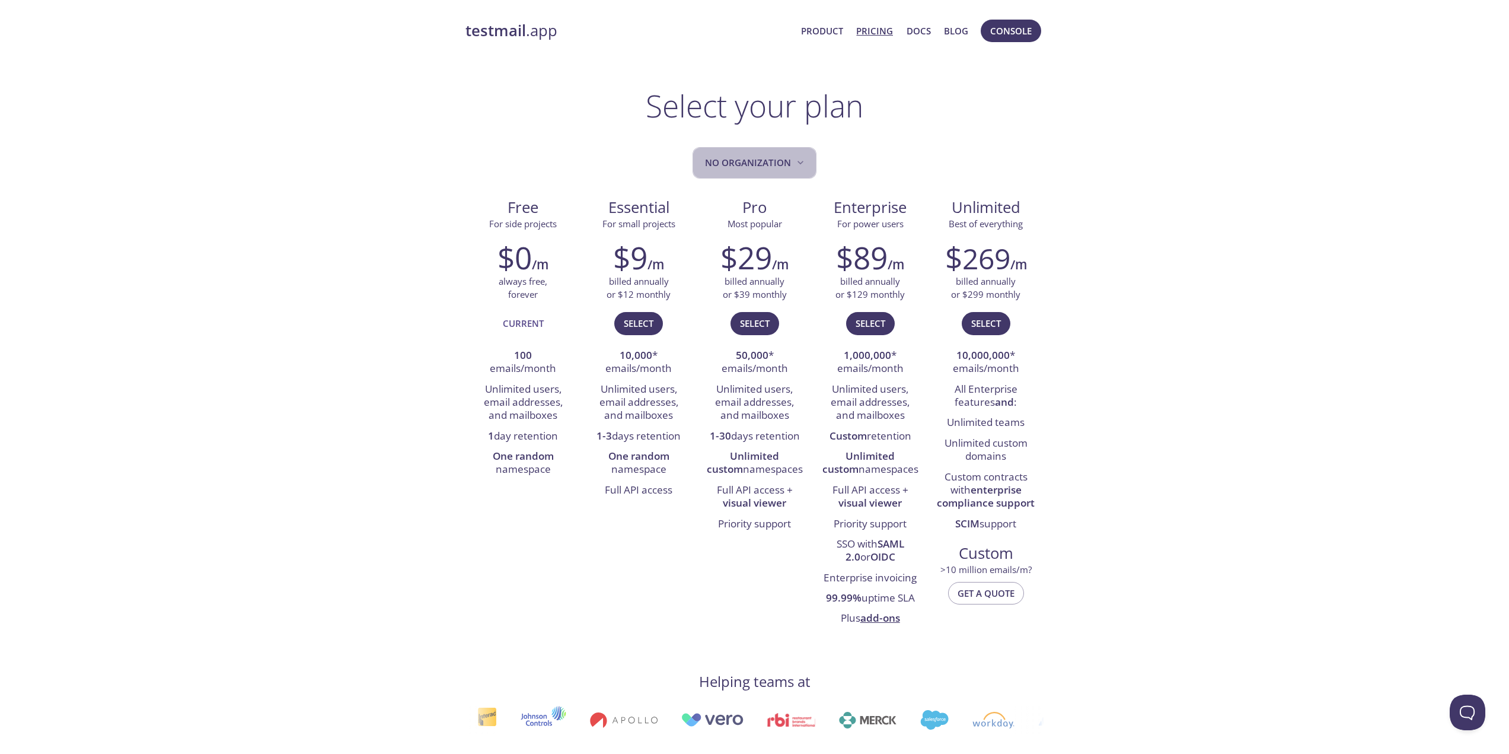
click at [730, 159] on span "No Organization" at bounding box center [755, 163] width 101 height 16
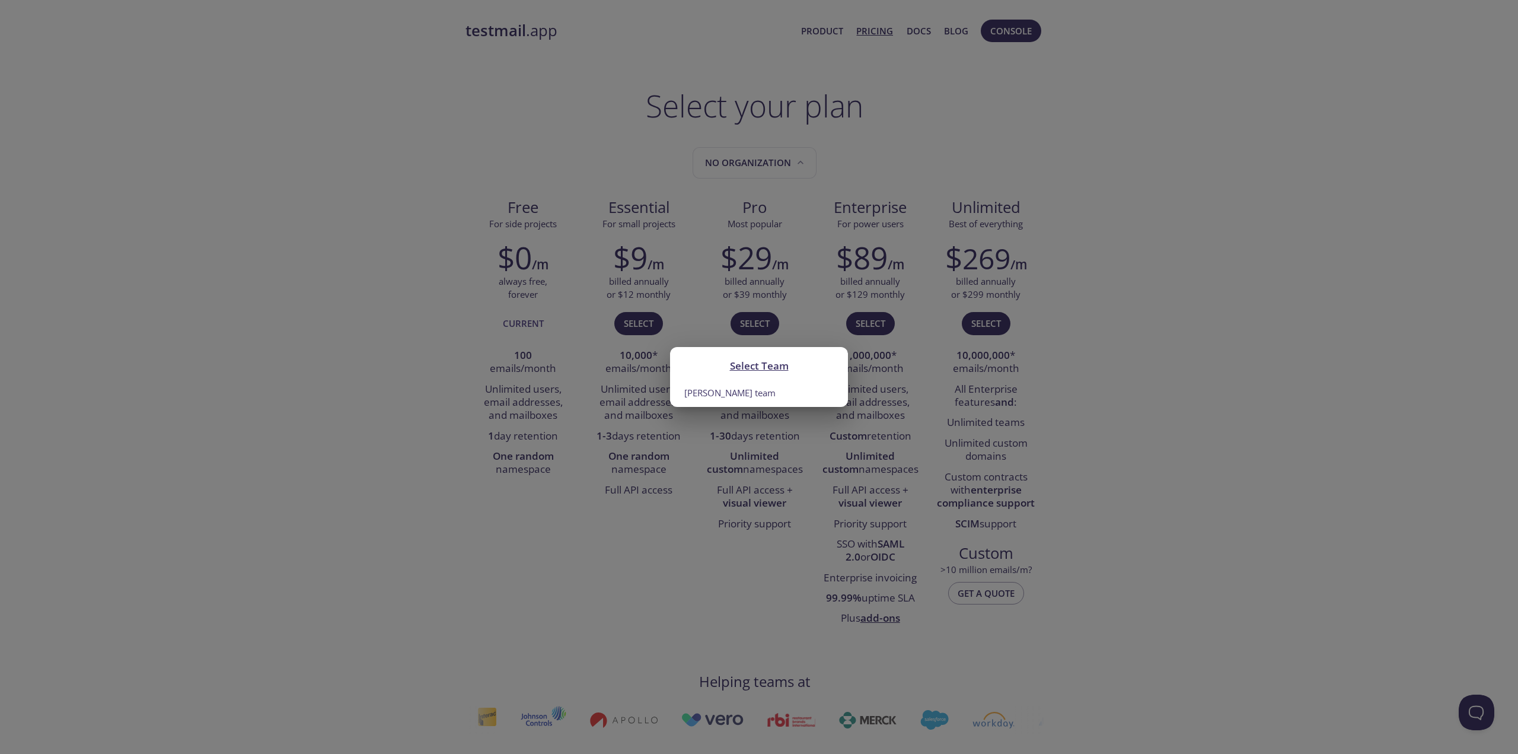
click at [605, 124] on div "Select Team Martin's team" at bounding box center [759, 377] width 1518 height 754
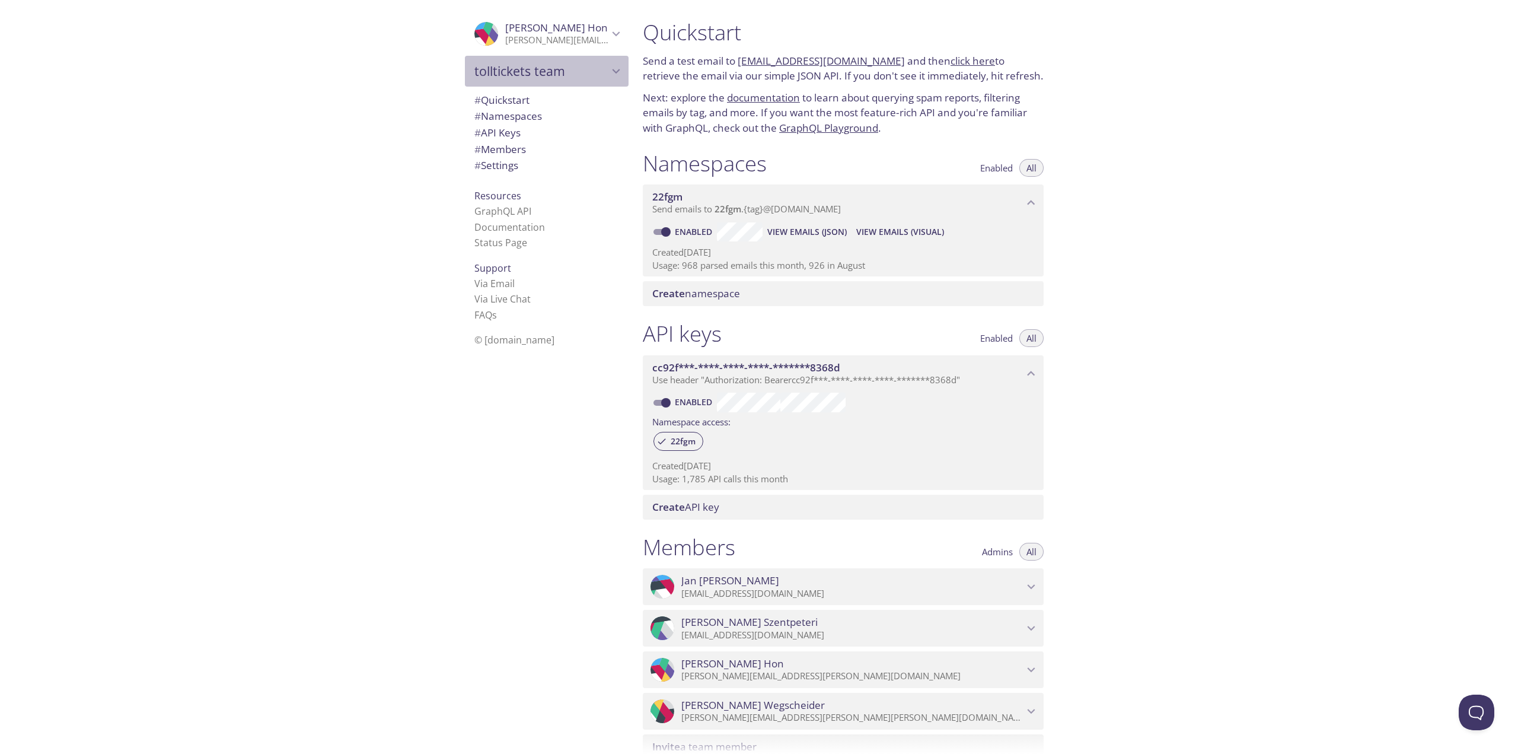
click at [538, 63] on span "tolltickets team" at bounding box center [541, 71] width 134 height 17
click at [508, 100] on span "Martin's team" at bounding box center [546, 98] width 145 height 15
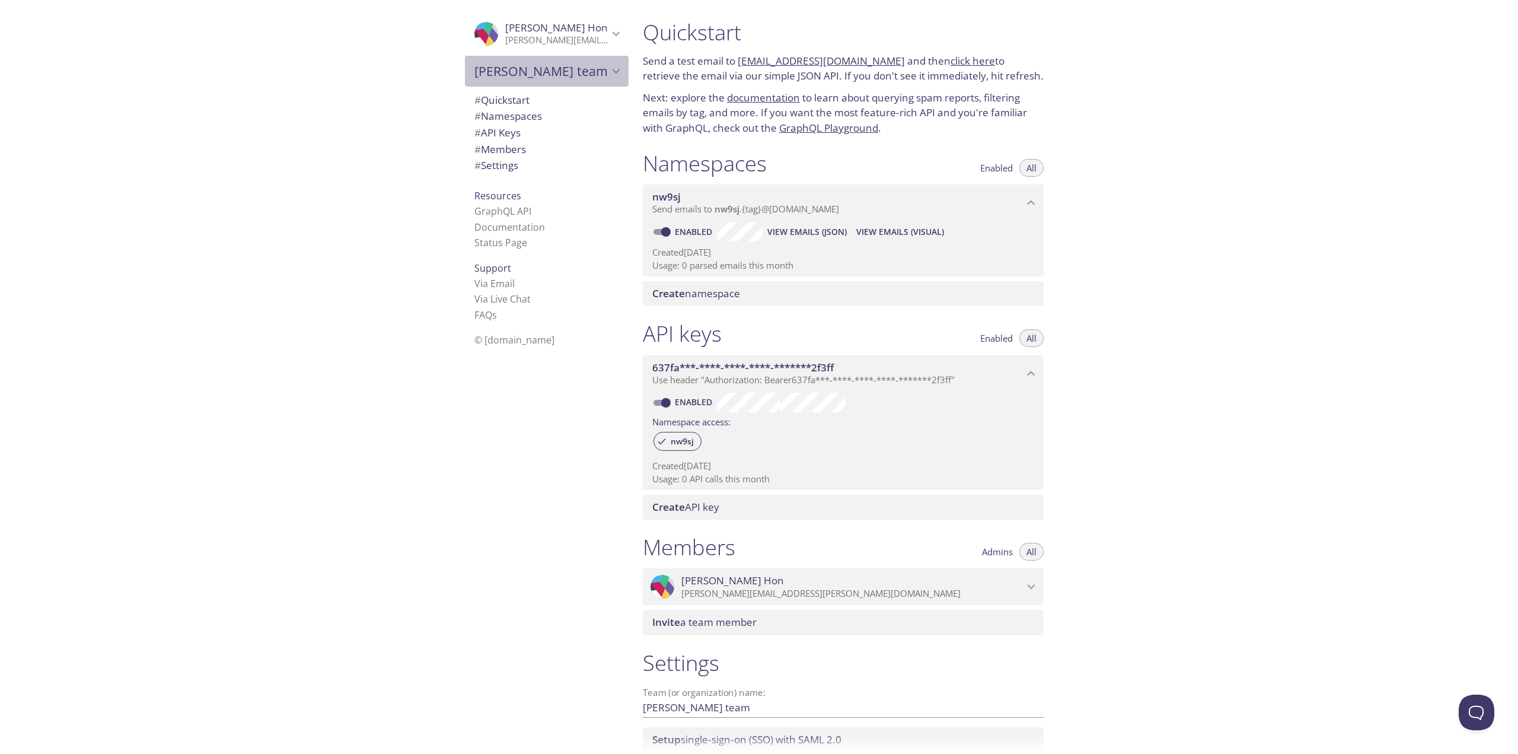
click at [514, 71] on span "Martin's team" at bounding box center [541, 71] width 134 height 17
click at [513, 99] on span "tolltickets team" at bounding box center [546, 98] width 145 height 15
type input "tolltickets team"
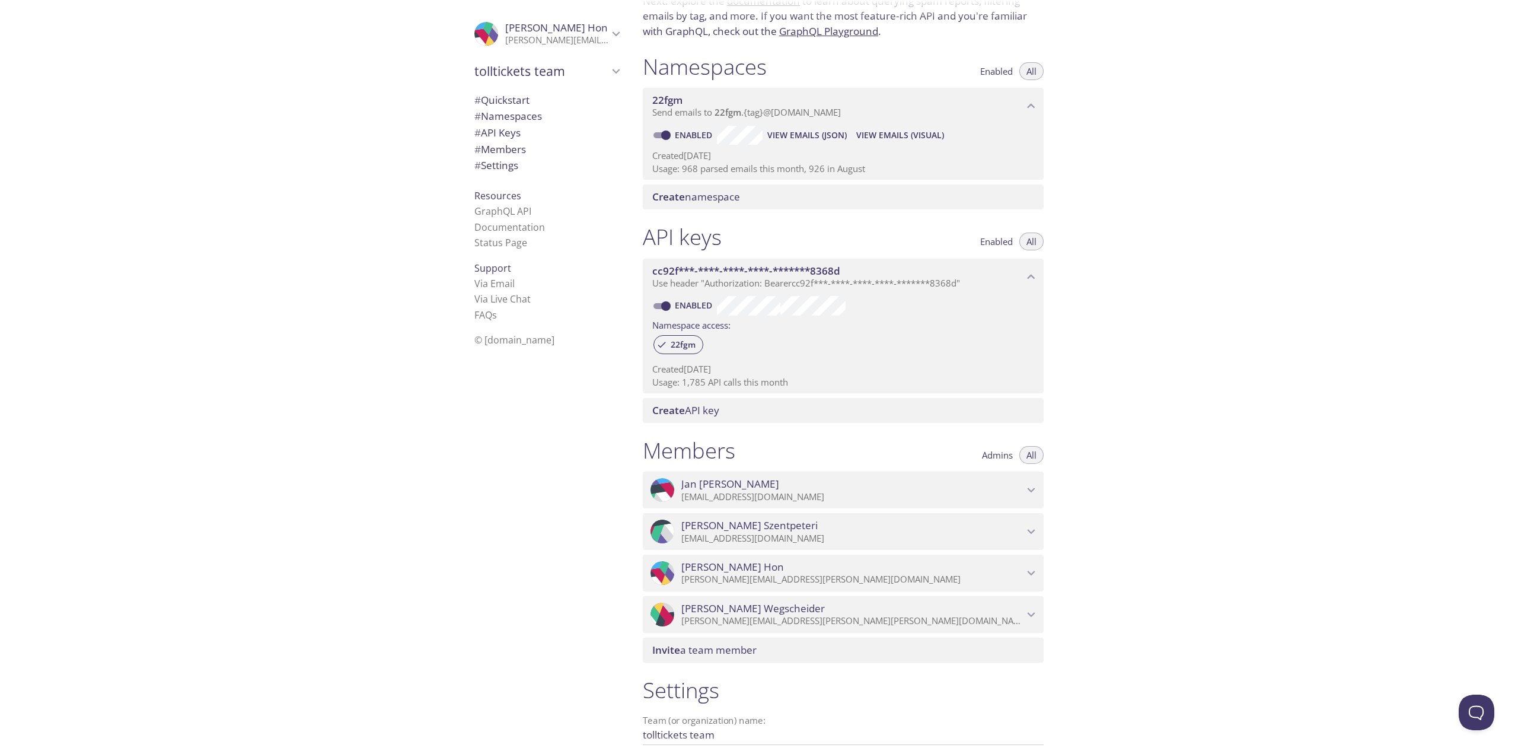
scroll to position [199, 0]
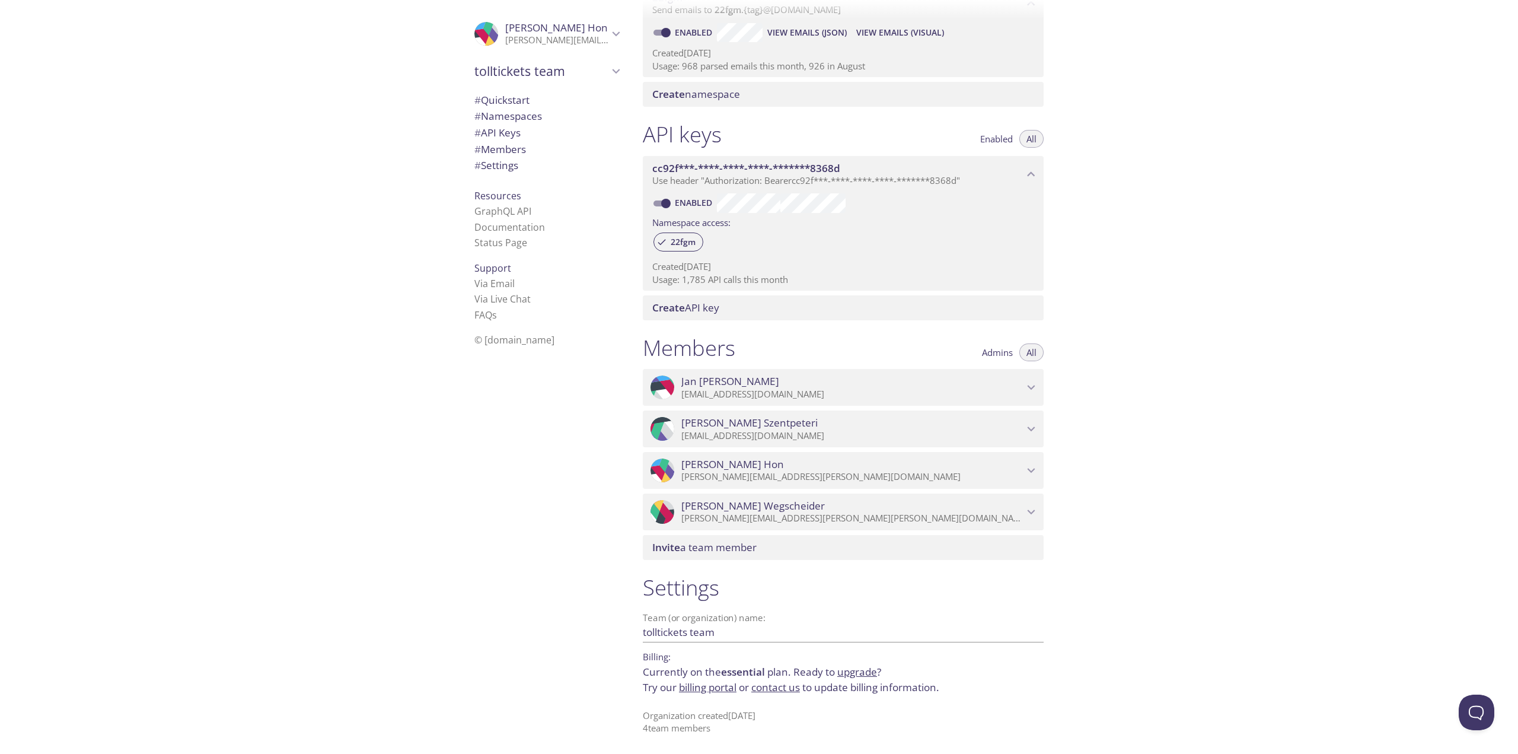
click at [869, 674] on link "upgrade" at bounding box center [857, 672] width 40 height 14
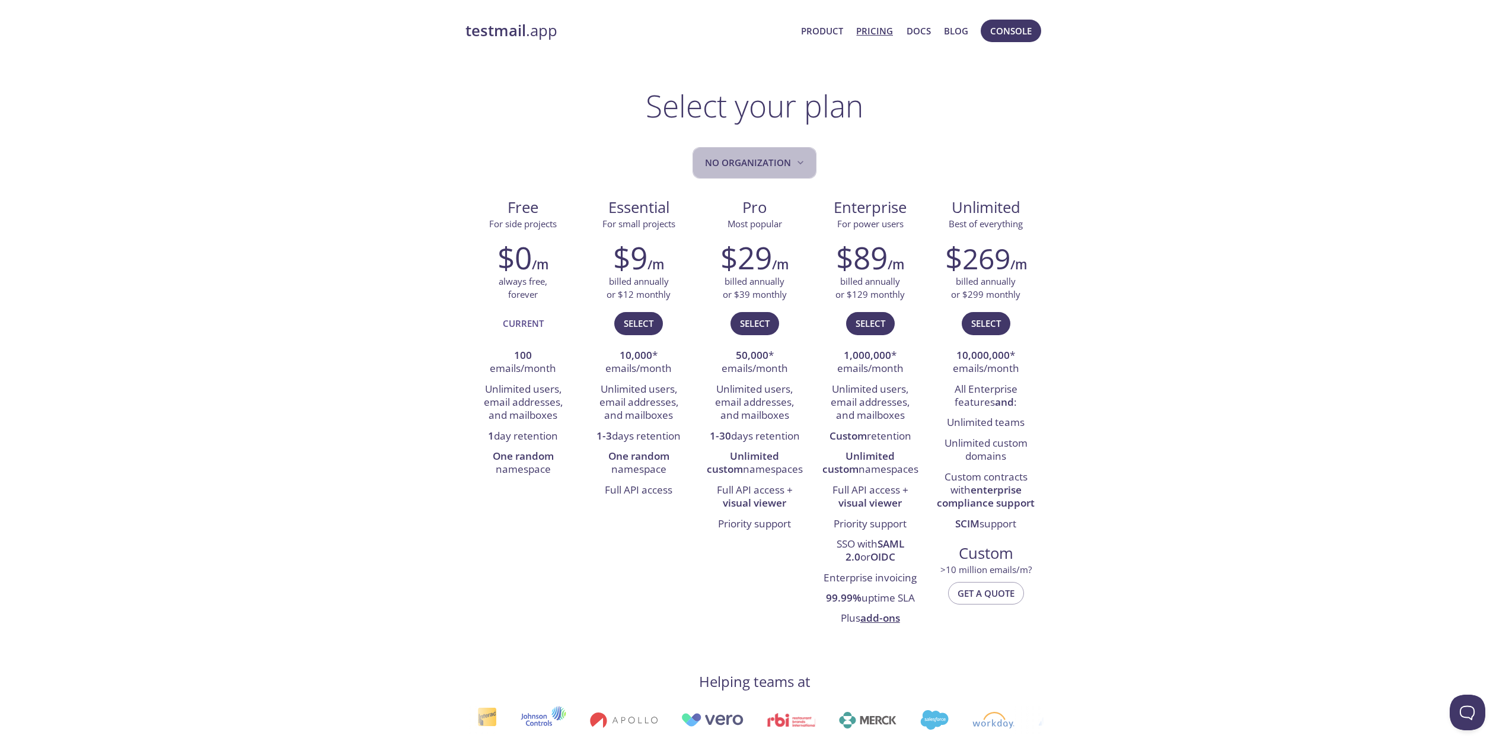
click at [769, 176] on button "No Organization" at bounding box center [755, 162] width 124 height 31
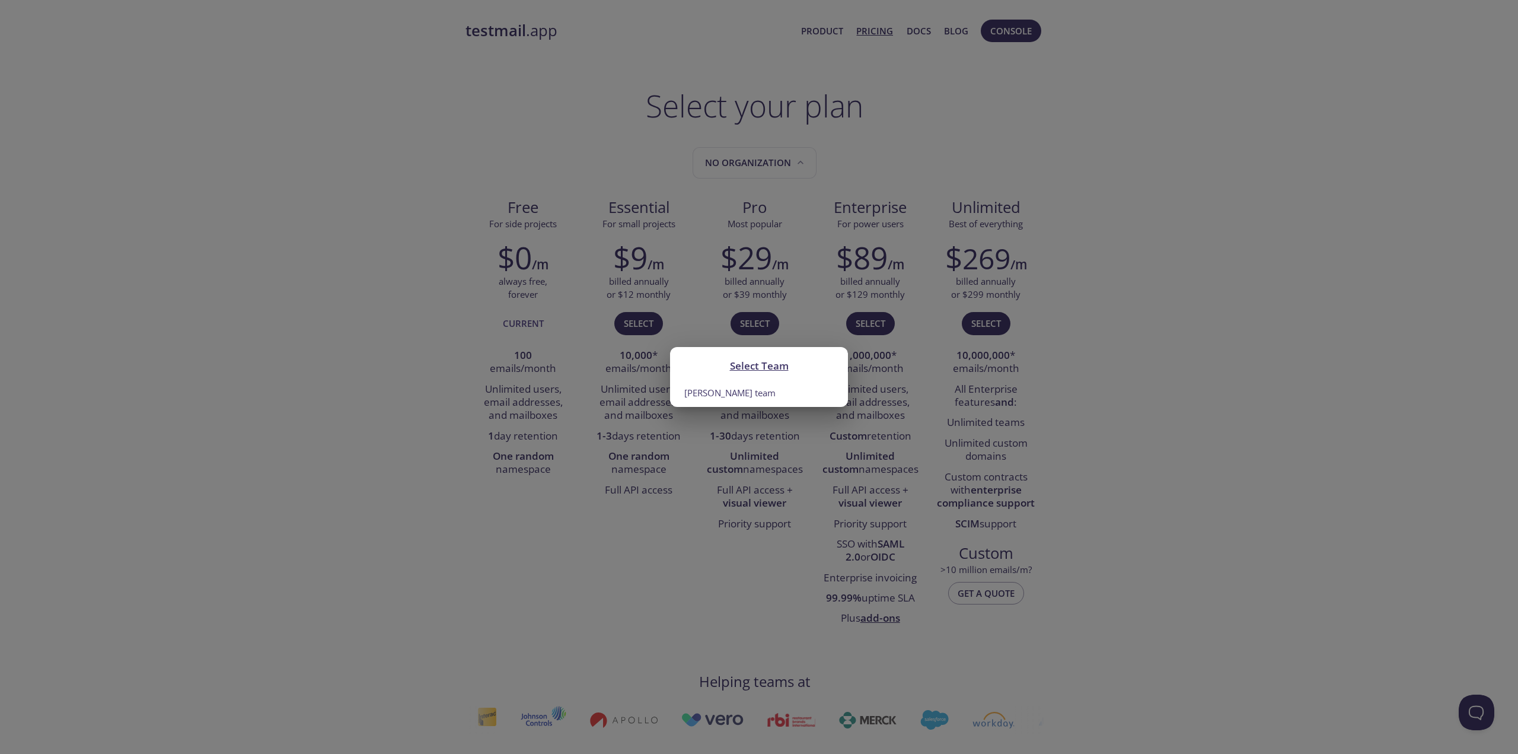
click at [757, 371] on h2 "Select Team" at bounding box center [758, 366] width 149 height 16
click at [756, 361] on h2 "Select Team" at bounding box center [758, 366] width 149 height 16
click at [711, 393] on li "Martin's team" at bounding box center [759, 393] width 178 height 27
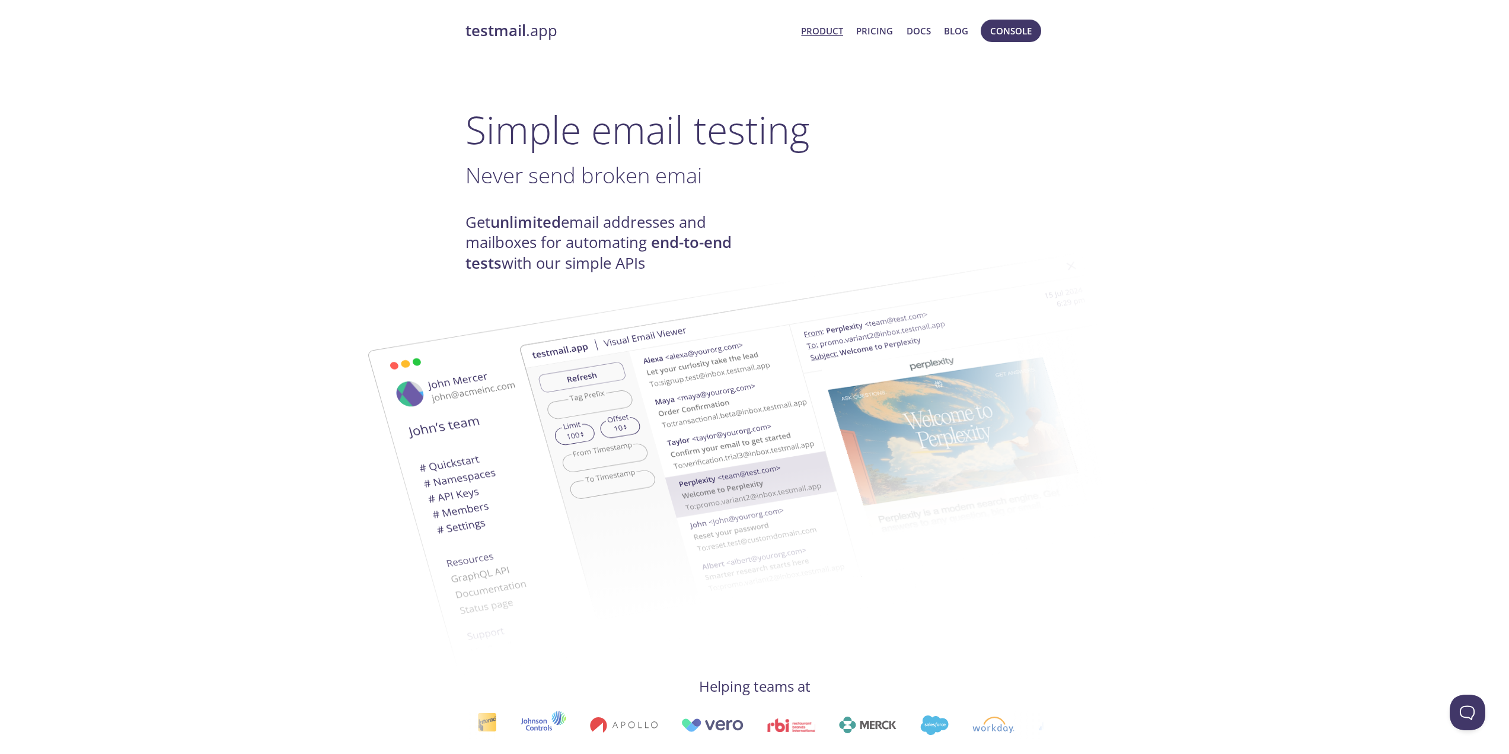
click at [362, 672] on img at bounding box center [643, 475] width 640 height 401
